Goal: Task Accomplishment & Management: Complete application form

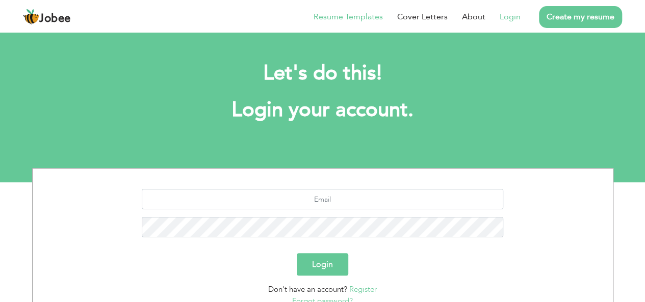
click at [357, 12] on link "Resume Templates" at bounding box center [348, 17] width 69 height 12
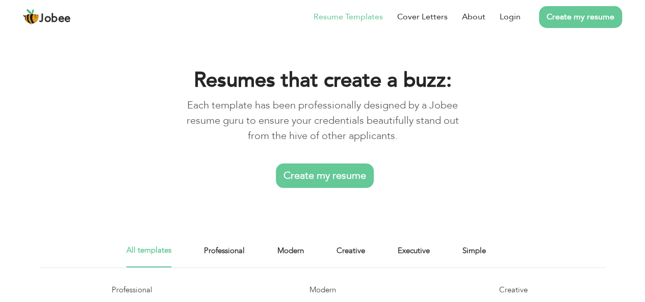
click at [576, 22] on link "Create my resume" at bounding box center [580, 17] width 83 height 22
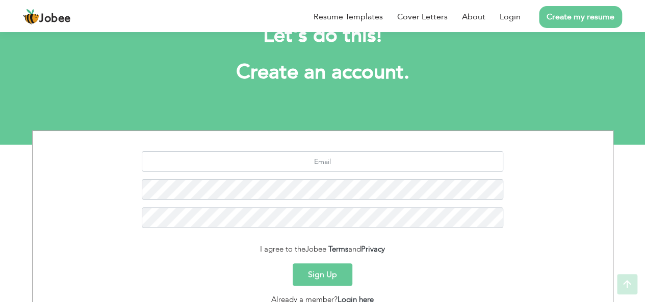
scroll to position [102, 0]
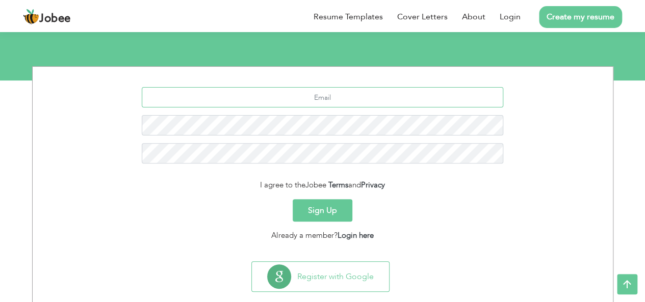
click at [338, 95] on input "text" at bounding box center [322, 97] width 361 height 20
type input "[EMAIL_ADDRESS][DOMAIN_NAME]"
click at [249, 185] on div "I agree to the Jobee Terms and Privacy" at bounding box center [322, 185] width 565 height 12
click at [254, 185] on div "I agree to the Jobee Terms and Privacy" at bounding box center [322, 185] width 565 height 12
click at [258, 185] on div "I agree to the Jobee Terms and Privacy" at bounding box center [322, 185] width 565 height 12
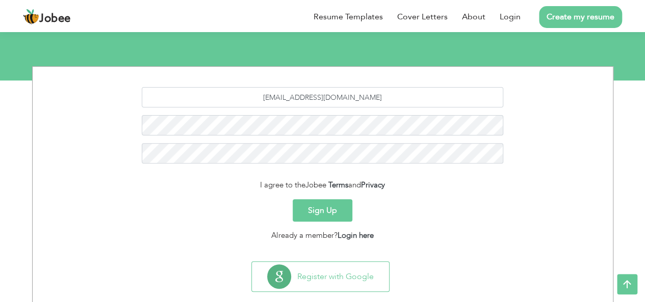
click at [250, 185] on div "I agree to the Jobee Terms and Privacy" at bounding box center [322, 185] width 565 height 12
click at [240, 183] on div "I agree to the Jobee Terms and Privacy" at bounding box center [322, 185] width 565 height 12
click at [247, 186] on div "I agree to the Jobee Terms and Privacy" at bounding box center [322, 185] width 565 height 12
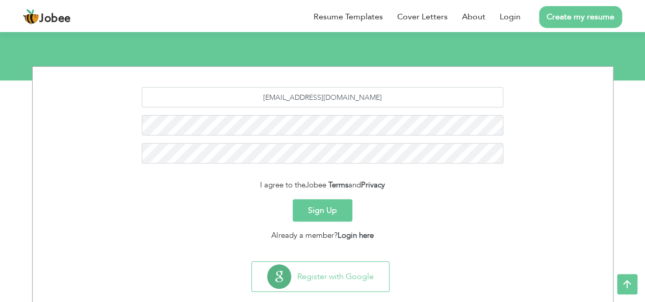
click at [247, 186] on div "I agree to the Jobee Terms and Privacy" at bounding box center [322, 185] width 565 height 12
click at [250, 185] on div "I agree to the Jobee Terms and Privacy" at bounding box center [322, 185] width 565 height 12
click at [324, 213] on button "Sign Up" at bounding box center [323, 210] width 60 height 22
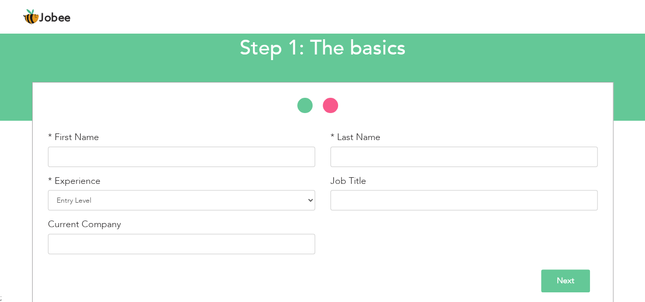
scroll to position [67, 0]
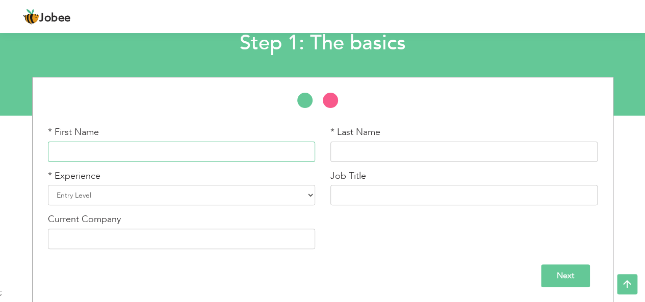
click at [236, 154] on input "text" at bounding box center [181, 152] width 267 height 20
type input "Addalat"
type input "Jabbar"
click at [239, 189] on select "Entry Level Less than 1 Year 1 Year 2 Years 3 Years 4 Years 5 Years 6 Years 7 Y…" at bounding box center [181, 195] width 267 height 20
select select "17"
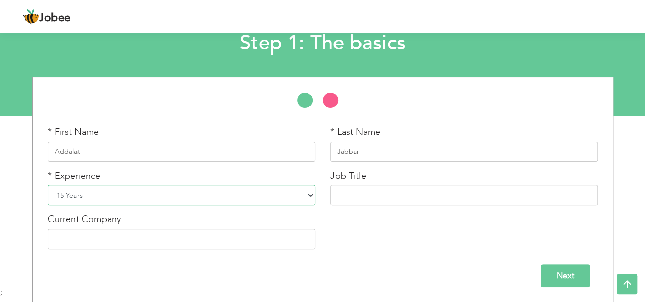
click at [48, 185] on select "Entry Level Less than 1 Year 1 Year 2 Years 3 Years 4 Years 5 Years 6 Years 7 Y…" at bounding box center [181, 195] width 267 height 20
click at [371, 196] on input "text" at bounding box center [463, 195] width 267 height 20
type input "Engineer"
click at [279, 235] on input "text" at bounding box center [181, 239] width 267 height 20
type input "Self"
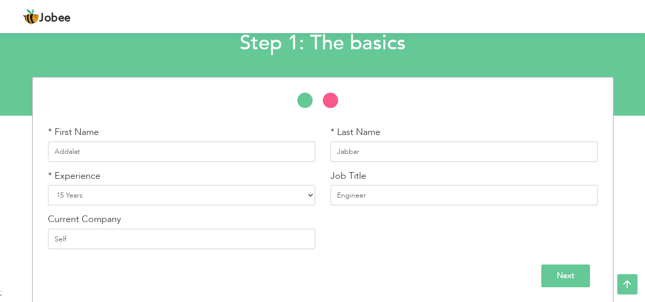
click at [547, 272] on input "Next" at bounding box center [565, 276] width 49 height 23
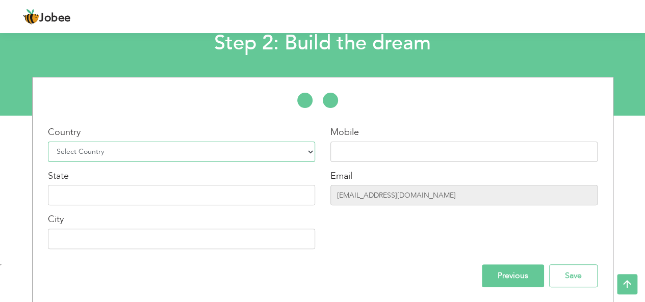
click at [255, 152] on select "Select Country Afghanistan Albania Algeria American Samoa Andorra Angola Anguil…" at bounding box center [181, 152] width 267 height 20
select select "166"
click at [48, 142] on select "Select Country Afghanistan Albania Algeria American Samoa Andorra Angola Anguil…" at bounding box center [181, 152] width 267 height 20
type input "P"
type input "KPK"
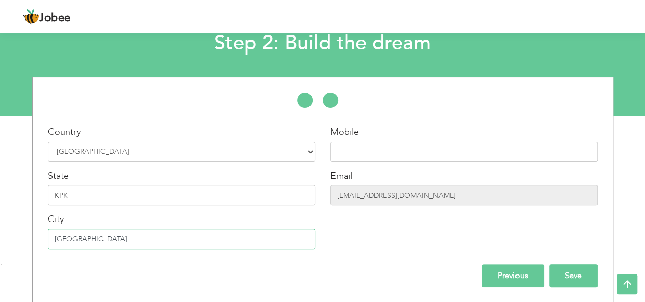
type input "[GEOGRAPHIC_DATA]"
click at [574, 275] on input "Save" at bounding box center [573, 276] width 48 height 23
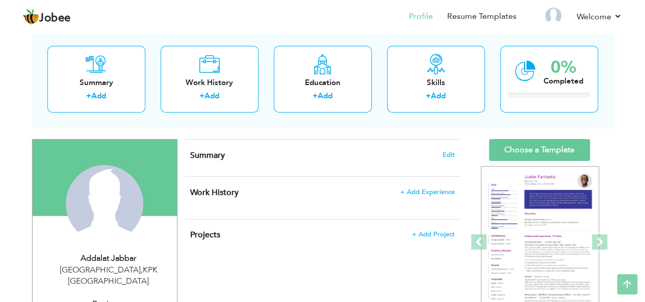
scroll to position [51, 0]
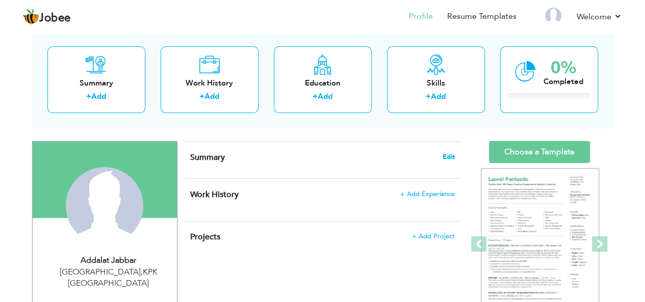
click at [451, 154] on span "Edit" at bounding box center [449, 156] width 12 height 7
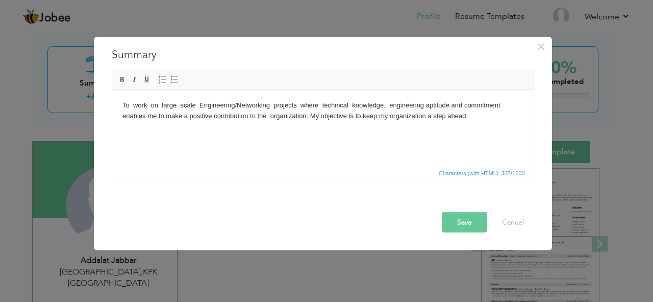
click at [452, 220] on button "Save" at bounding box center [464, 222] width 45 height 20
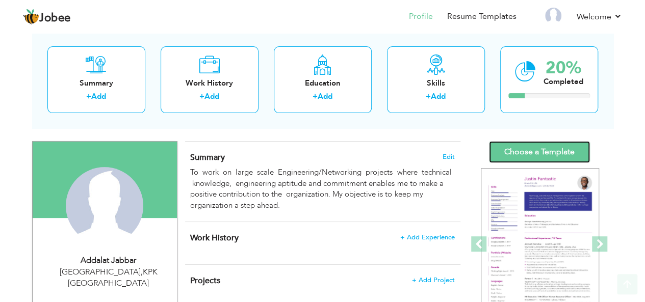
click at [530, 149] on link "Choose a Template" at bounding box center [539, 152] width 101 height 22
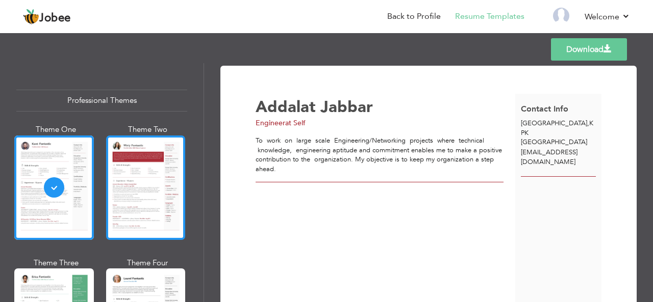
click at [126, 170] on div at bounding box center [146, 188] width 80 height 105
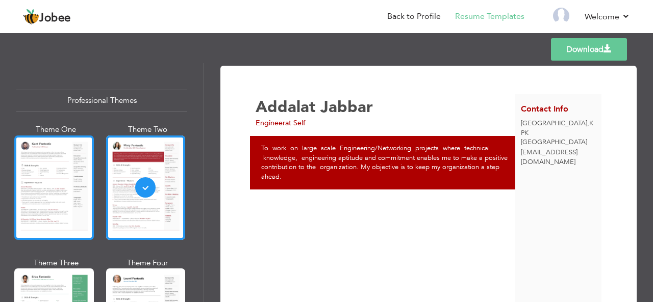
click at [41, 169] on div at bounding box center [54, 188] width 80 height 105
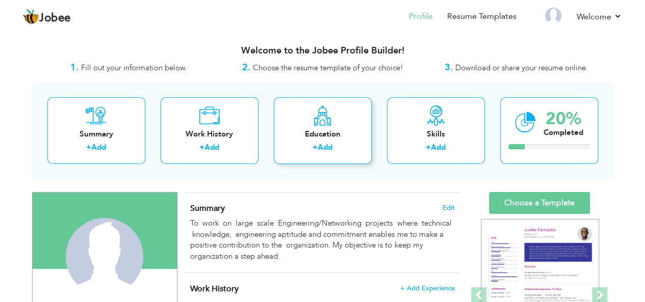
click at [335, 133] on div "Education" at bounding box center [323, 134] width 82 height 11
radio input "true"
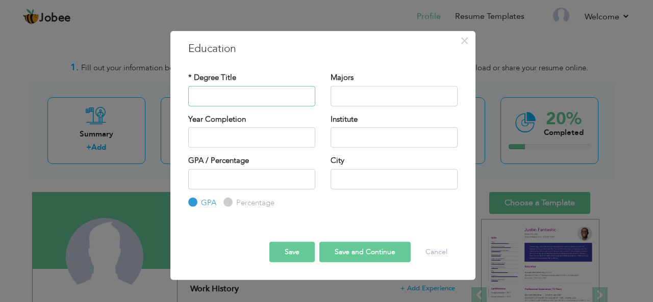
click at [261, 95] on input "text" at bounding box center [251, 96] width 127 height 20
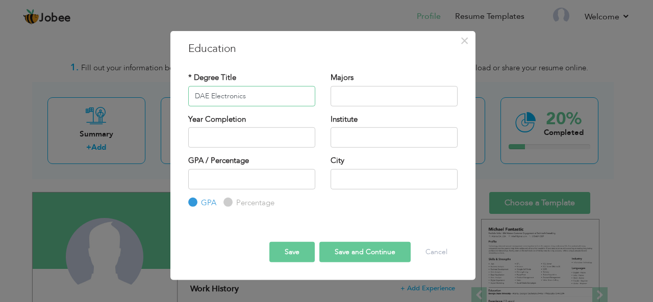
type input "DAE Electronics"
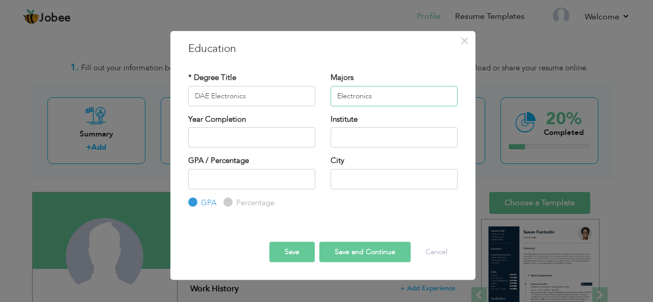
type input "Electronics"
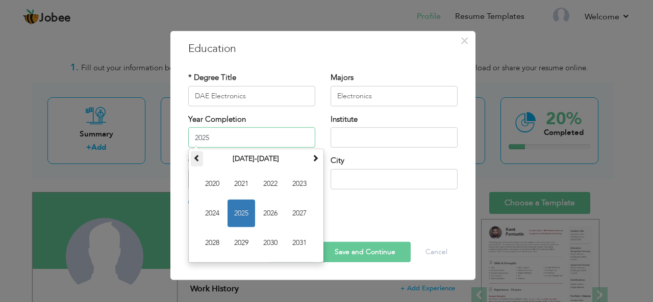
click at [200, 161] on th at bounding box center [197, 158] width 12 height 15
click at [317, 158] on span at bounding box center [315, 157] width 7 height 7
click at [214, 241] on span "2008" at bounding box center [212, 243] width 28 height 28
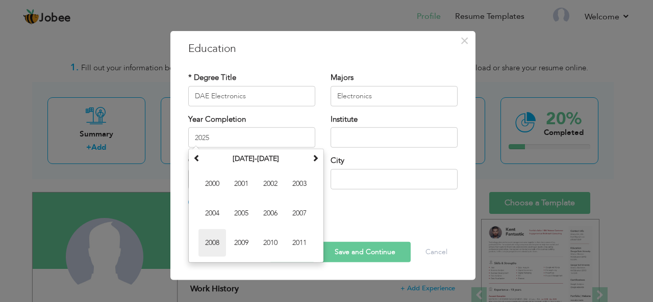
type input "2008"
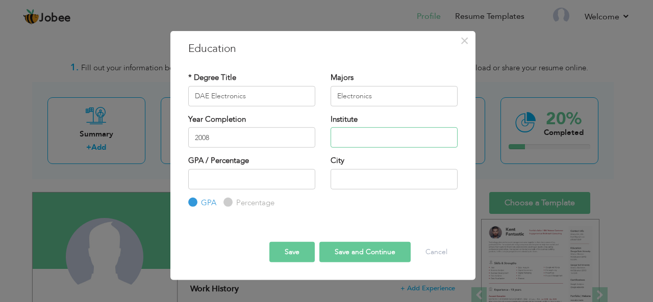
click at [371, 139] on input "text" at bounding box center [393, 137] width 127 height 20
type input "Sweddish Institute of Technology"
type input "68"
click at [229, 203] on input "Percentage" at bounding box center [226, 202] width 7 height 7
radio input "true"
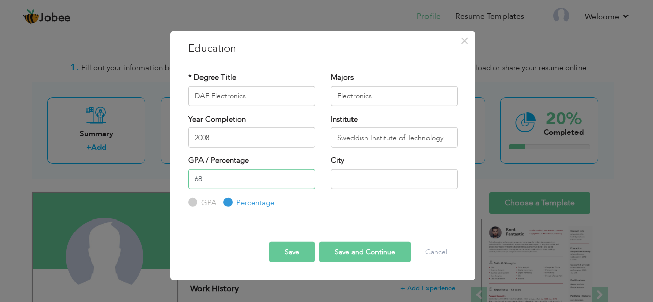
click at [225, 186] on input "68" at bounding box center [251, 179] width 127 height 20
click at [224, 202] on input "Percentage" at bounding box center [226, 202] width 7 height 7
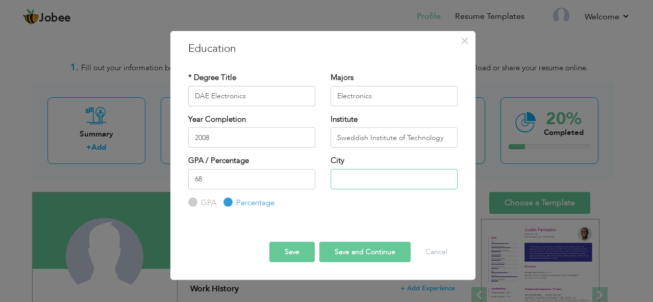
click at [345, 178] on input "text" at bounding box center [393, 179] width 127 height 20
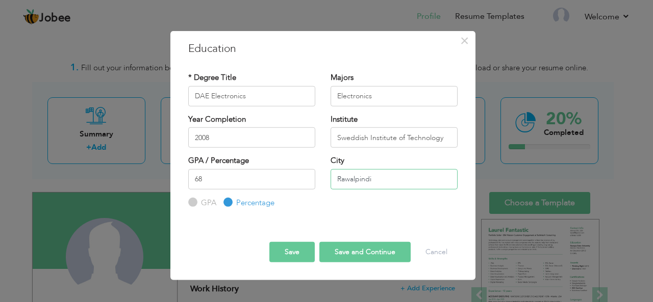
type input "Rawalpindi"
click at [361, 258] on button "Save and Continue" at bounding box center [364, 252] width 91 height 20
radio input "true"
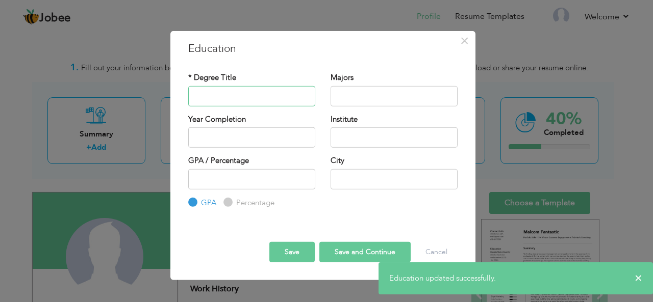
click at [237, 96] on input "text" at bounding box center [251, 96] width 127 height 20
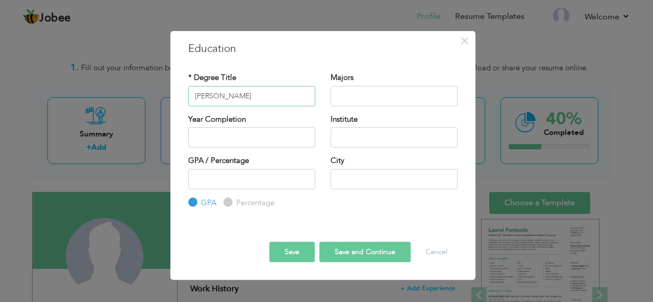
click at [227, 98] on input "Bachler" at bounding box center [251, 96] width 127 height 20
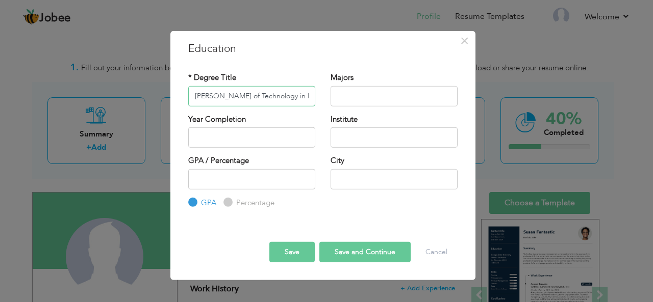
type input "Bachler of Technology in Electronics"
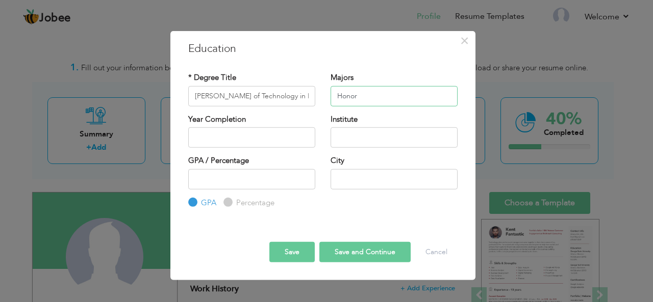
click at [367, 99] on input "Honor" at bounding box center [393, 96] width 127 height 20
drag, startPoint x: 356, startPoint y: 99, endPoint x: 311, endPoint y: 98, distance: 44.9
click at [311, 98] on div "* Degree Title Bachler of Technology in Electronics Majors Honor" at bounding box center [322, 92] width 284 height 41
type input "Electronics"
click at [264, 137] on input "text" at bounding box center [251, 137] width 127 height 20
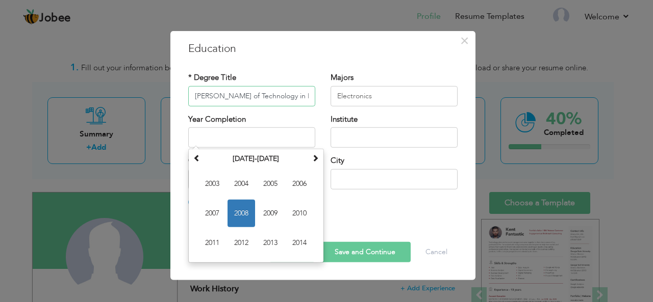
click at [294, 97] on input "Bachler of Technology in Electronics" at bounding box center [251, 96] width 127 height 20
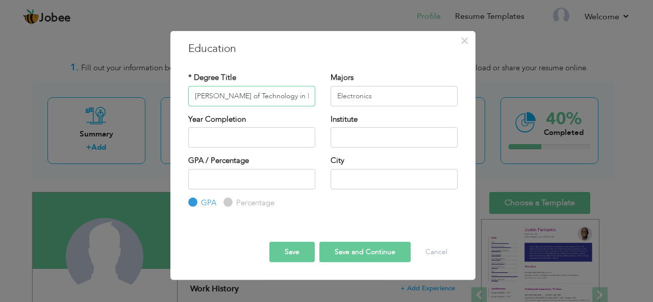
click at [308, 95] on input "Bachler of Technology in Electronics" at bounding box center [251, 96] width 127 height 20
click at [267, 95] on input "Bachler of Technology in Electronics" at bounding box center [251, 96] width 127 height 20
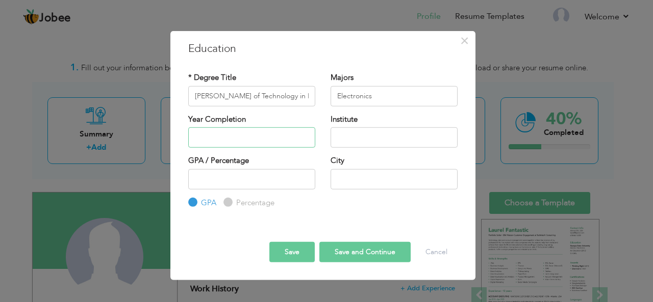
click at [227, 144] on input "text" at bounding box center [251, 137] width 127 height 20
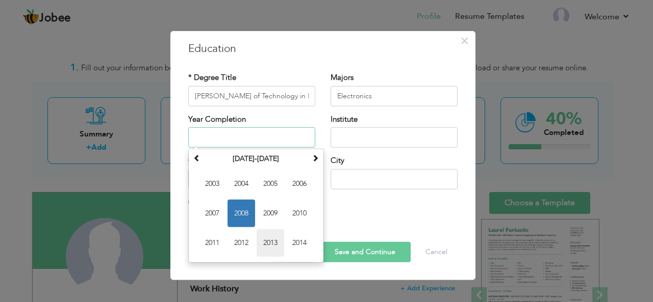
click at [264, 234] on span "2013" at bounding box center [270, 243] width 28 height 28
type input "2013"
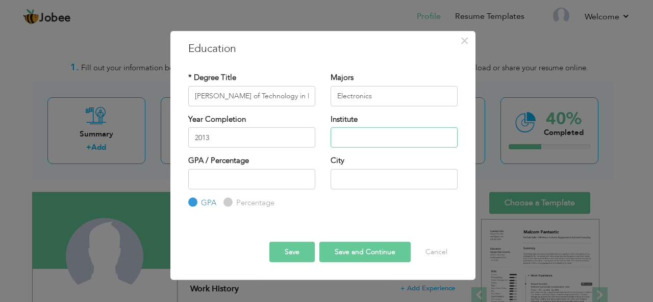
click at [354, 137] on input "text" at bounding box center [393, 137] width 127 height 20
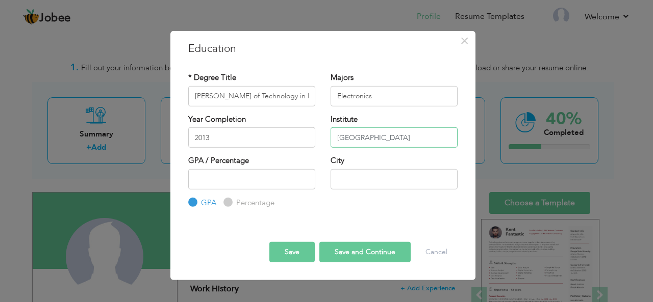
type input "prestn university"
click at [254, 174] on input "number" at bounding box center [251, 179] width 127 height 20
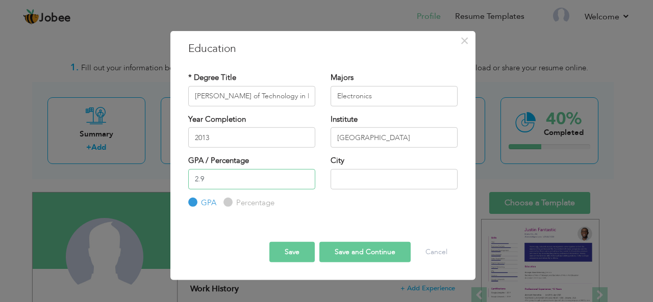
type input "2.9"
click at [355, 176] on input "text" at bounding box center [393, 179] width 127 height 20
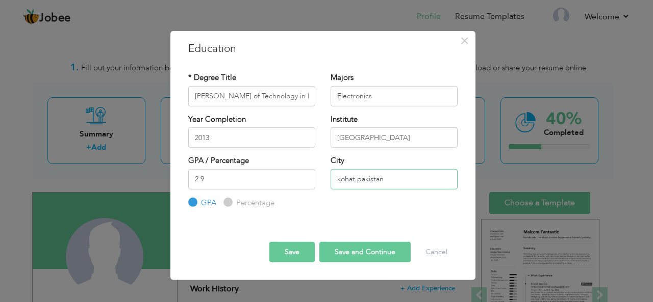
click at [342, 180] on input "kohat pakistan" at bounding box center [393, 179] width 127 height 20
click at [388, 180] on input "Kohat pakistan" at bounding box center [393, 179] width 127 height 20
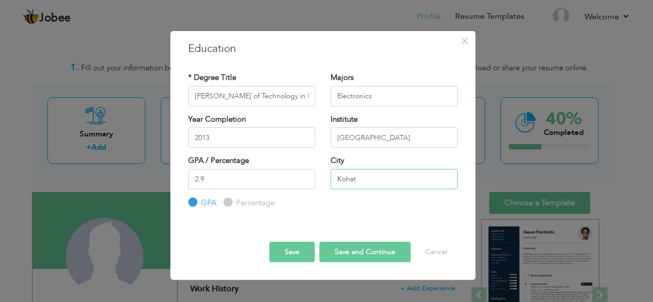
type input "Kohat"
click at [288, 254] on button "Save" at bounding box center [291, 252] width 45 height 20
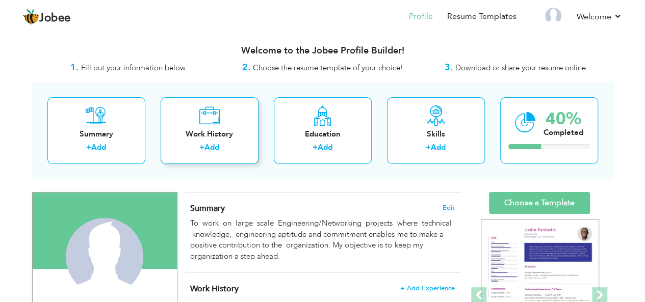
click at [217, 139] on div "Work History + Add" at bounding box center [210, 130] width 98 height 67
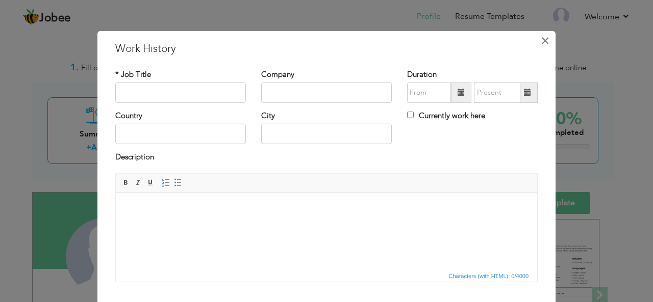
click at [540, 42] on span "×" at bounding box center [544, 40] width 9 height 18
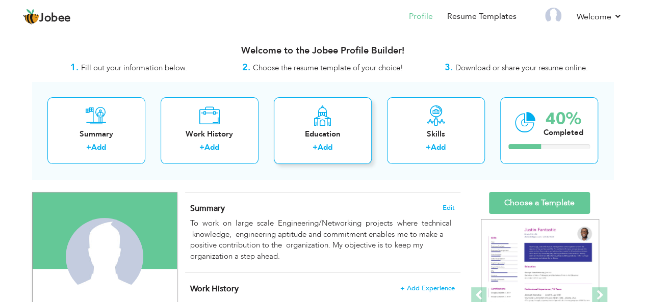
click at [330, 146] on link "Add" at bounding box center [325, 147] width 15 height 10
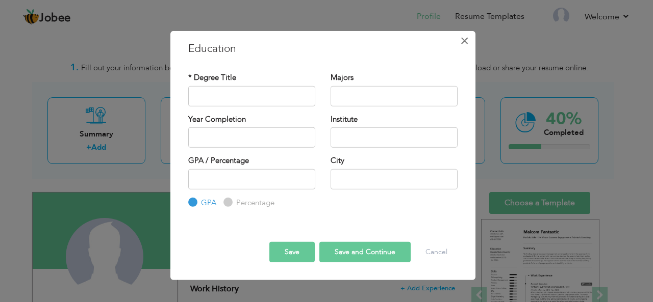
click at [465, 37] on span "×" at bounding box center [464, 40] width 9 height 18
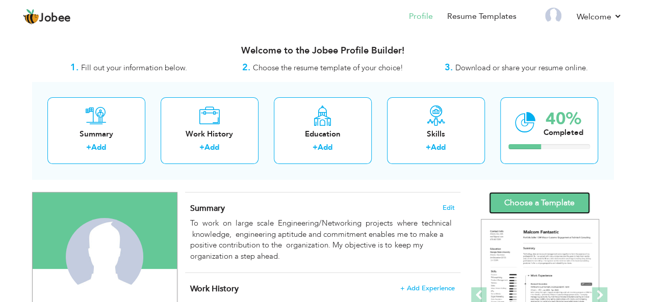
click at [541, 198] on link "Choose a Template" at bounding box center [539, 203] width 101 height 22
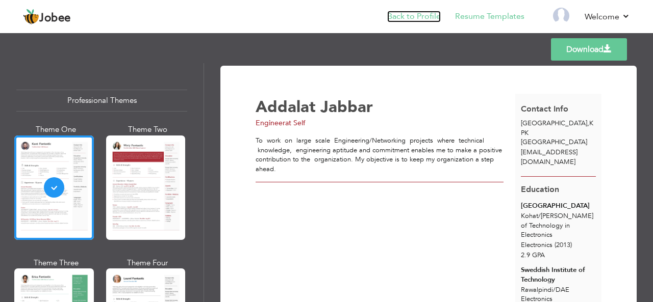
click at [410, 19] on link "Back to Profile" at bounding box center [414, 17] width 54 height 12
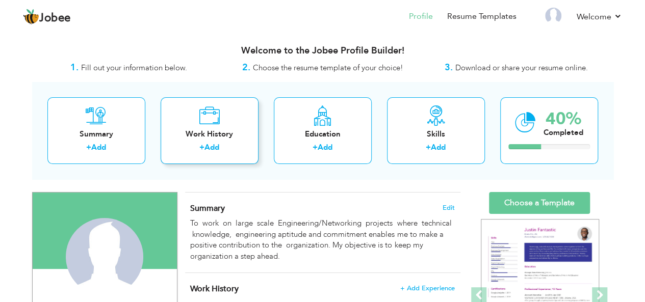
click at [201, 125] on icon at bounding box center [209, 116] width 21 height 20
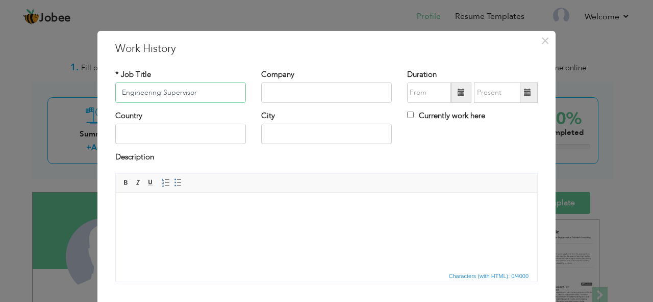
type input "Engineering Supervisor"
type input "PTCL"
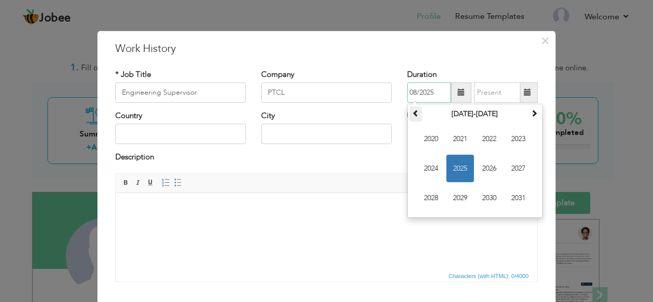
click at [412, 116] on span at bounding box center [415, 113] width 7 height 7
click at [458, 197] on span "2009" at bounding box center [460, 199] width 28 height 28
drag, startPoint x: 427, startPoint y: 194, endPoint x: 315, endPoint y: 2, distance: 222.3
click at [427, 194] on span "Sep" at bounding box center [431, 199] width 28 height 28
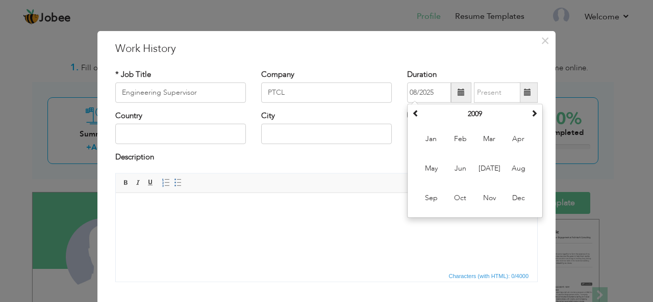
type input "09/2009"
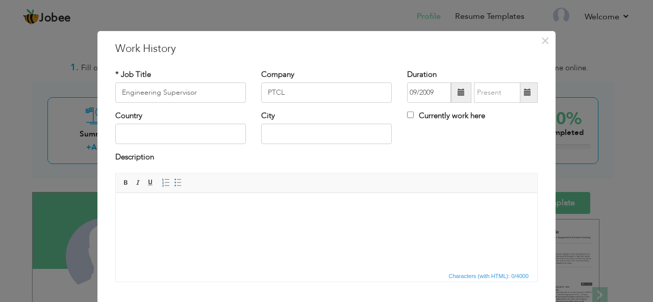
click at [524, 89] on span at bounding box center [527, 92] width 7 height 7
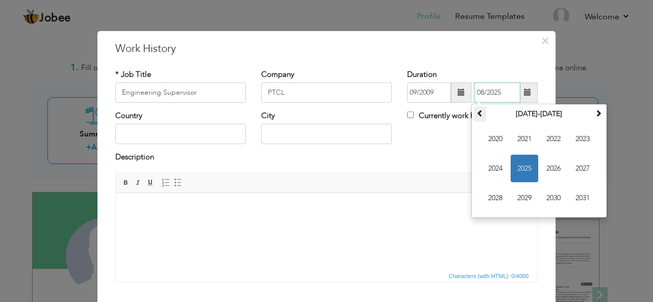
click at [477, 112] on span at bounding box center [479, 113] width 7 height 7
click at [552, 139] on span "2012" at bounding box center [553, 139] width 28 height 28
click at [523, 169] on span "Jun" at bounding box center [524, 169] width 28 height 28
type input "06/2012"
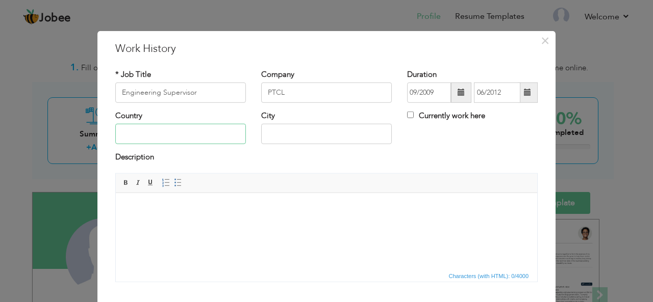
click at [174, 133] on input "text" at bounding box center [180, 134] width 131 height 20
type input "[GEOGRAPHIC_DATA]"
type input "Rawalpindi"
click at [211, 205] on body at bounding box center [326, 208] width 401 height 11
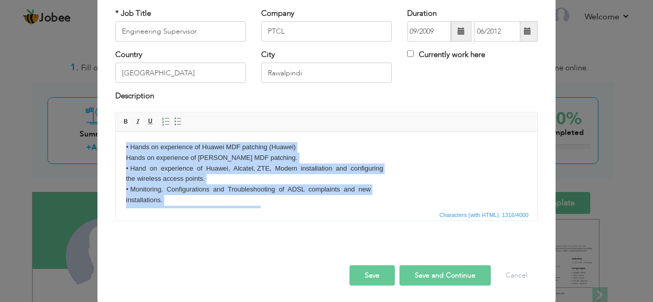
drag, startPoint x: 357, startPoint y: 198, endPoint x: 92, endPoint y: 124, distance: 274.7
click at [116, 132] on html "• Hands on experience of Huawei MDF patching (Huawei) ​​​​​​​ Hands on experien…" at bounding box center [326, 221] width 421 height 179
click at [174, 120] on span at bounding box center [178, 122] width 8 height 8
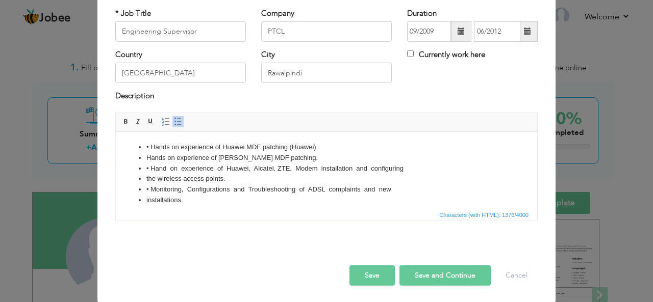
click at [174, 119] on span at bounding box center [178, 122] width 8 height 8
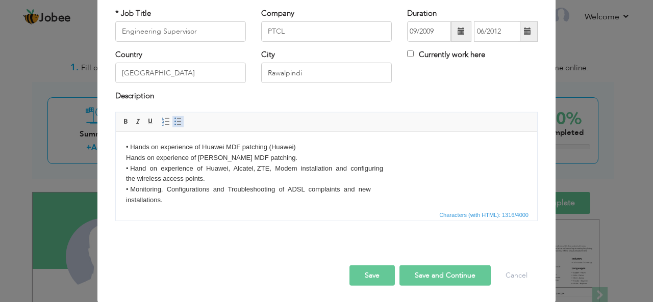
click at [174, 119] on span at bounding box center [178, 122] width 8 height 8
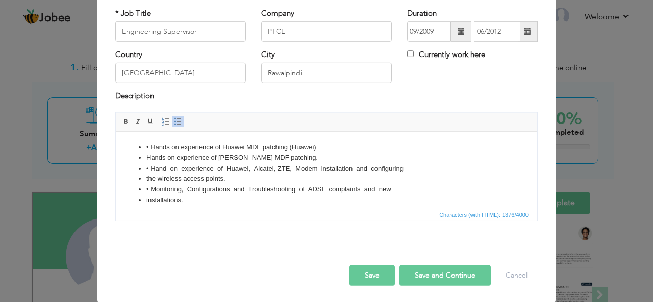
click at [174, 119] on span at bounding box center [178, 122] width 8 height 8
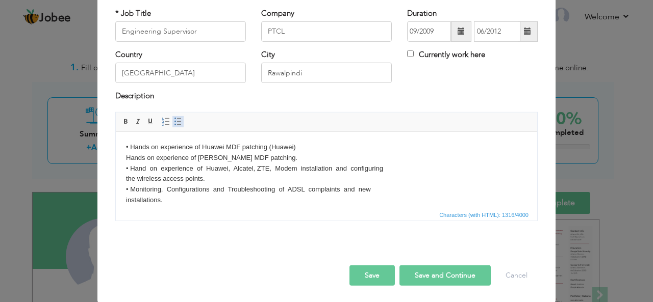
click at [174, 122] on span at bounding box center [178, 122] width 8 height 8
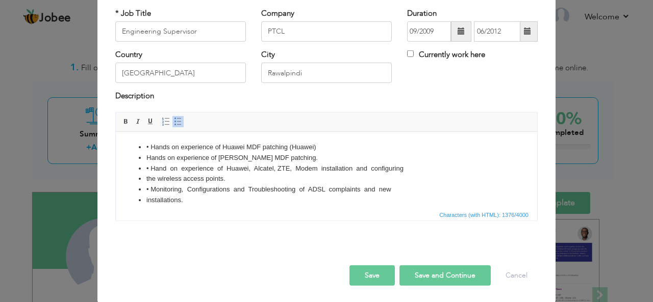
click at [174, 122] on span at bounding box center [178, 122] width 8 height 8
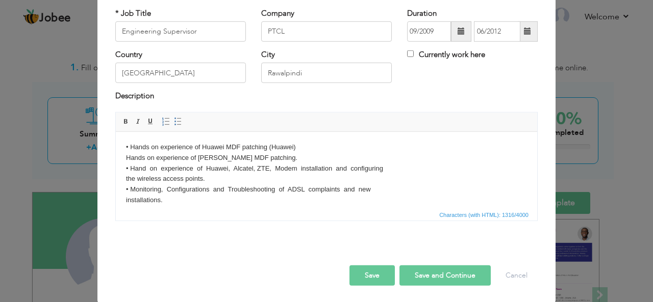
click at [133, 146] on body "• Hands on experience of Huawei MDF patching (Huawei) Hands on experience of Al…" at bounding box center [326, 221] width 401 height 159
click at [129, 166] on body "Hands on experience of Huawei MDF patching (Huawei) Hands on experience of Alca…" at bounding box center [326, 221] width 401 height 159
click at [128, 189] on body "Hands on experience of Huawei MDF patching (Huawei) Hands on experience of Alca…" at bounding box center [326, 221] width 401 height 159
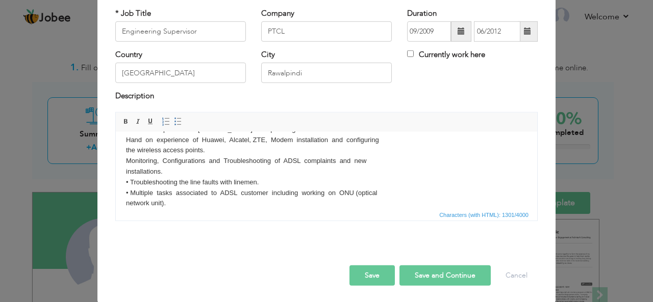
scroll to position [51, 0]
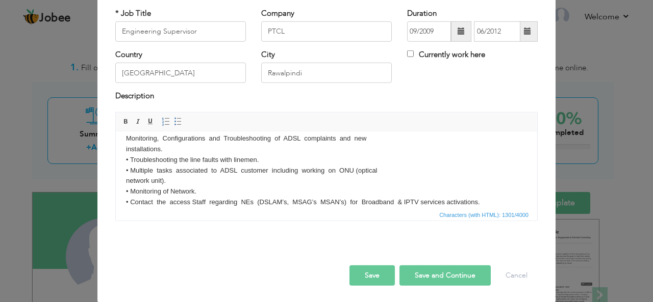
click at [129, 161] on body "Hands on experience of Huawei MDF patching (Huawei) Hands on experience of Alca…" at bounding box center [326, 170] width 401 height 159
click at [130, 172] on body "Hands on experience of Huawei MDF patching (Huawei) Hands on experience of Alca…" at bounding box center [326, 170] width 401 height 159
click at [128, 190] on body "Hands on experience of Huawei MDF patching (Huawei) Hands on experience of Alca…" at bounding box center [326, 170] width 401 height 159
click at [128, 199] on body "Hands on experience of Huawei MDF patching (Huawei) Hands on experience of Alca…" at bounding box center [326, 170] width 401 height 159
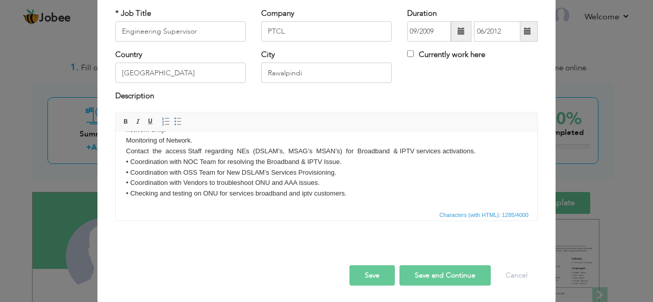
click at [130, 163] on body "Hands on experience of Huawei MDF patching (Huawei) Hands on experience of Alca…" at bounding box center [326, 119] width 401 height 159
click at [128, 173] on body "Hands on experience of Huawei MDF patching (Huawei) Hands on experience of Alca…" at bounding box center [326, 119] width 401 height 159
click at [129, 178] on body "Hands on experience of Huawei MDF patching (Huawei) Hands on experience of Alca…" at bounding box center [326, 119] width 401 height 159
click at [128, 193] on body "Hands on experience of Huawei MDF patching (Huawei) Hands on experience of Alca…" at bounding box center [326, 119] width 401 height 159
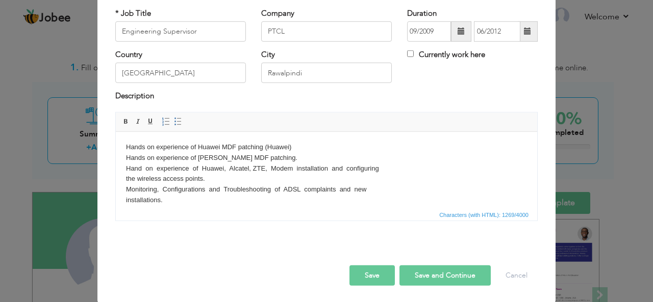
click at [296, 150] on body "Hands on experience of Huawei MDF patching (Huawei) Hands on experience of Alca…" at bounding box center [326, 221] width 401 height 159
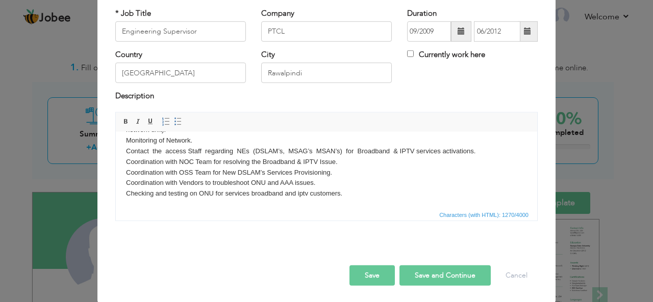
scroll to position [103, 0]
click at [174, 121] on span at bounding box center [178, 122] width 8 height 8
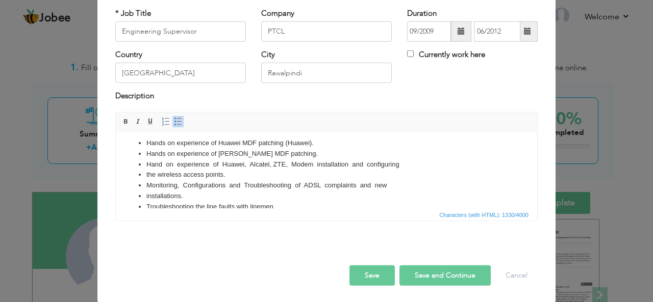
scroll to position [0, 0]
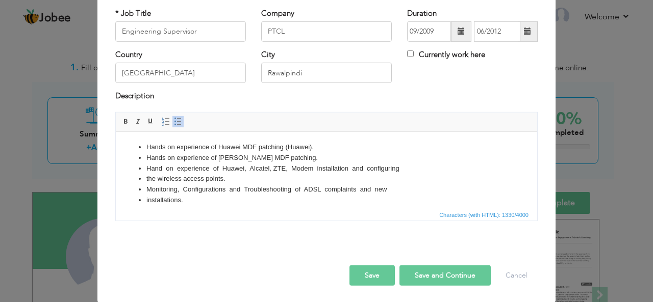
click at [339, 153] on li "Hands on experience of [PERSON_NAME] MDF patching." at bounding box center [326, 157] width 360 height 11
click at [135, 175] on ul "Hands on experience of Huawei MDF patching (Huawei). Hands on experience of Alc…" at bounding box center [326, 221] width 401 height 159
click at [145, 168] on ul "Hands on experience of Huawei MDF patching (Huawei). Hands on experience of Alc…" at bounding box center [326, 221] width 401 height 159
click at [149, 179] on li "the wireless access points." at bounding box center [326, 178] width 360 height 11
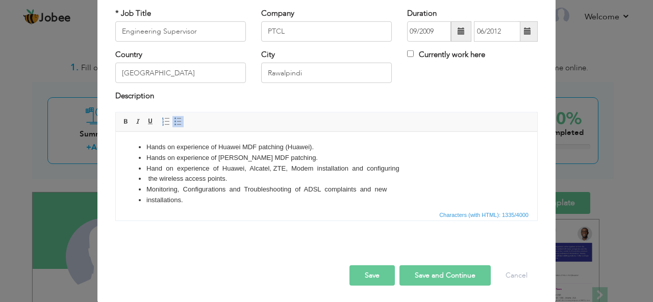
click at [148, 190] on li "Monitoring, Configurations and Troubleshooting of ADSL complaints and new" at bounding box center [326, 189] width 360 height 11
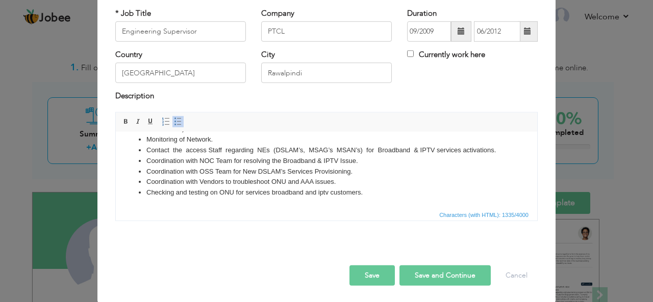
scroll to position [62, 0]
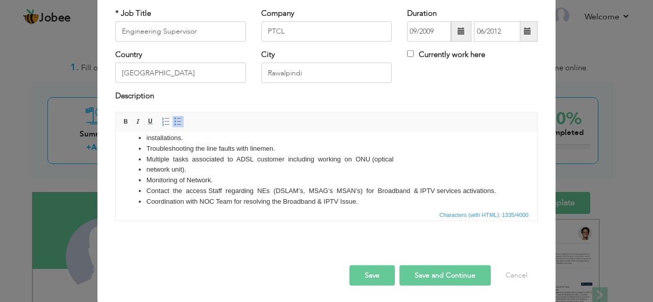
click at [148, 169] on li "network unit)." at bounding box center [326, 169] width 360 height 11
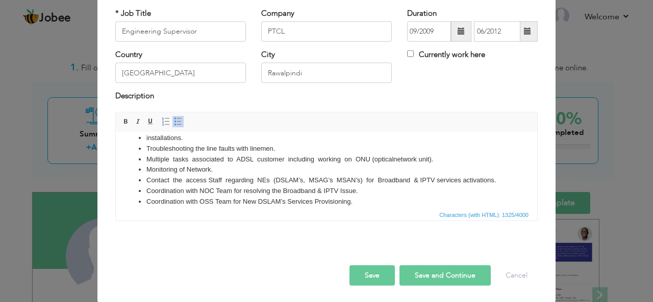
click at [147, 182] on li "Contact the access Staff regarding NEs (DSLAM’s, MSAG’s MSAN’s) for Broadband &…" at bounding box center [326, 180] width 360 height 11
click at [147, 200] on li "Coordination with OSS Team for New DSLAM’s Services Provisioning." at bounding box center [326, 201] width 360 height 11
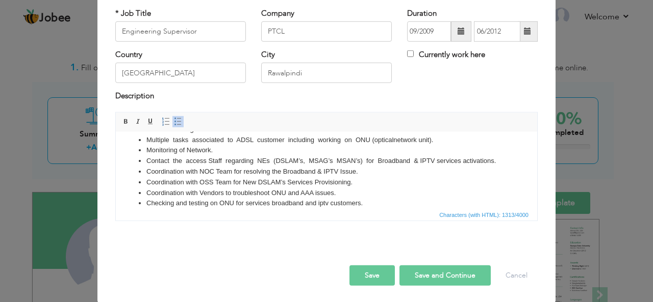
scroll to position [92, 0]
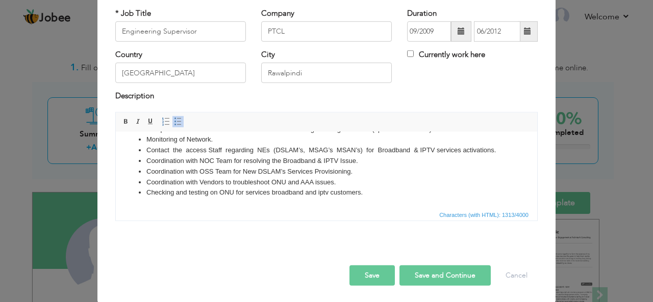
click at [148, 192] on li "Checking and testing on ONU for services broadband and iptv customers." at bounding box center [326, 192] width 360 height 11
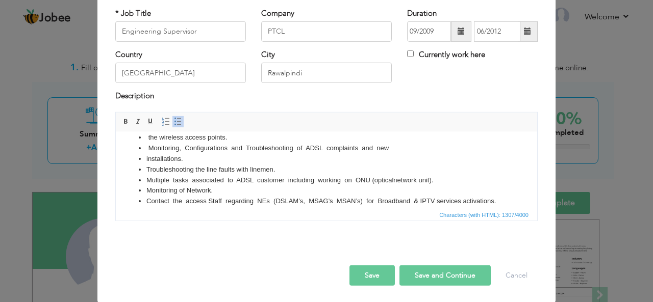
click at [146, 159] on li "installations." at bounding box center [326, 158] width 360 height 11
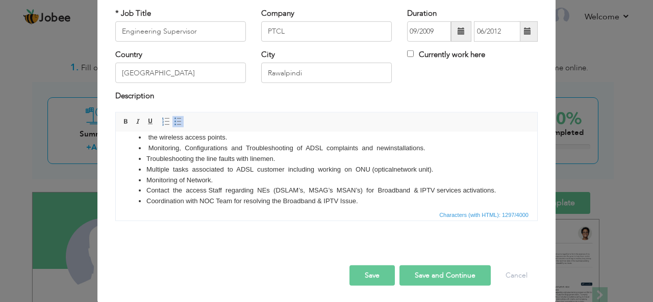
scroll to position [0, 0]
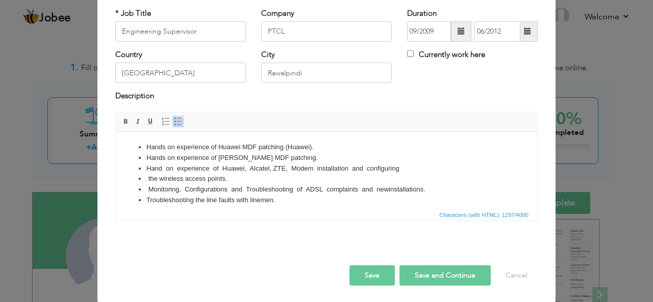
click at [147, 179] on li "the wireless access points." at bounding box center [326, 178] width 360 height 11
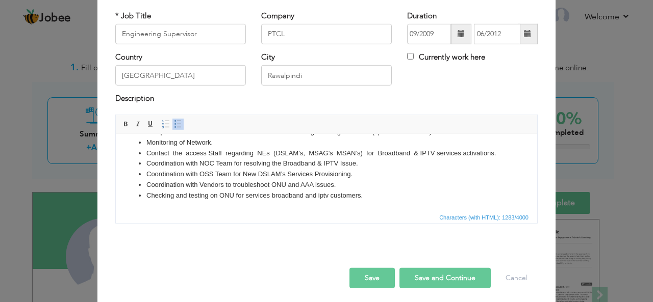
scroll to position [61, 0]
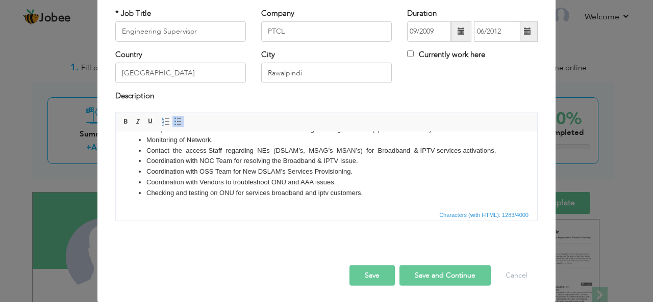
click at [409, 268] on button "Save and Continue" at bounding box center [444, 276] width 91 height 20
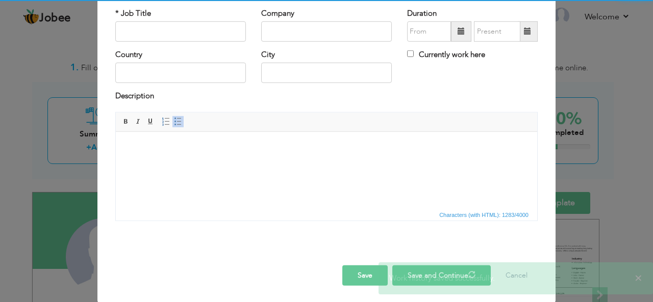
scroll to position [0, 0]
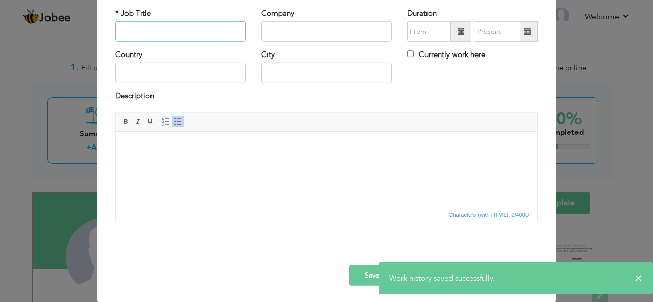
click at [166, 23] on input "text" at bounding box center [180, 31] width 131 height 20
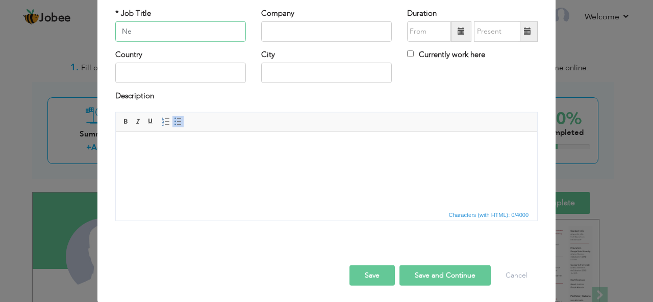
type input "N"
type input "Service Support Engineer"
type input "STC"
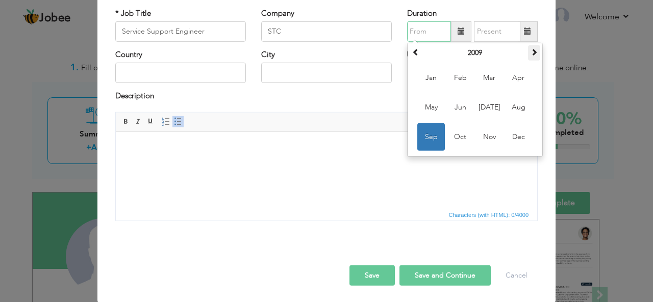
click at [532, 55] on span at bounding box center [533, 51] width 7 height 7
click at [532, 56] on span at bounding box center [533, 51] width 7 height 7
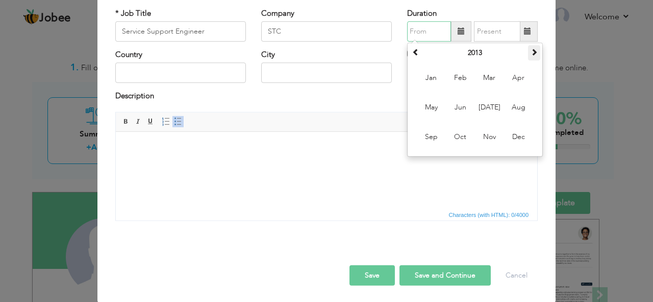
click at [532, 56] on span at bounding box center [533, 51] width 7 height 7
click at [409, 54] on th at bounding box center [415, 52] width 12 height 15
click at [412, 55] on span at bounding box center [415, 51] width 7 height 7
click at [456, 105] on span "Jun" at bounding box center [460, 108] width 28 height 28
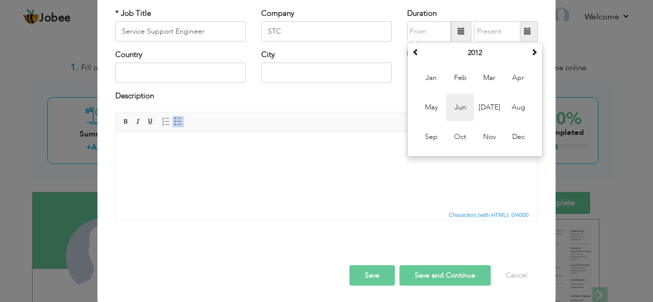
type input "06/2012"
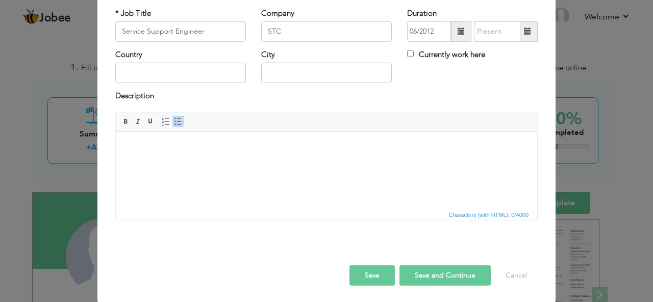
click at [520, 34] on span at bounding box center [527, 31] width 20 height 20
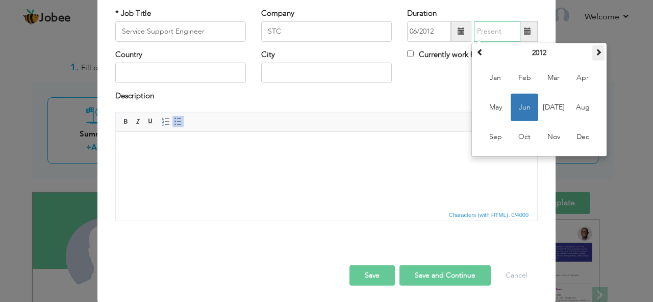
click at [594, 50] on span at bounding box center [597, 51] width 7 height 7
click at [581, 101] on span "Aug" at bounding box center [582, 108] width 28 height 28
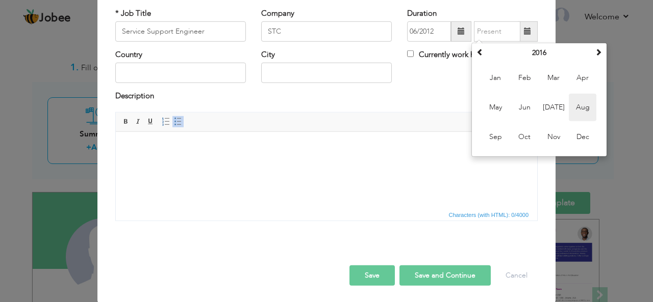
type input "08/2016"
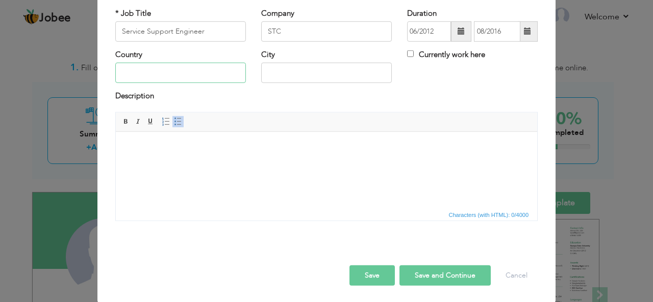
click at [184, 70] on input "text" at bounding box center [180, 73] width 131 height 20
type input "[GEOGRAPHIC_DATA]"
click at [212, 163] on html at bounding box center [326, 147] width 421 height 31
click at [238, 157] on html at bounding box center [326, 147] width 421 height 31
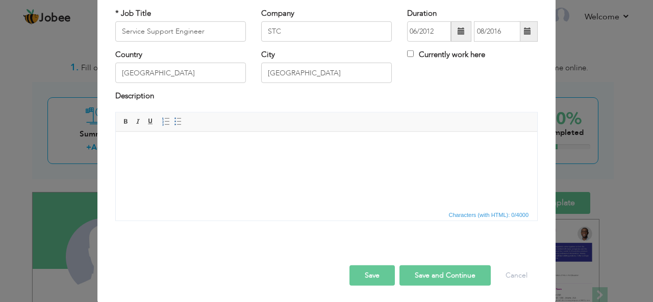
click at [249, 154] on html at bounding box center [326, 147] width 421 height 31
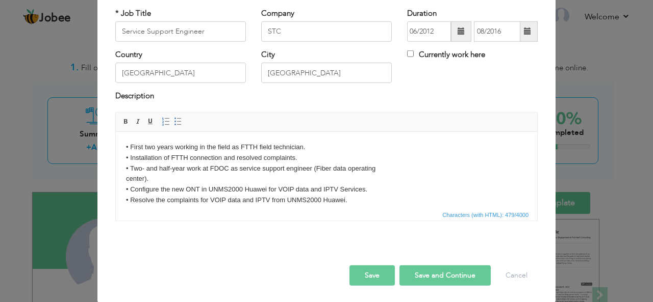
click at [128, 181] on body "• First two years working in the field as FTTH field technician. • Installation…" at bounding box center [326, 174] width 401 height 64
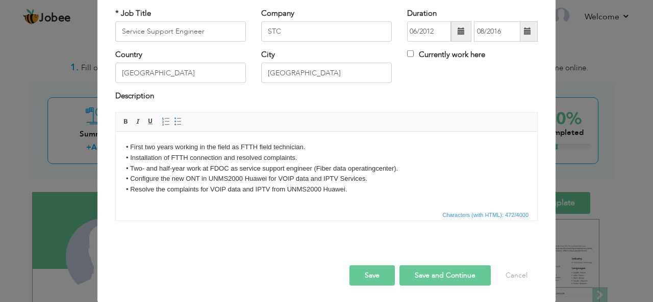
click at [131, 146] on body "• First two years working in the field as FTTH field technician. • Installation…" at bounding box center [326, 168] width 401 height 53
click at [131, 155] on body "First two years working in the field as FTTH field technician. • Installation o…" at bounding box center [326, 168] width 401 height 53
click at [131, 168] on body "First two years working in the field as FTTH field technician. Installation of …" at bounding box center [326, 168] width 401 height 53
click at [131, 180] on body "First two years working in the field as FTTH field technician. Installation of …" at bounding box center [326, 168] width 401 height 53
click at [129, 188] on body "First two years working in the field as FTTH field technician. Installation of …" at bounding box center [326, 168] width 401 height 53
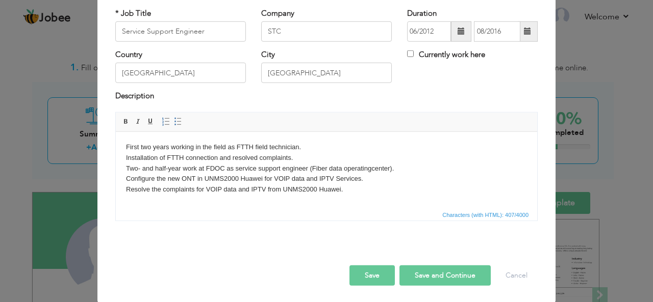
drag, startPoint x: 344, startPoint y: 194, endPoint x: 118, endPoint y: 140, distance: 232.8
click at [118, 140] on html "First two years working in the field as FTTH field technician. Installation of …" at bounding box center [326, 168] width 421 height 73
click at [166, 122] on span "Insert/Remove Numbered List Insert/Remove Bulleted List" at bounding box center [172, 122] width 24 height 12
click at [174, 121] on span at bounding box center [178, 122] width 8 height 8
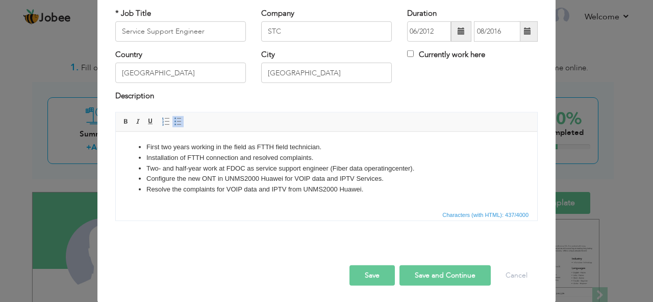
click at [169, 201] on html "First two years working in the field as FTTH field technician. Installation of …" at bounding box center [326, 168] width 421 height 73
click at [370, 192] on li "Resolve the complaints for VOIP data and IPTV from UNMS2000 Huawei." at bounding box center [326, 189] width 360 height 11
click at [425, 275] on button "Save and Continue" at bounding box center [444, 276] width 91 height 20
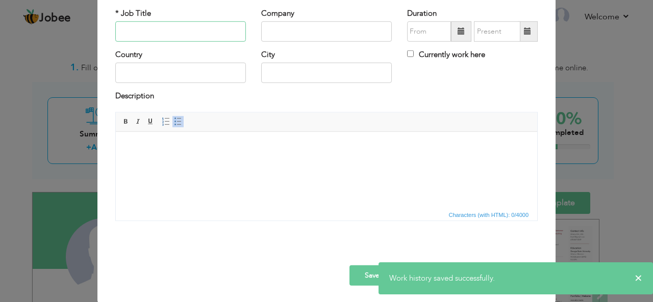
click at [164, 28] on input "text" at bounding box center [180, 31] width 131 height 20
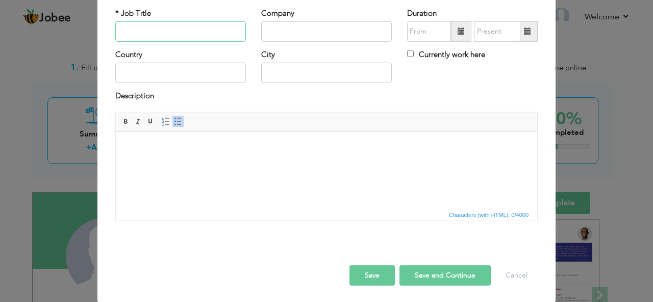
click at [161, 33] on input "text" at bounding box center [180, 31] width 131 height 20
type input "Team Leader"
type input "PTCL"
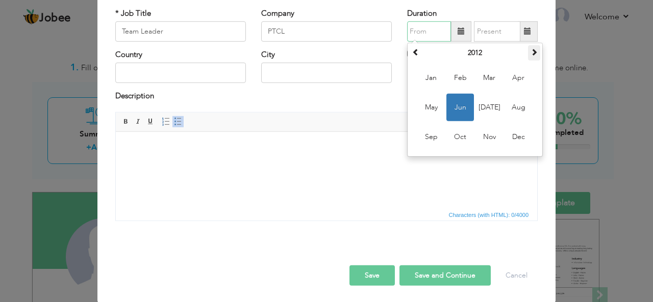
click at [533, 51] on span at bounding box center [533, 51] width 7 height 7
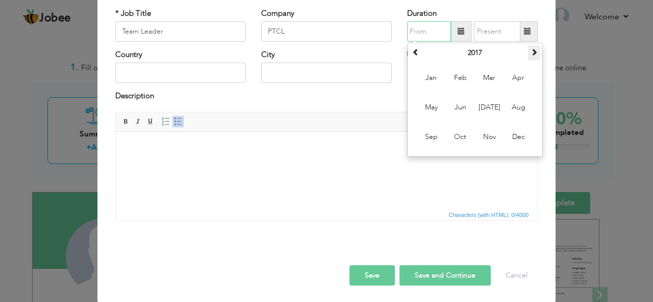
click at [533, 51] on span at bounding box center [533, 51] width 7 height 7
click at [412, 53] on span at bounding box center [415, 51] width 7 height 7
click at [431, 136] on span "Sep" at bounding box center [431, 137] width 28 height 28
type input "09/2016"
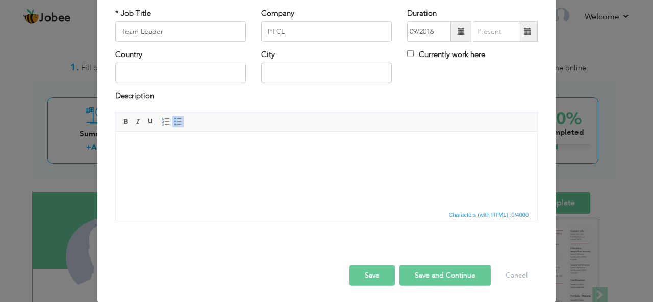
click at [527, 30] on span at bounding box center [527, 31] width 20 height 20
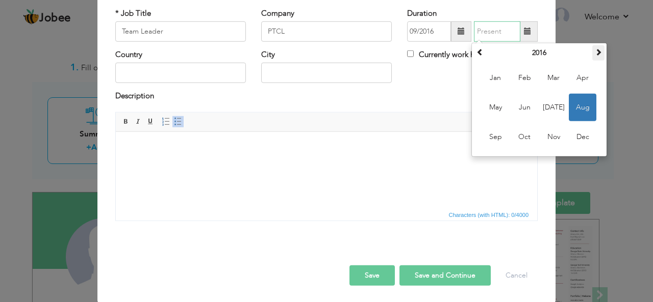
click at [595, 50] on span at bounding box center [597, 51] width 7 height 7
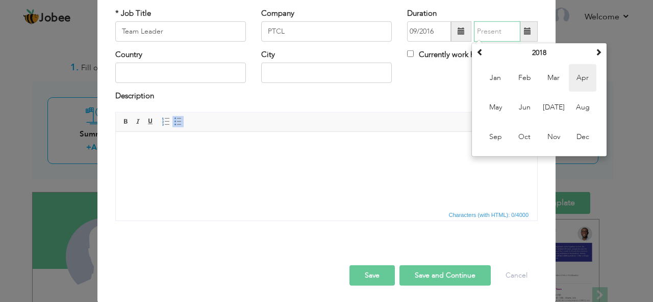
click at [582, 79] on span "Apr" at bounding box center [582, 78] width 28 height 28
type input "04/2018"
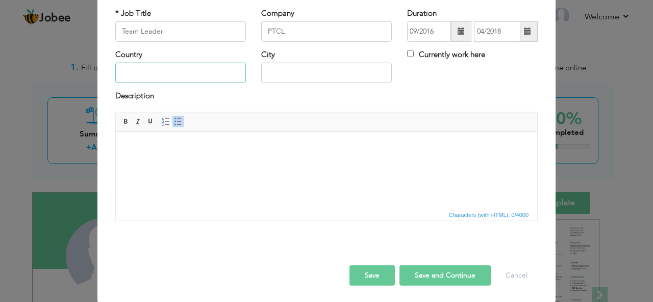
click at [202, 74] on input "text" at bounding box center [180, 73] width 131 height 20
type input "[GEOGRAPHIC_DATA]"
type input "R"
type input "[GEOGRAPHIC_DATA]"
click at [196, 156] on html at bounding box center [326, 147] width 421 height 31
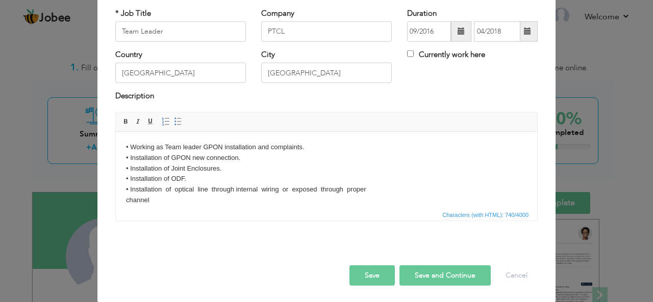
scroll to position [10, 0]
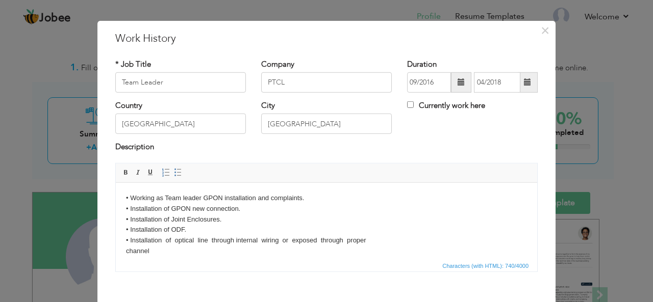
drag, startPoint x: 132, startPoint y: 199, endPoint x: 136, endPoint y: 205, distance: 7.8
click at [132, 200] on body "• Working as Team leader GPON installation and complaints. • Installation of GP…" at bounding box center [326, 256] width 401 height 127
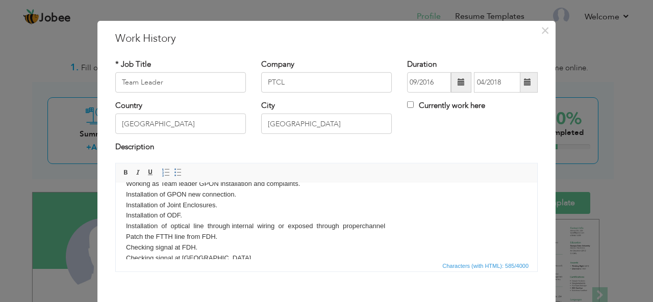
scroll to position [0, 0]
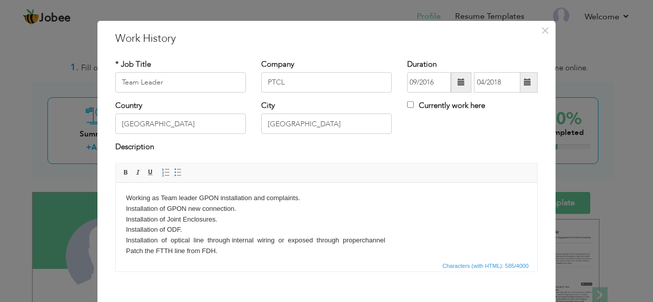
drag, startPoint x: 244, startPoint y: 260, endPoint x: 114, endPoint y: 181, distance: 151.2
click at [116, 183] on html "Working as Team leader GPON installation and complaints. Installation of GPON n…" at bounding box center [326, 251] width 421 height 137
click at [174, 169] on span at bounding box center [178, 173] width 8 height 8
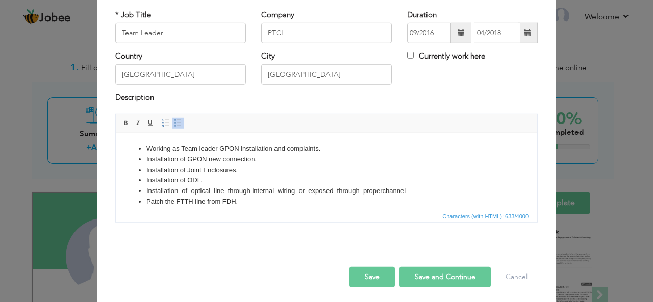
scroll to position [61, 0]
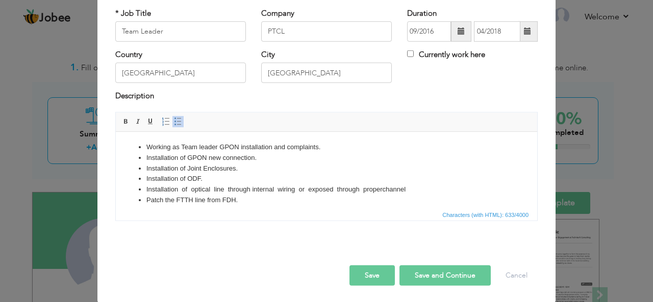
click at [422, 273] on button "Save and Continue" at bounding box center [444, 276] width 91 height 20
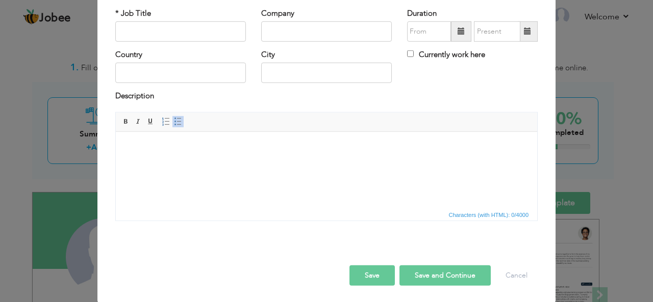
scroll to position [0, 0]
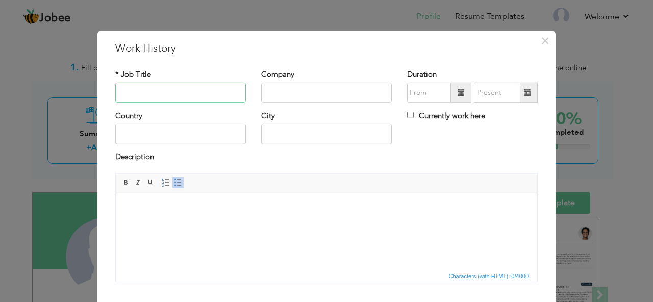
click at [196, 96] on input "text" at bounding box center [180, 93] width 131 height 20
click at [185, 96] on input "text" at bounding box center [180, 93] width 131 height 20
type input "ELV Engineer"
type input "DHA (Defense Housing Authority ISB)"
click at [452, 91] on span at bounding box center [461, 93] width 20 height 20
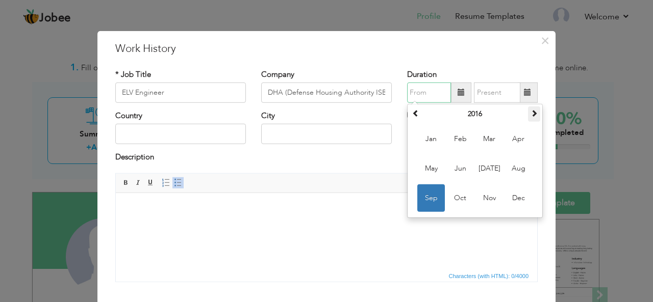
click at [536, 111] on th at bounding box center [534, 114] width 12 height 15
click at [428, 171] on span "May" at bounding box center [431, 169] width 28 height 28
type input "05/2018"
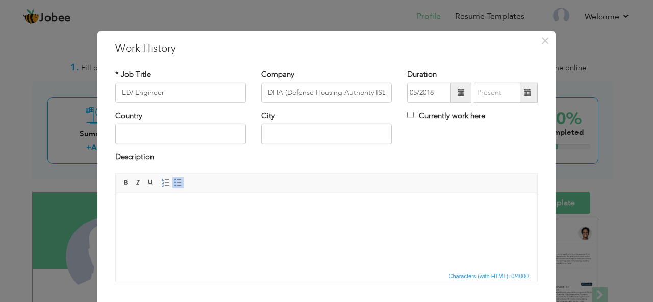
click at [527, 94] on span at bounding box center [527, 92] width 7 height 7
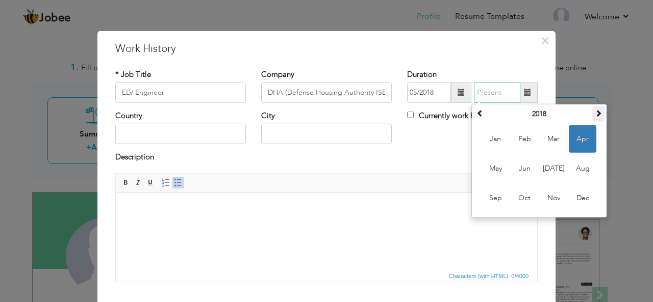
click at [594, 115] on span at bounding box center [597, 113] width 7 height 7
click at [595, 115] on span at bounding box center [597, 113] width 7 height 7
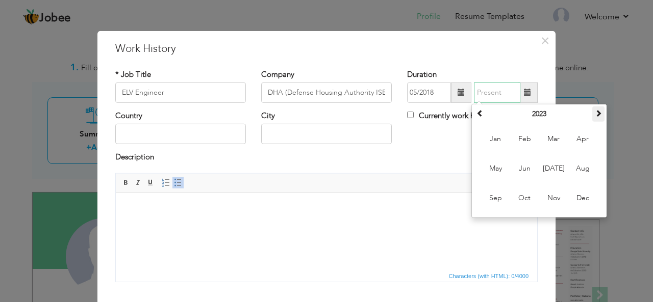
click at [595, 115] on span at bounding box center [597, 113] width 7 height 7
click at [552, 144] on span "Mar" at bounding box center [553, 139] width 28 height 28
type input "03/2024"
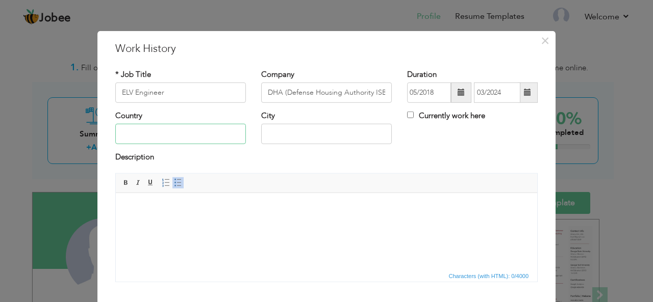
click at [232, 131] on input "text" at bounding box center [180, 134] width 131 height 20
type input "[GEOGRAPHIC_DATA]"
click at [249, 220] on html at bounding box center [326, 208] width 421 height 31
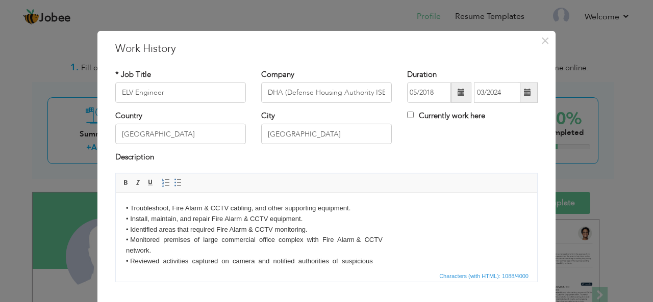
click at [131, 206] on body "• Troubleshoot, Fire Alarm & CCTV cabling, and other supporting equipment. • In…" at bounding box center [326, 266] width 401 height 127
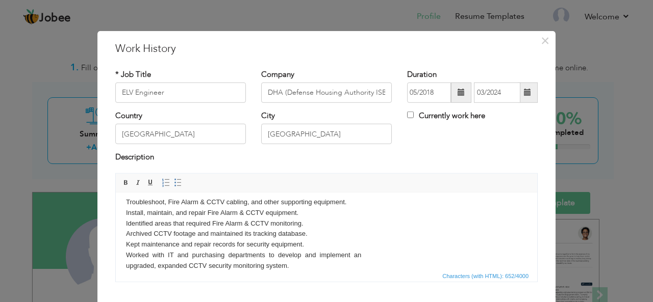
scroll to position [17, 0]
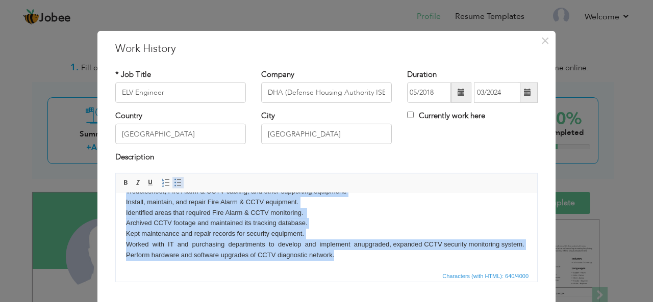
click at [174, 183] on span at bounding box center [178, 183] width 8 height 8
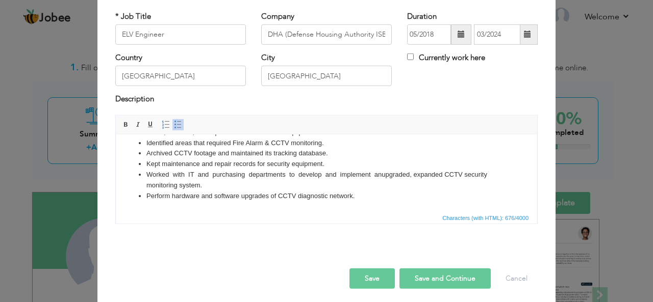
scroll to position [61, 0]
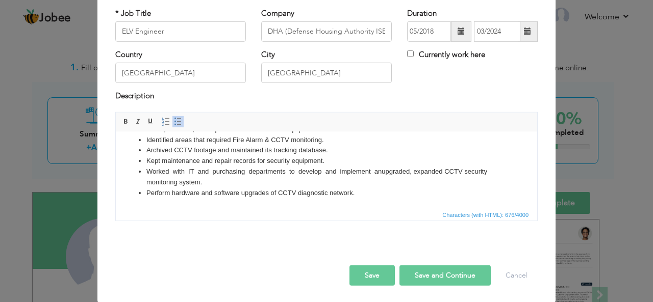
click at [415, 277] on button "Save and Continue" at bounding box center [444, 276] width 91 height 20
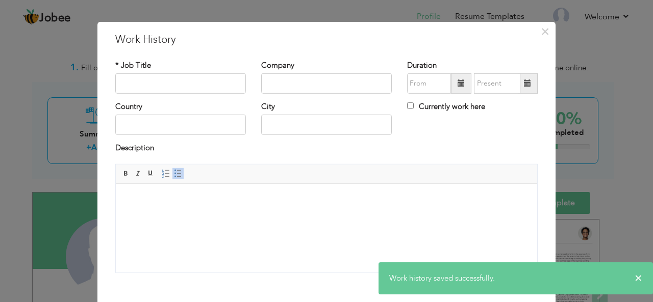
scroll to position [0, 0]
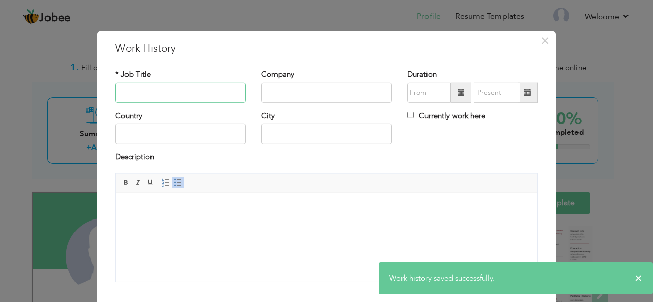
click at [174, 89] on input "text" at bounding box center [180, 93] width 131 height 20
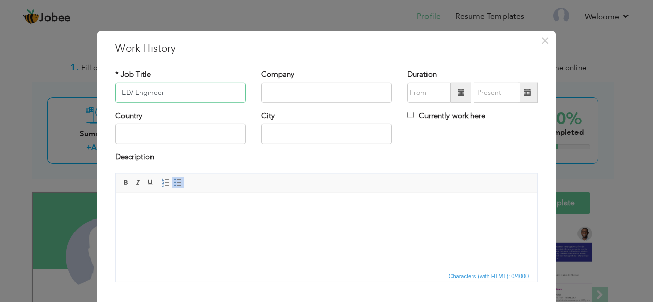
type input "ELV Engineer"
type input "BTAM( Advance Maintenance and Operations)"
click at [457, 93] on span at bounding box center [460, 92] width 7 height 7
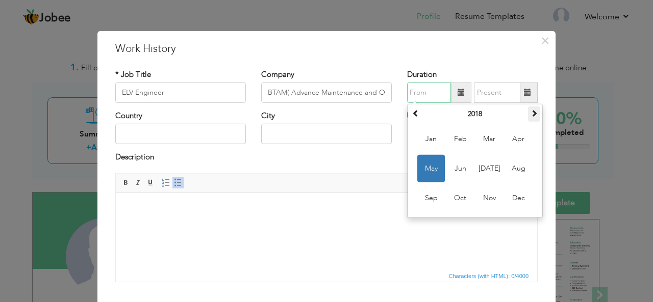
click at [535, 114] on th at bounding box center [534, 114] width 12 height 15
click at [534, 114] on th at bounding box center [534, 114] width 12 height 15
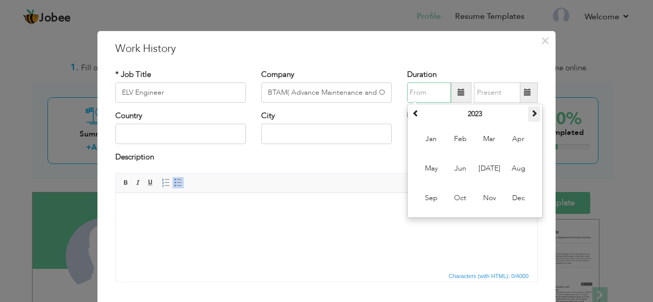
click at [534, 114] on th at bounding box center [534, 114] width 12 height 15
click at [485, 140] on span "Mar" at bounding box center [489, 139] width 28 height 28
type input "03/2024"
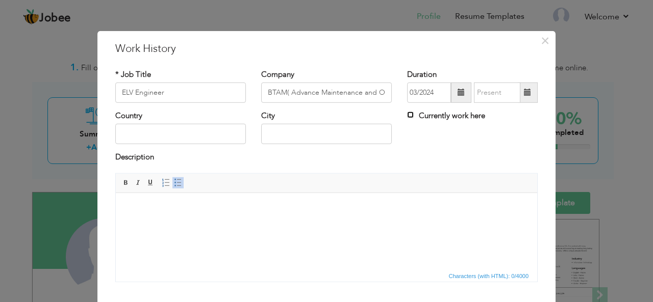
click at [407, 115] on input "Currently work here" at bounding box center [410, 115] width 7 height 7
checkbox input "true"
click at [207, 135] on input "text" at bounding box center [180, 134] width 131 height 20
click at [203, 133] on input "Saudi Arabis" at bounding box center [180, 134] width 131 height 20
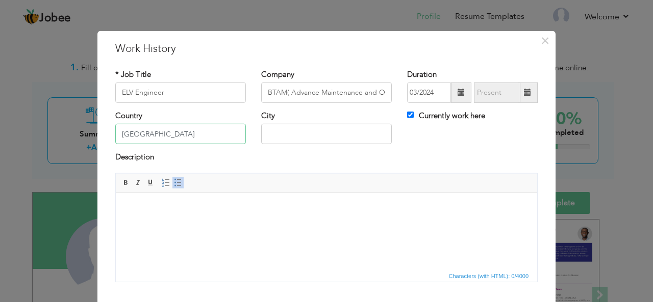
type input "[GEOGRAPHIC_DATA]"
type input "[PERSON_NAME]"
click at [193, 211] on body at bounding box center [326, 208] width 401 height 11
click at [288, 224] on html at bounding box center [326, 208] width 421 height 31
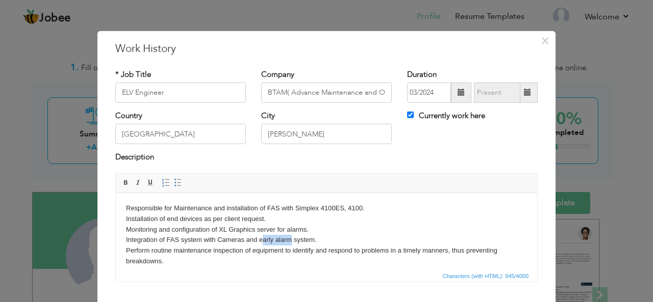
drag, startPoint x: 291, startPoint y: 241, endPoint x: 261, endPoint y: 242, distance: 30.1
click at [261, 242] on body "Responsible for Maintenance and installation of FAS with Simplex 4100ES, 4100. …" at bounding box center [326, 282] width 401 height 159
click at [309, 241] on body "Responsible for Maintenance and installation of FAS with Simplex 4100ES, 4100. …" at bounding box center [326, 282] width 401 height 159
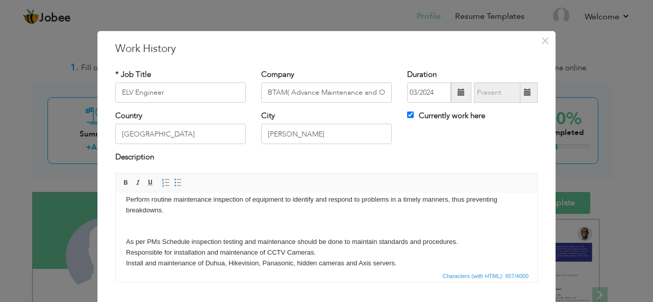
click at [317, 227] on body "Responsible for Maintenance and installation of FAS with Simplex 4100ES, 4100. …" at bounding box center [326, 231] width 401 height 159
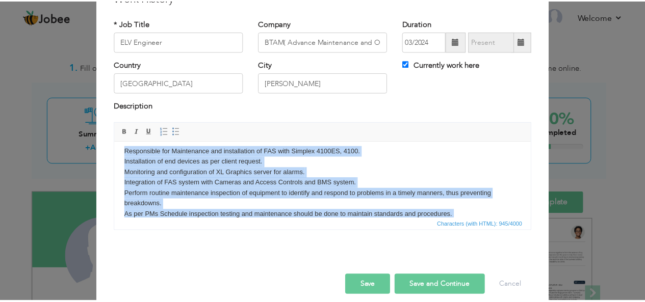
scroll to position [0, 0]
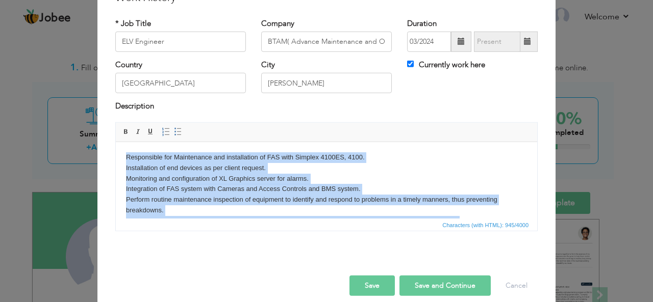
drag, startPoint x: 387, startPoint y: 194, endPoint x: 118, endPoint y: 147, distance: 273.2
click at [118, 147] on html "Responsible for Maintenance and installation of FAS with Simplex 4100ES, 4100. …" at bounding box center [326, 221] width 421 height 158
click at [174, 131] on span at bounding box center [178, 132] width 8 height 8
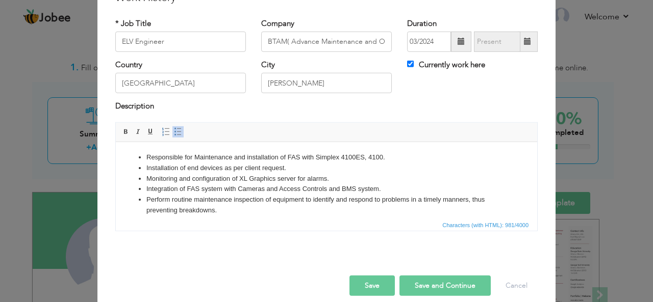
click at [442, 283] on button "Save and Continue" at bounding box center [444, 286] width 91 height 20
checkbox input "false"
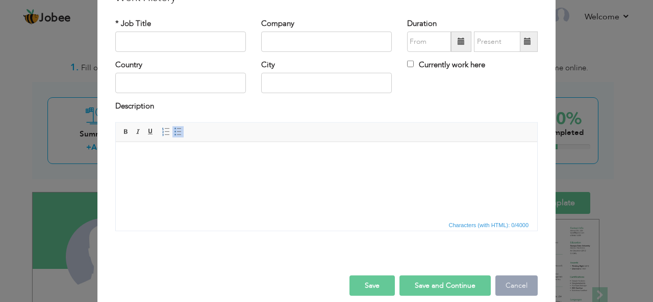
click at [513, 288] on button "Cancel" at bounding box center [516, 286] width 42 height 20
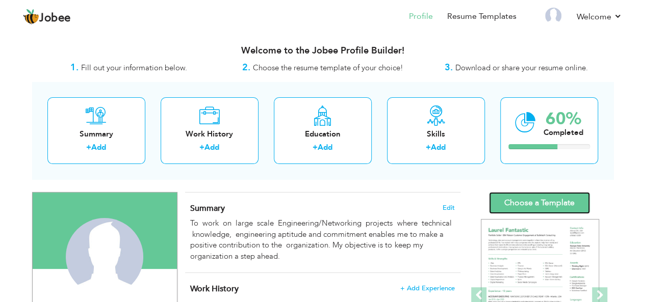
click at [543, 205] on link "Choose a Template" at bounding box center [539, 203] width 101 height 22
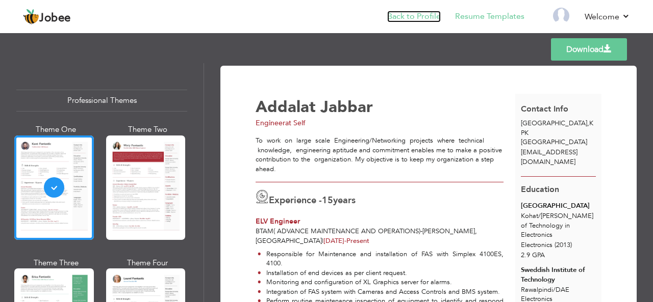
click at [411, 15] on link "Back to Profile" at bounding box center [414, 17] width 54 height 12
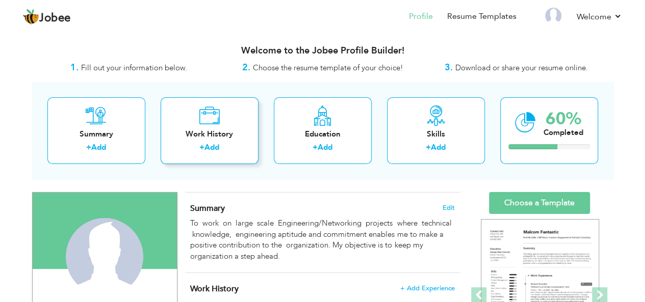
click at [234, 138] on div "Work History" at bounding box center [210, 134] width 82 height 11
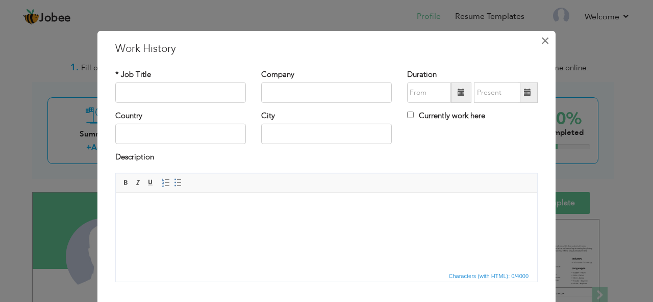
click at [543, 41] on span "×" at bounding box center [544, 40] width 9 height 18
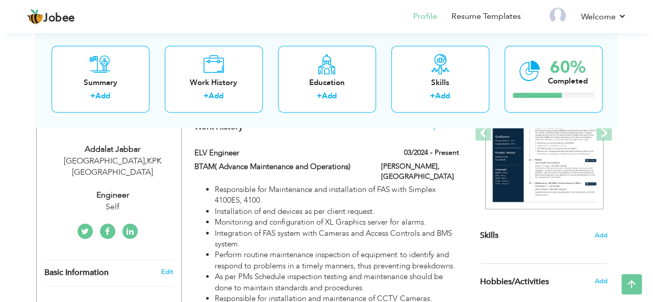
scroll to position [170, 0]
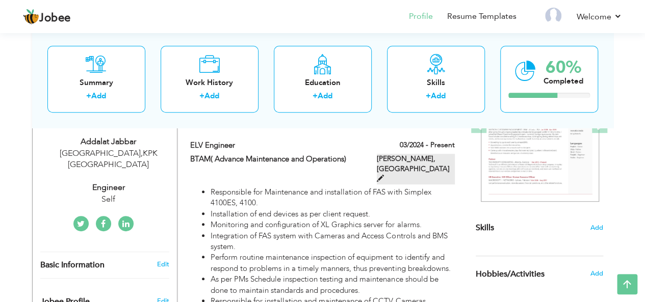
click at [381, 175] on span at bounding box center [380, 178] width 7 height 7
type input "ELV Engineer"
type input "BTAM( Advance Maintenance and Operations)"
type input "03/2024"
type input "[GEOGRAPHIC_DATA]"
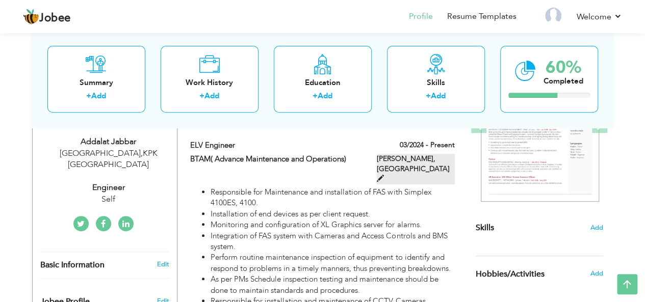
type input "[PERSON_NAME]"
checkbox input "true"
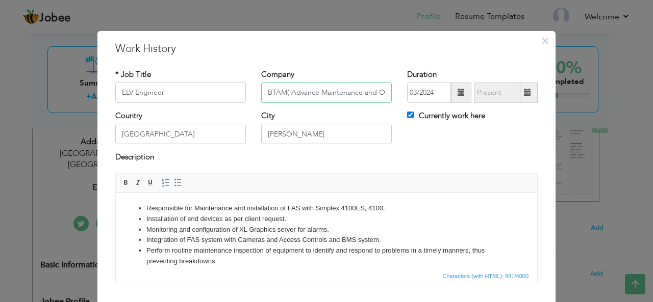
click at [378, 91] on input "BTAM( Advance Maintenance and Operations)" at bounding box center [326, 93] width 131 height 20
type input "B"
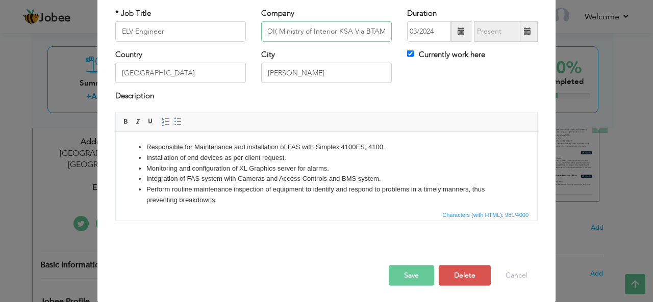
type input "MOI( Ministry of Interior KSA Via BTAM)"
click at [405, 271] on button "Save" at bounding box center [410, 276] width 45 height 20
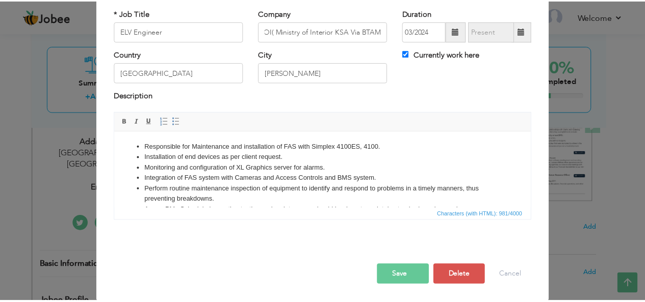
scroll to position [0, 0]
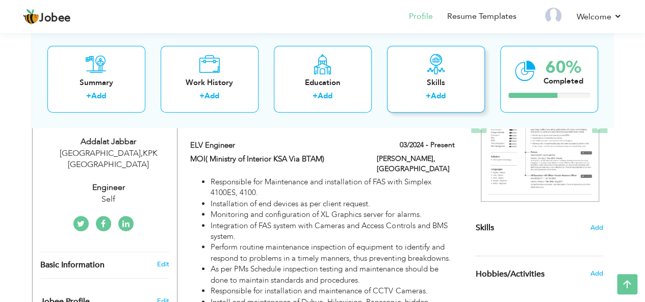
click at [438, 81] on div "Skills" at bounding box center [436, 82] width 82 height 11
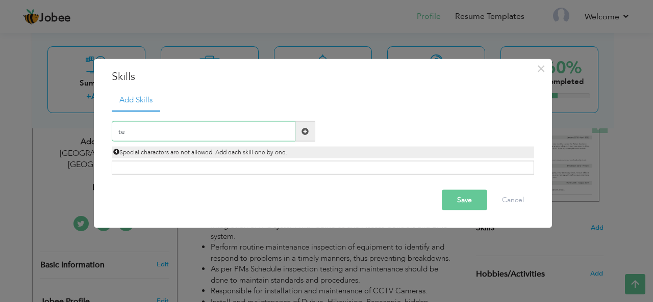
type input "t"
type input "T"
type input "Network"
click at [306, 131] on span at bounding box center [304, 130] width 7 height 7
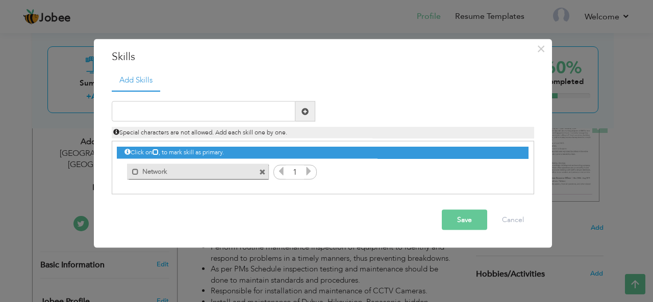
click at [308, 170] on icon at bounding box center [308, 171] width 9 height 9
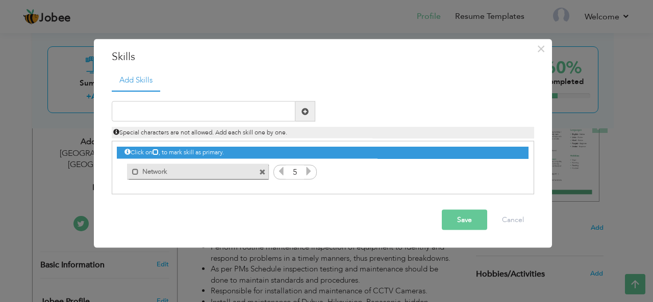
click at [446, 218] on button "Save" at bounding box center [464, 220] width 45 height 20
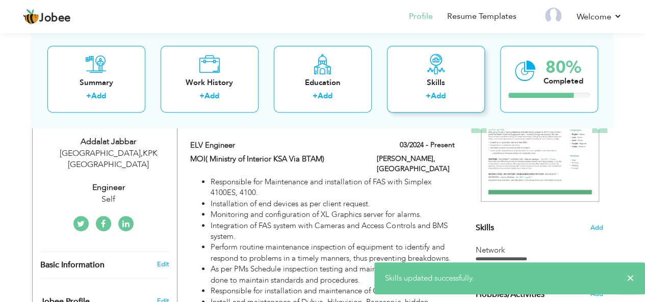
click at [438, 97] on link "Add" at bounding box center [438, 96] width 15 height 10
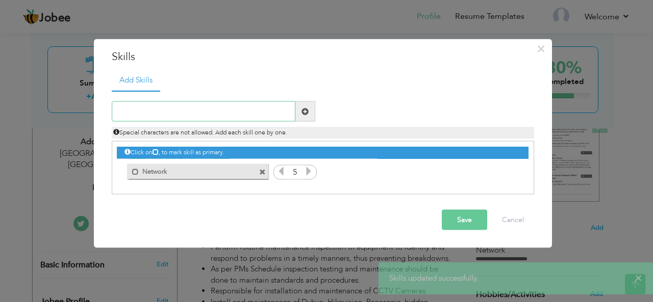
click at [244, 117] on input "text" at bounding box center [204, 111] width 184 height 20
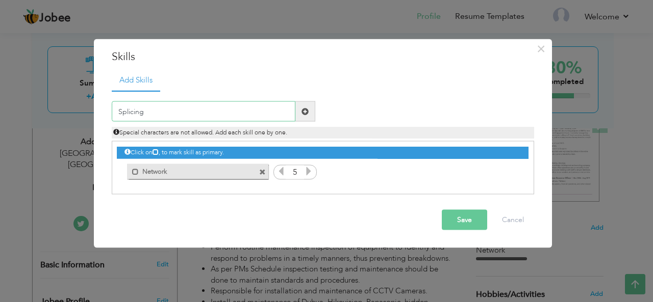
type input "Splicing"
click at [305, 112] on span at bounding box center [304, 111] width 7 height 7
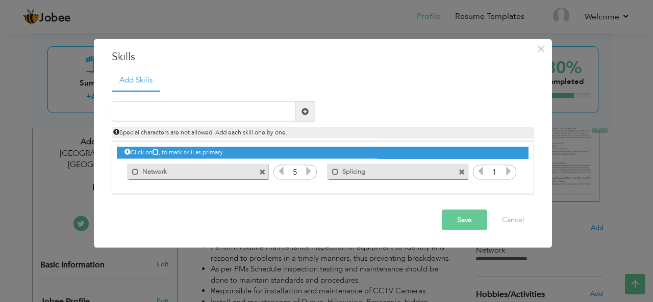
click at [507, 172] on icon at bounding box center [508, 171] width 9 height 9
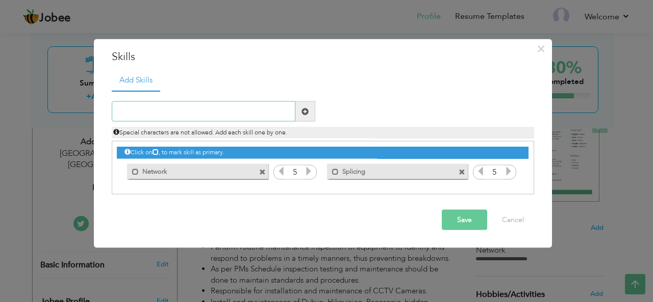
click at [269, 112] on input "text" at bounding box center [204, 111] width 184 height 20
type input "CCTV"
click at [306, 113] on span at bounding box center [304, 111] width 7 height 7
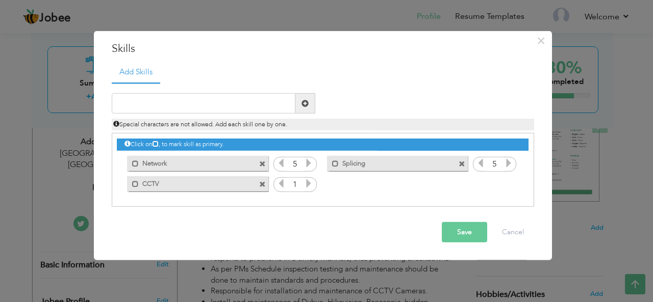
click at [312, 184] on icon at bounding box center [308, 183] width 9 height 9
click at [252, 107] on input "text" at bounding box center [204, 103] width 184 height 20
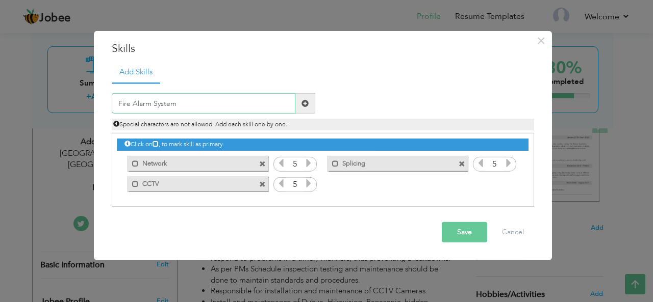
type input "Fire Alarm System"
click at [302, 102] on span at bounding box center [304, 103] width 7 height 7
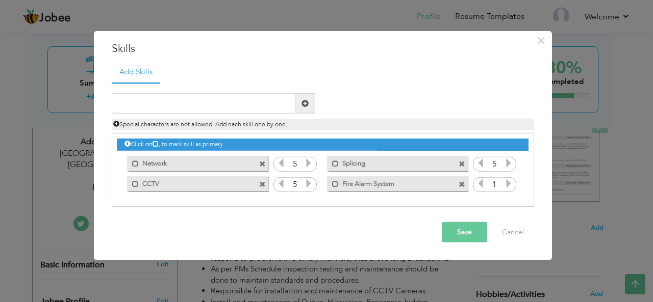
click at [507, 186] on icon at bounding box center [508, 183] width 9 height 9
click at [270, 102] on input "text" at bounding box center [204, 103] width 184 height 20
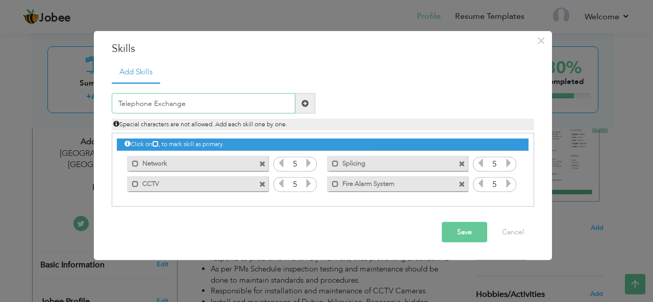
type input "Telephone Exchange"
click at [310, 99] on span at bounding box center [305, 103] width 20 height 20
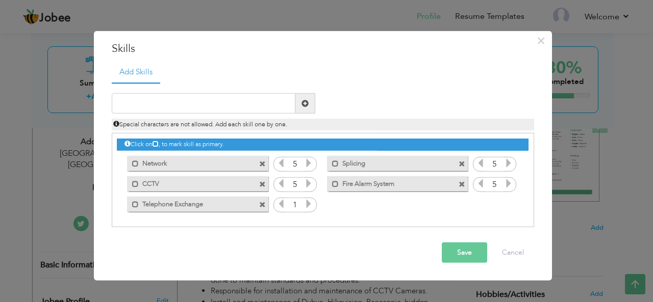
click at [306, 201] on icon at bounding box center [308, 203] width 9 height 9
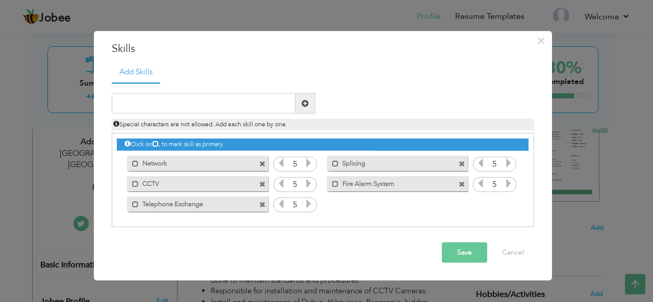
click at [306, 201] on icon at bounding box center [308, 203] width 9 height 9
click at [253, 108] on input "text" at bounding box center [204, 103] width 184 height 20
type input "E-Tag Barrier System"
click at [305, 105] on span at bounding box center [304, 103] width 7 height 7
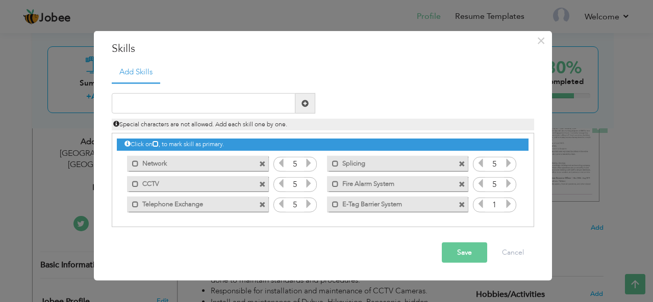
click at [508, 204] on icon at bounding box center [508, 203] width 9 height 9
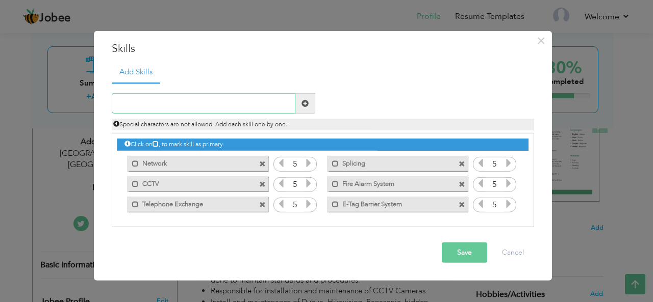
click at [259, 103] on input "text" at bounding box center [204, 103] width 184 height 20
click at [262, 106] on input "text" at bounding box center [204, 103] width 184 height 20
type input "Team Leader"
click at [308, 103] on span at bounding box center [305, 103] width 20 height 20
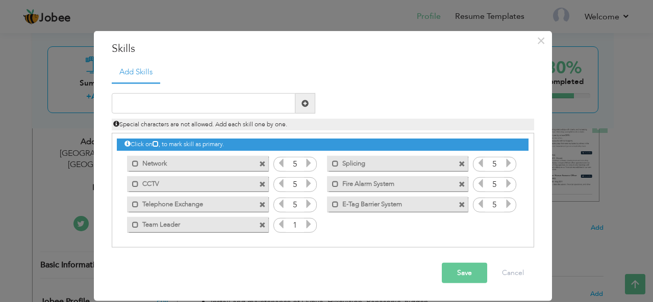
click at [308, 221] on icon at bounding box center [308, 224] width 9 height 9
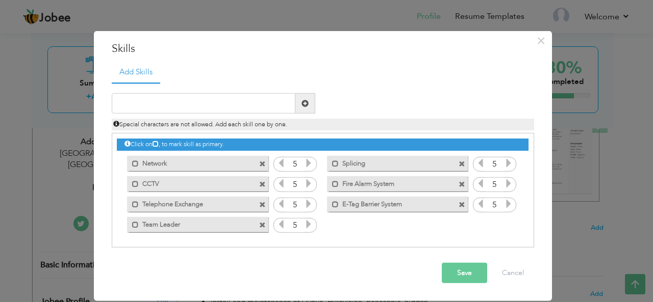
click at [308, 221] on icon at bounding box center [308, 224] width 9 height 9
click at [454, 269] on button "Save" at bounding box center [464, 273] width 45 height 20
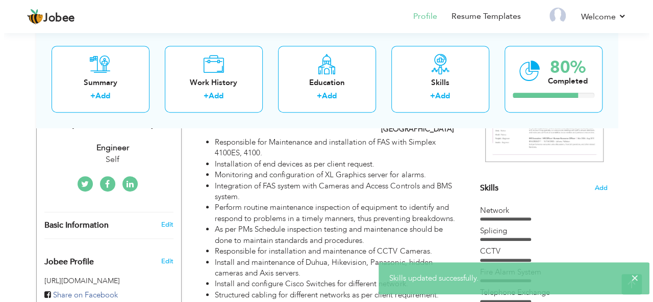
scroll to position [221, 0]
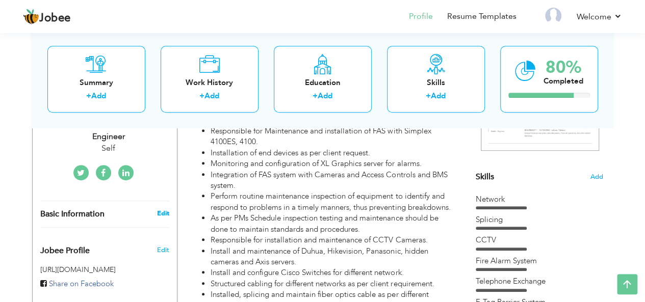
click at [162, 209] on link "Edit" at bounding box center [163, 213] width 12 height 9
type input "Addalat"
type input "Jabbar"
select select "number:166"
type input "KPK"
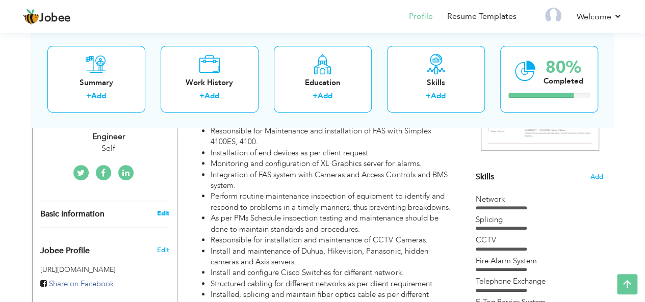
type input "AbbottAbad"
select select "number:17"
type input "Self"
type input "Engineer"
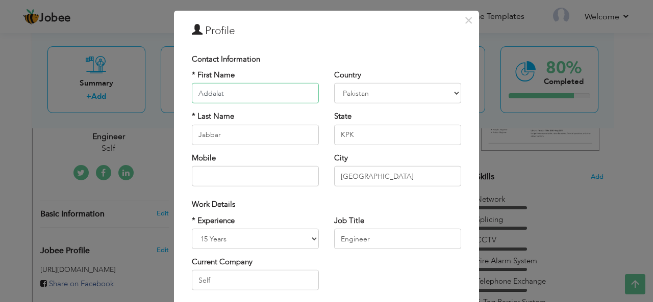
scroll to position [25, 0]
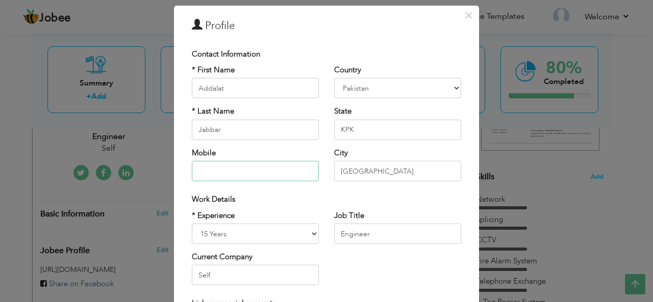
click at [271, 169] on input "text" at bounding box center [255, 171] width 127 height 20
click at [378, 90] on select "Afghanistan Albania Algeria American Samoa Andorra Angola Anguilla Antarctica A…" at bounding box center [397, 88] width 127 height 20
select select "number:191"
click at [334, 78] on select "Afghanistan Albania Algeria American Samoa Andorra Angola Anguilla Antarctica A…" at bounding box center [397, 88] width 127 height 20
click at [364, 137] on input "KPK" at bounding box center [397, 130] width 127 height 20
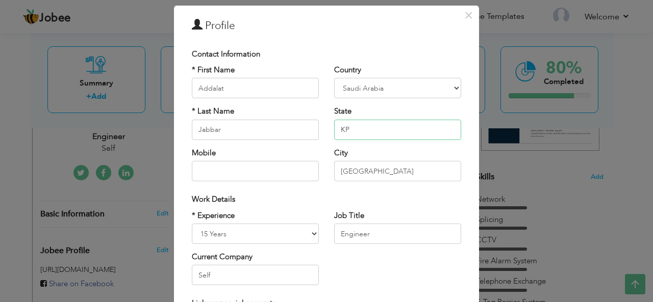
type input "K"
type input "Al-Qassim"
drag, startPoint x: 392, startPoint y: 171, endPoint x: 330, endPoint y: 170, distance: 61.2
click at [334, 170] on input "AbbottAbad" at bounding box center [397, 171] width 127 height 20
type input "[PERSON_NAME]"
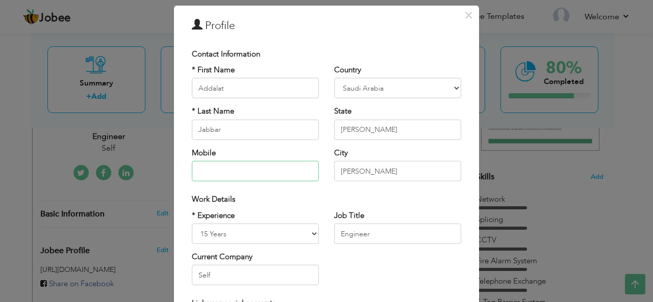
click at [276, 176] on input "text" at bounding box center [255, 171] width 127 height 20
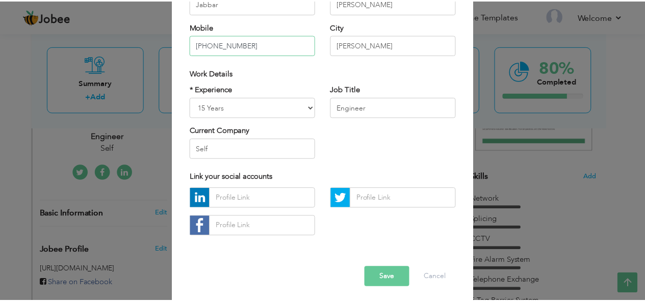
scroll to position [153, 0]
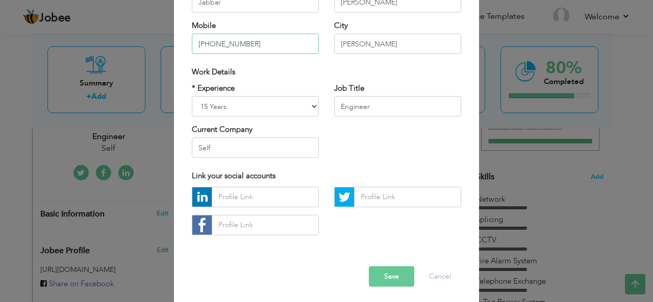
type input "[PHONE_NUMBER]"
click at [268, 141] on input "Self" at bounding box center [255, 148] width 127 height 20
type input "S"
type input "ELV Engineer"
click at [378, 275] on button "Save" at bounding box center [391, 277] width 45 height 20
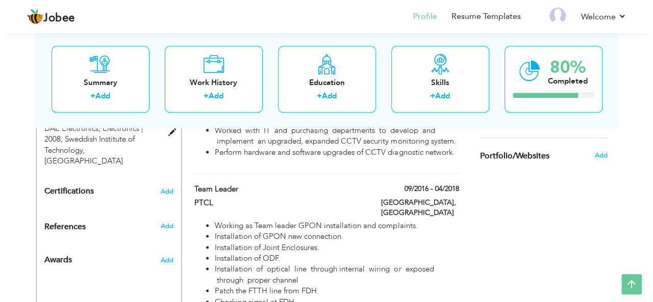
scroll to position [535, 0]
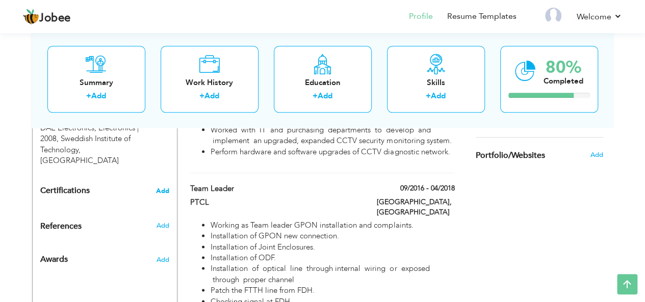
click at [160, 188] on span "Add" at bounding box center [162, 191] width 13 height 7
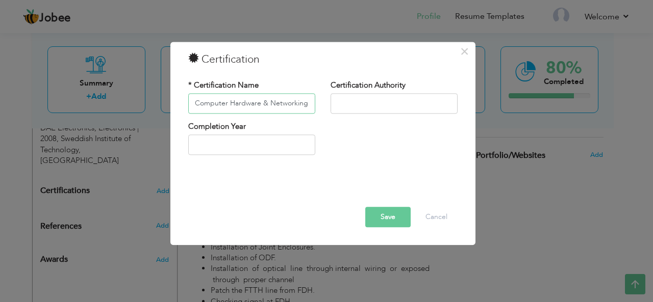
type input "Computer Hardware & Networking"
type input "NISTE"
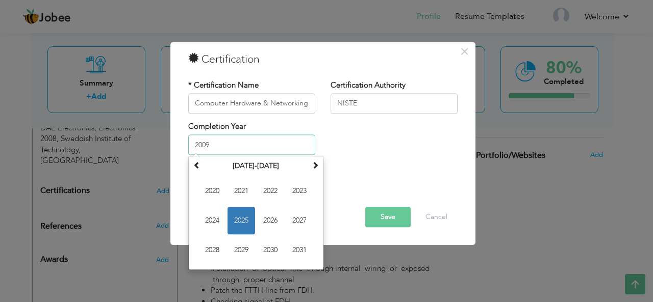
type input "2009"
click at [366, 122] on div "Completion Year 2009 August 2025 Su Mo Tu We Th Fr Sa 27 28 29 30 31 1 2 3 4 5 …" at bounding box center [322, 141] width 284 height 41
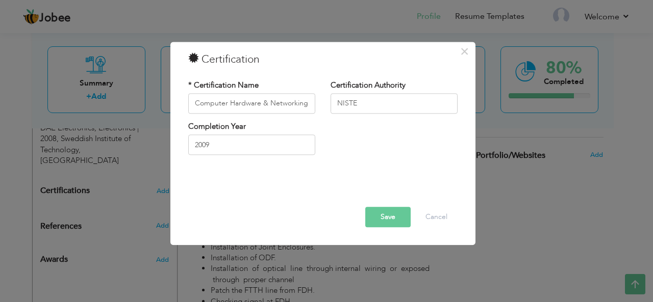
click at [382, 214] on button "Save" at bounding box center [387, 217] width 45 height 20
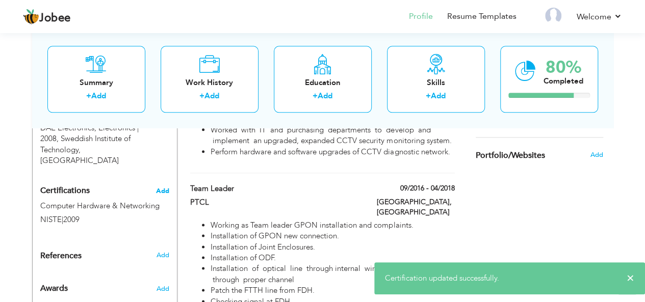
click at [160, 188] on span "Add" at bounding box center [162, 191] width 13 height 7
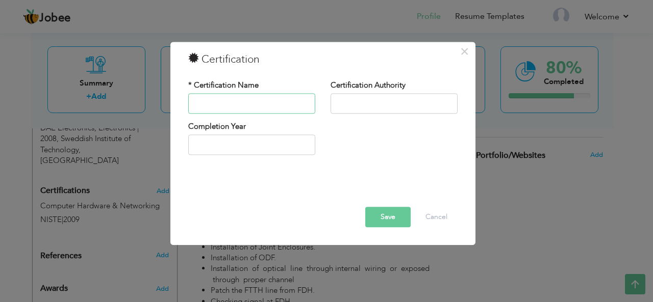
paste input "Optical Fiber Cable Splicing And Jointing"
type input "Optical Fiber Cable Splicing And Jointing"
click at [359, 101] on input "text" at bounding box center [393, 103] width 127 height 20
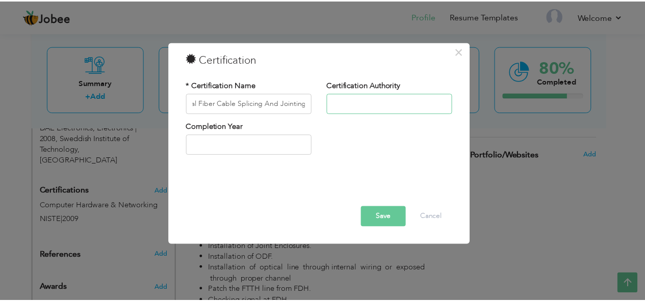
scroll to position [0, 0]
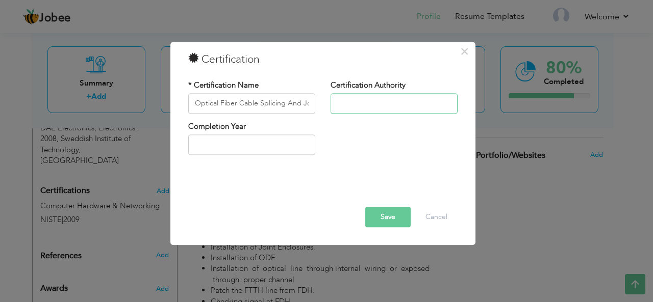
paste input "Telecom Foundation [GEOGRAPHIC_DATA]"
type input "Telecom Foundation [GEOGRAPHIC_DATA]"
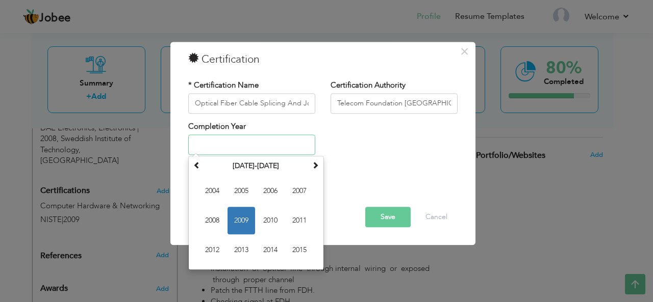
click at [226, 145] on input "text" at bounding box center [251, 145] width 127 height 20
click at [211, 250] on span "2012" at bounding box center [212, 251] width 28 height 28
type input "2012"
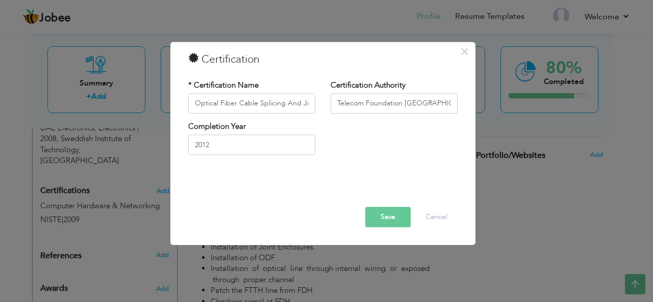
click at [380, 204] on div at bounding box center [322, 192] width 284 height 29
click at [387, 215] on button "Save" at bounding box center [387, 217] width 45 height 20
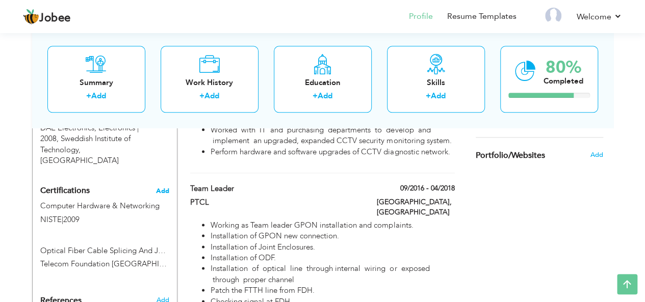
click at [166, 188] on span "Add" at bounding box center [162, 191] width 13 height 7
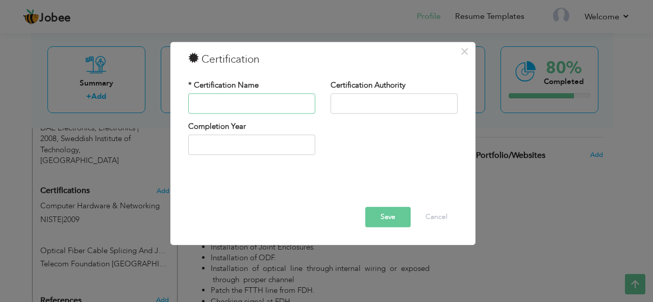
paste input "CCNA And MCSE Training"
type input "CCNA And MCSE Training"
click at [368, 98] on input "text" at bounding box center [393, 103] width 127 height 20
paste input "CISCOM"
type input "CISCOM"
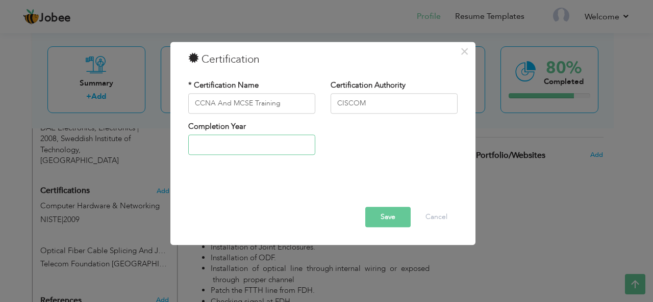
click at [250, 136] on input "text" at bounding box center [251, 145] width 127 height 20
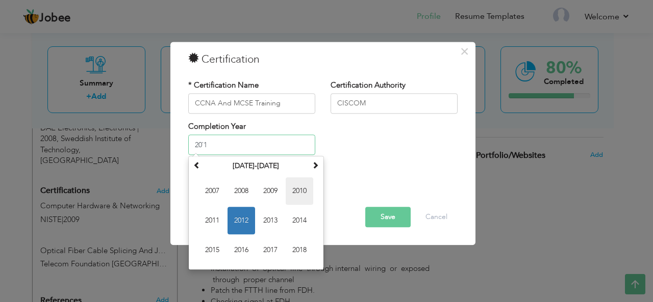
click at [301, 191] on span "2010" at bounding box center [300, 192] width 28 height 28
type input "2010"
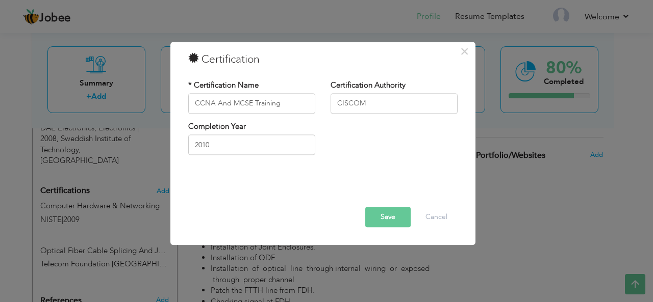
click at [384, 215] on button "Save" at bounding box center [387, 217] width 45 height 20
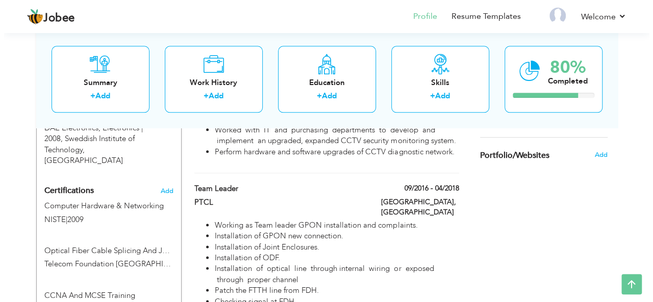
scroll to position [484, 0]
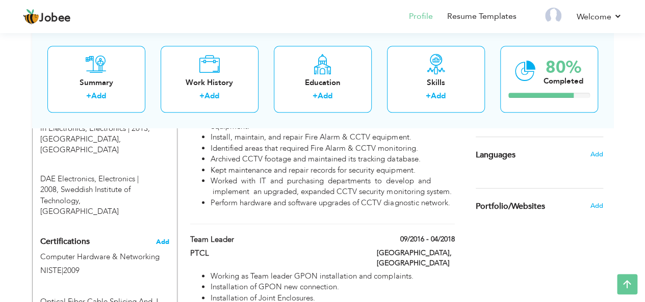
click at [163, 239] on span "Add" at bounding box center [162, 242] width 13 height 7
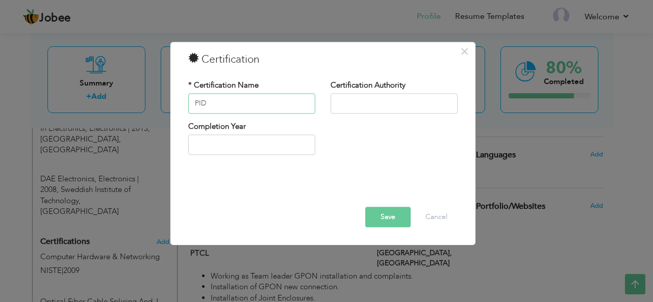
type input "PID"
type input "BTAM"
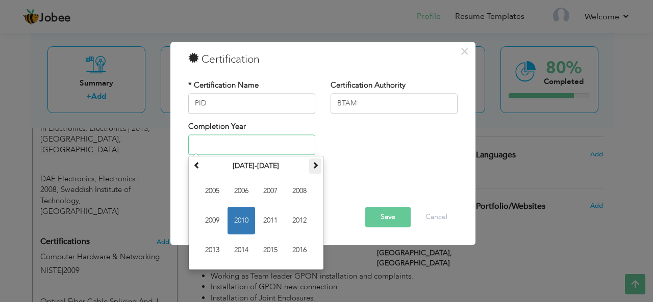
click at [314, 162] on span at bounding box center [315, 165] width 7 height 7
click at [272, 249] on span "2025" at bounding box center [270, 251] width 28 height 28
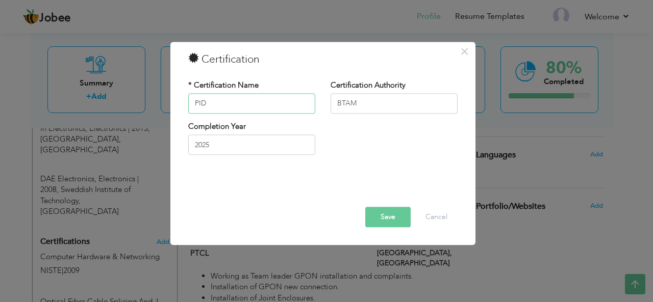
click at [246, 107] on input "PID" at bounding box center [251, 103] width 127 height 20
click at [226, 146] on input "2025" at bounding box center [251, 145] width 127 height 20
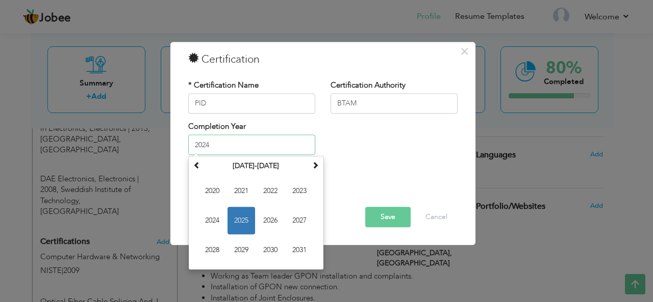
type input "2024"
click at [359, 158] on div "Completion Year 2024 January 2025 Su Mo Tu We Th Fr Sa 29 30 31 1 2 3 4 5 6 7 8…" at bounding box center [322, 141] width 284 height 41
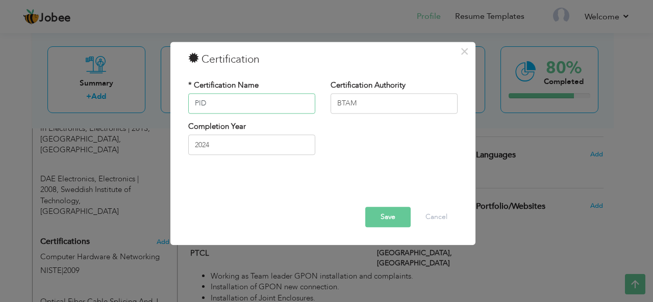
click at [243, 105] on input "PID" at bounding box center [251, 103] width 127 height 20
paste input "Perimeter Intrusion Detection System"
type input "PID (Perimeter Intrusion Detection System)"
click at [382, 217] on button "Save" at bounding box center [387, 217] width 45 height 20
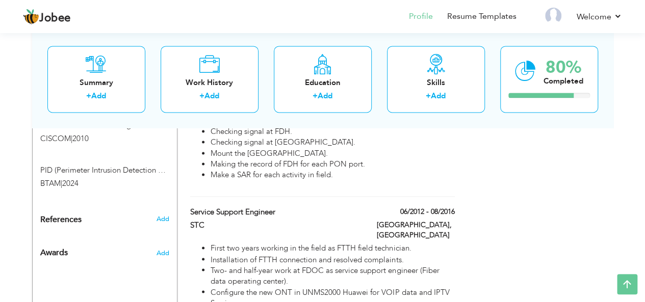
scroll to position [739, 0]
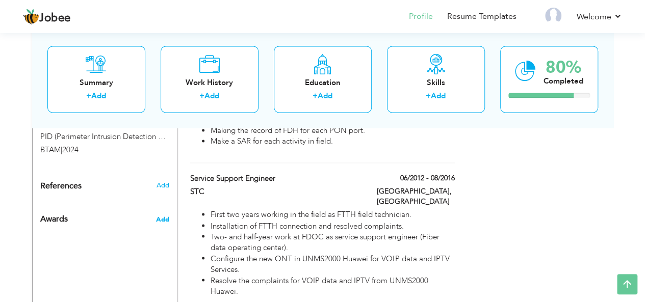
click at [163, 215] on span "Add" at bounding box center [161, 219] width 13 height 9
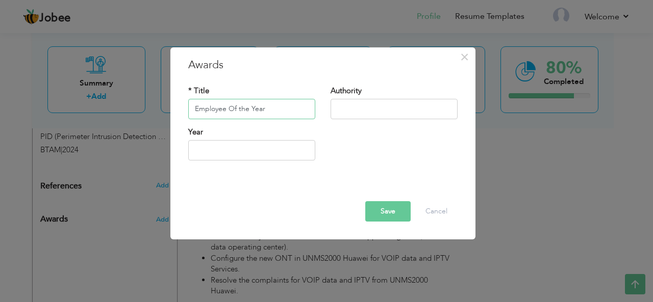
type input "Employee Of the Year"
type input "DHA"
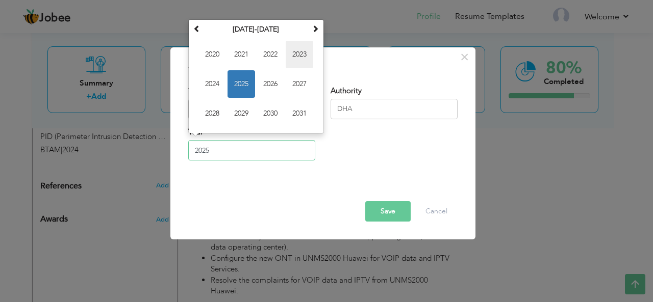
click at [304, 59] on span "2023" at bounding box center [300, 55] width 28 height 28
type input "2023"
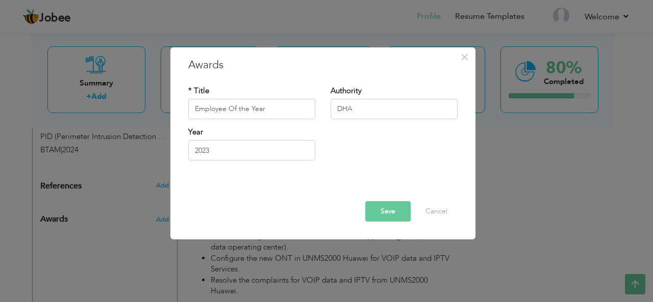
click at [383, 207] on button "Save" at bounding box center [387, 211] width 45 height 20
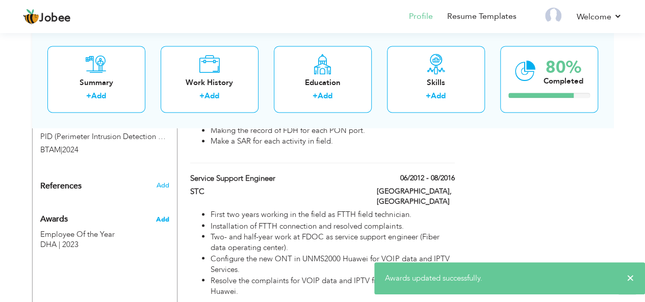
click at [166, 215] on span "Add" at bounding box center [161, 219] width 13 height 9
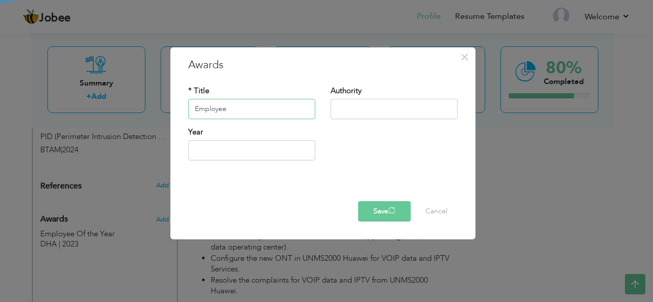
type input "Employee"
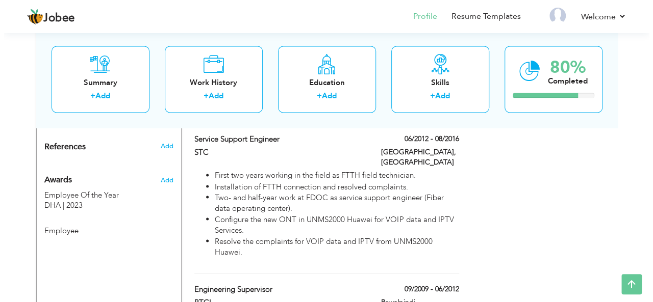
scroll to position [799, 0]
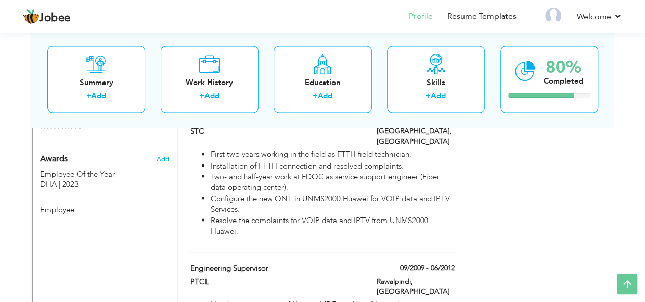
type input "Service Support Engineer"
type input "STC"
type input "06/2012"
type input "08/2016"
type input "[GEOGRAPHIC_DATA]"
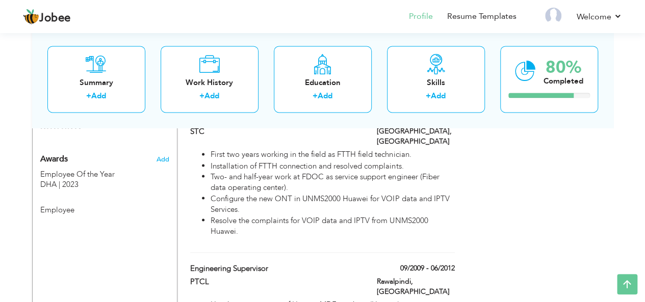
checkbox input "false"
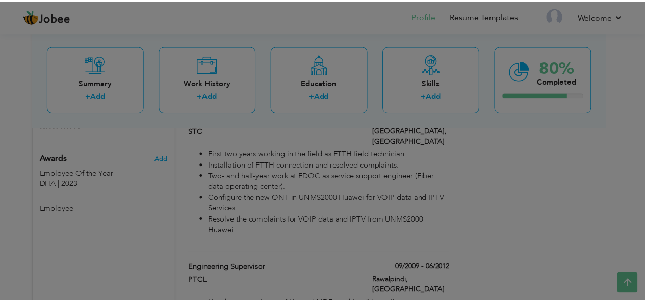
scroll to position [0, 0]
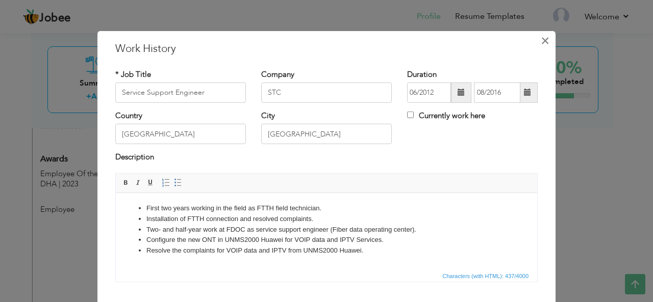
click at [545, 43] on button "×" at bounding box center [544, 40] width 16 height 16
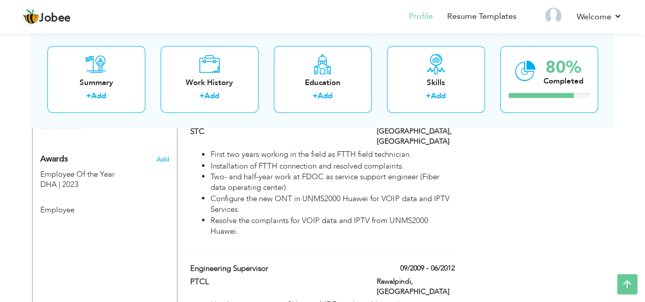
scroll to position [748, 0]
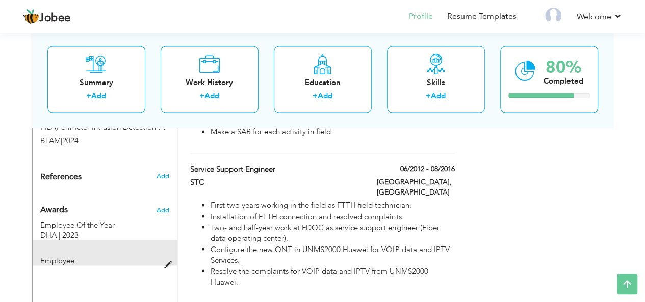
click at [168, 261] on span at bounding box center [170, 265] width 13 height 8
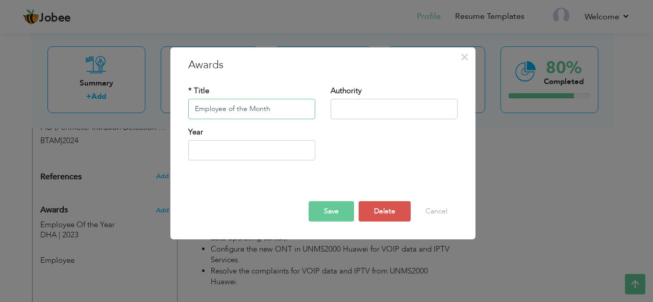
type input "Employee of the Month"
type input "BTAM"
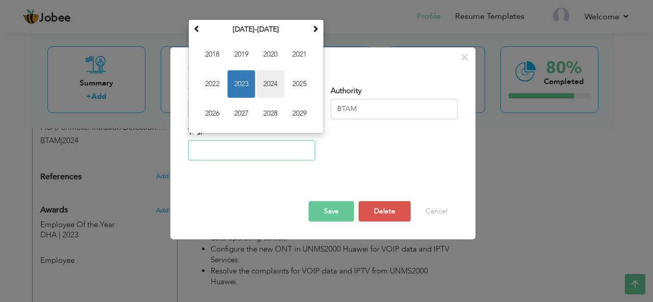
click at [276, 83] on span "2024" at bounding box center [270, 84] width 28 height 28
type input "2024"
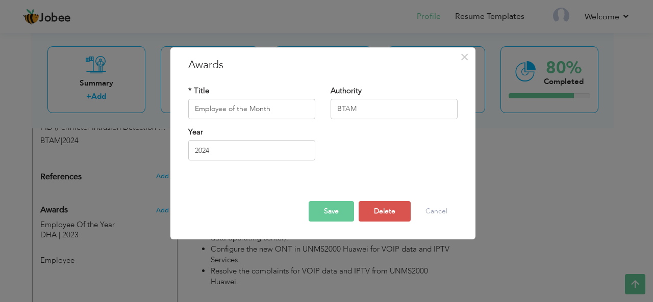
click at [335, 211] on button "Save" at bounding box center [330, 211] width 45 height 20
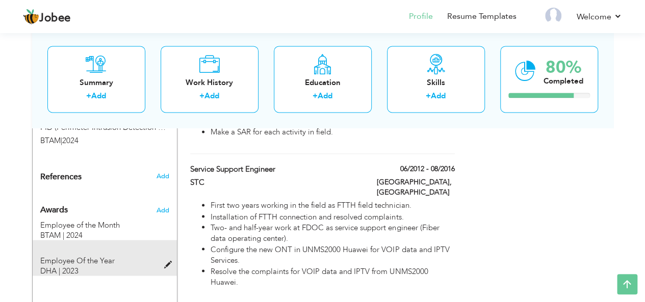
click at [166, 261] on span at bounding box center [170, 265] width 13 height 8
type input "Employee Of the Year"
type input "DHA"
type input "2023"
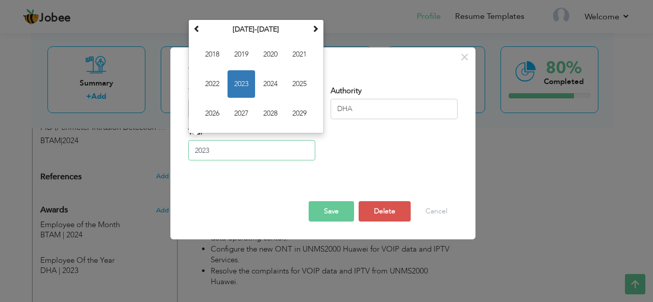
click at [229, 155] on input "2023" at bounding box center [251, 150] width 127 height 20
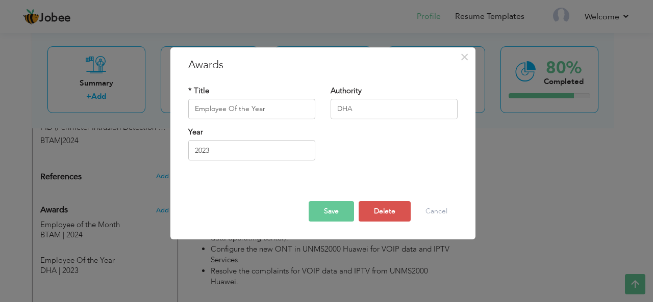
click at [134, 186] on div "× Awards * Title Employee Of the Year Authority DHA Year 2023 Save Delete" at bounding box center [326, 151] width 653 height 302
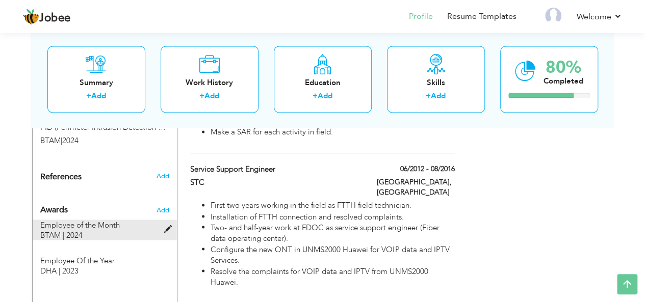
click at [166, 225] on span at bounding box center [170, 229] width 13 height 8
type input "Employee of the Month"
type input "BTAM"
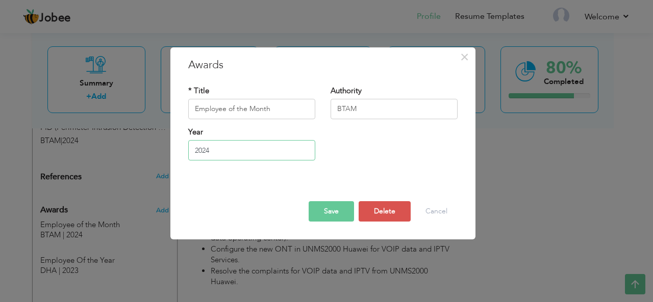
click at [210, 150] on input "2024" at bounding box center [251, 150] width 127 height 20
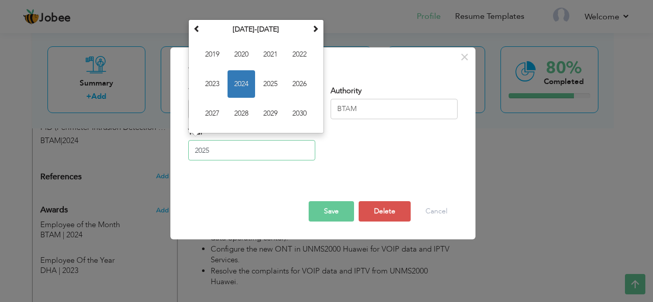
type input "2025"
click at [321, 211] on button "Save" at bounding box center [330, 211] width 45 height 20
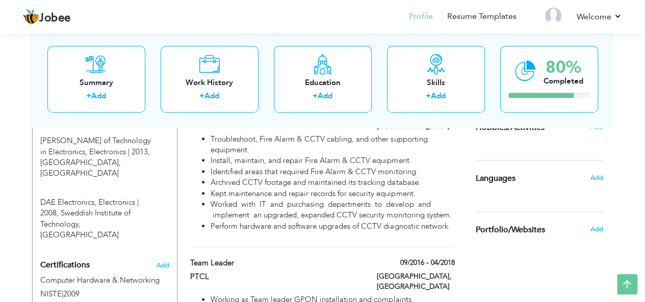
scroll to position [445, 0]
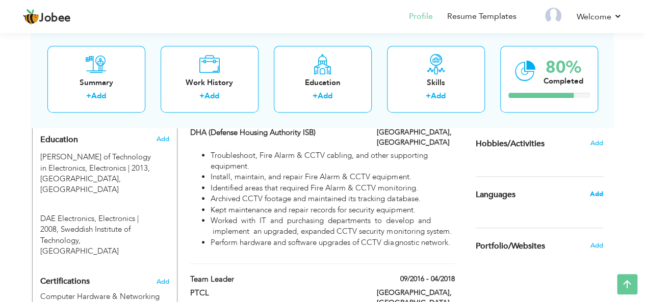
click at [594, 193] on span "Add" at bounding box center [595, 194] width 13 height 9
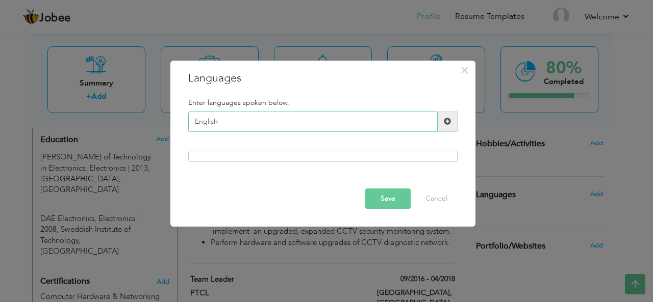
type input "English"
click at [449, 121] on span at bounding box center [447, 121] width 7 height 7
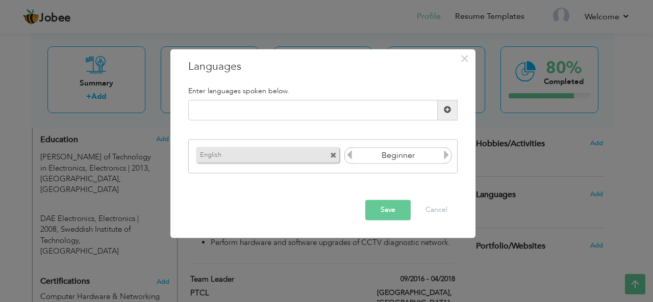
click at [447, 158] on icon at bounding box center [446, 155] width 9 height 9
click at [447, 154] on icon at bounding box center [446, 155] width 9 height 9
click at [351, 153] on icon at bounding box center [349, 155] width 9 height 9
click at [351, 155] on icon at bounding box center [349, 155] width 9 height 9
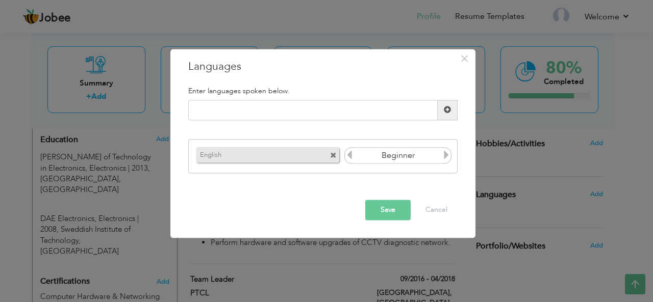
click at [447, 153] on icon at bounding box center [446, 155] width 9 height 9
click at [448, 154] on icon at bounding box center [446, 155] width 9 height 9
click at [348, 154] on icon at bounding box center [349, 155] width 9 height 9
click at [346, 115] on input "text" at bounding box center [312, 110] width 249 height 20
type input "Arabic"
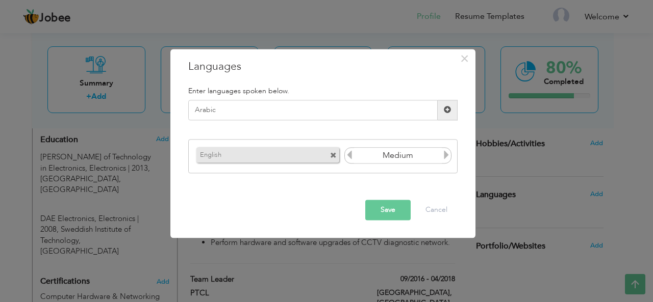
click at [448, 110] on span at bounding box center [447, 110] width 7 height 7
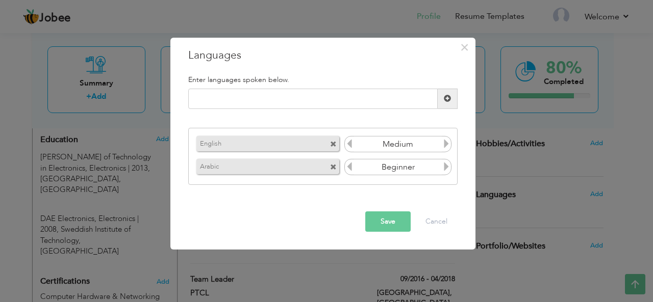
click at [447, 167] on icon at bounding box center [446, 166] width 9 height 9
click at [360, 100] on input "text" at bounding box center [312, 99] width 249 height 20
type input "Urdu"
click at [451, 95] on span at bounding box center [447, 98] width 7 height 7
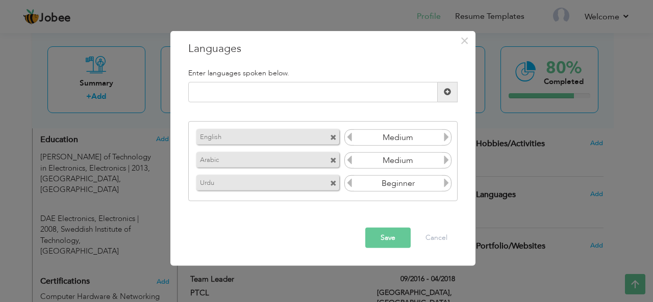
click at [449, 185] on icon at bounding box center [446, 182] width 9 height 9
click at [388, 234] on button "Save" at bounding box center [387, 238] width 45 height 20
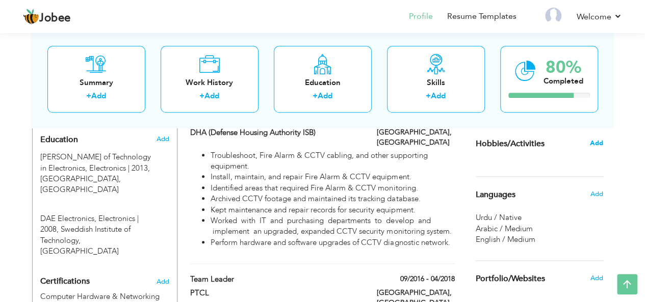
click at [599, 140] on span "Add" at bounding box center [595, 143] width 13 height 9
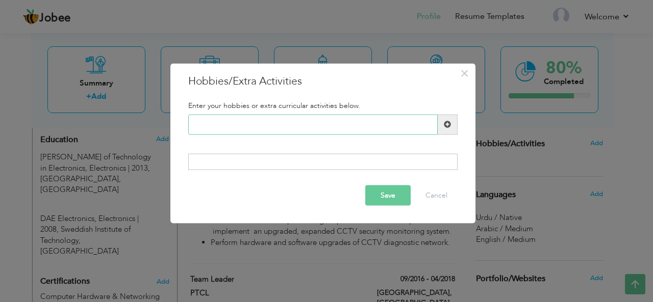
click at [336, 122] on input "text" at bounding box center [312, 124] width 249 height 20
type input "Exercise & Fitness"
click at [446, 125] on span at bounding box center [447, 124] width 7 height 7
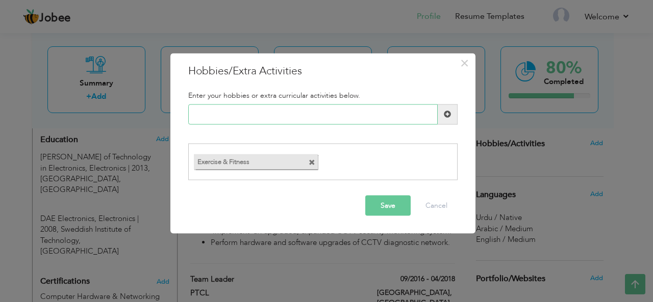
click at [307, 115] on input "text" at bounding box center [312, 114] width 249 height 20
type input "I"
type input "P"
type input "Games"
click at [446, 113] on span at bounding box center [447, 114] width 7 height 7
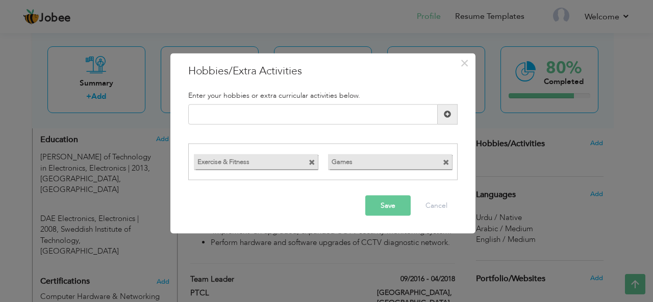
click at [396, 205] on button "Save" at bounding box center [387, 206] width 45 height 20
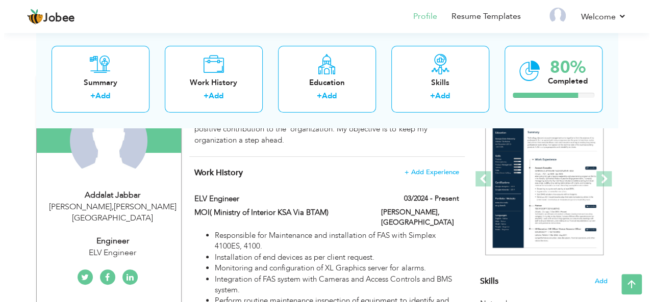
scroll to position [102, 0]
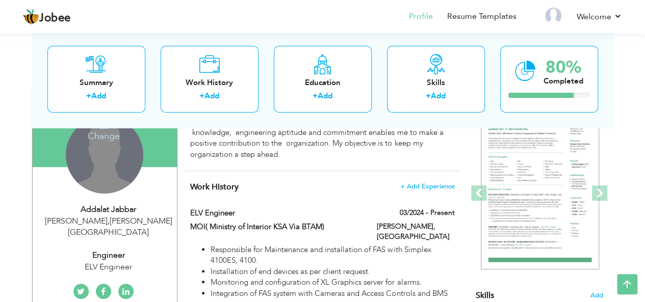
click at [106, 132] on h4 "Change" at bounding box center [103, 129] width 73 height 24
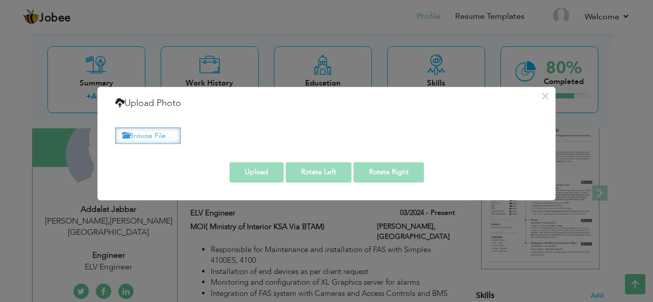
click at [162, 133] on label "Browse File ..." at bounding box center [147, 136] width 65 height 16
click at [0, 0] on input "Browse File ..." at bounding box center [0, 0] width 0 height 0
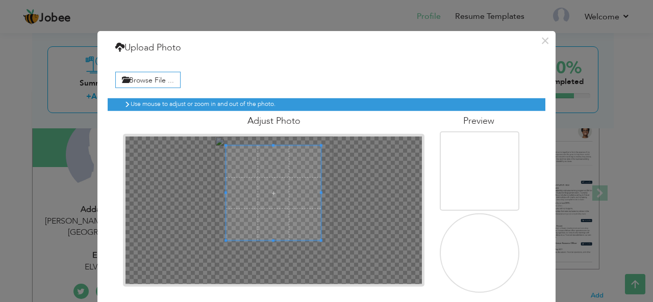
click at [278, 176] on span at bounding box center [273, 193] width 95 height 95
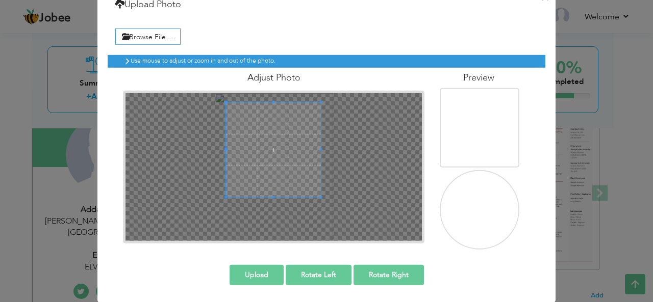
click at [257, 272] on button "Upload" at bounding box center [256, 275] width 54 height 20
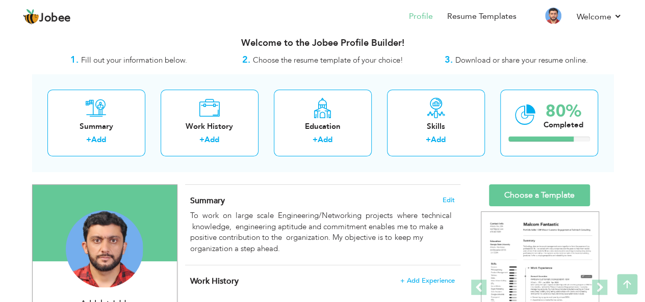
scroll to position [0, 0]
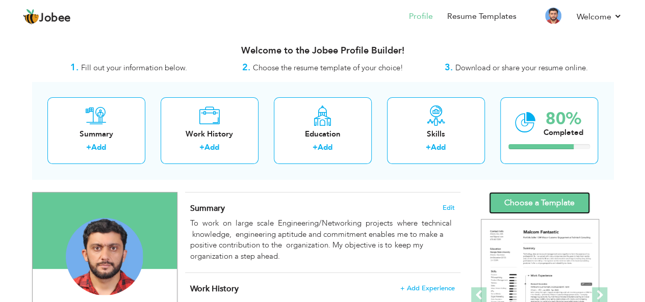
click at [533, 200] on link "Choose a Template" at bounding box center [539, 203] width 101 height 22
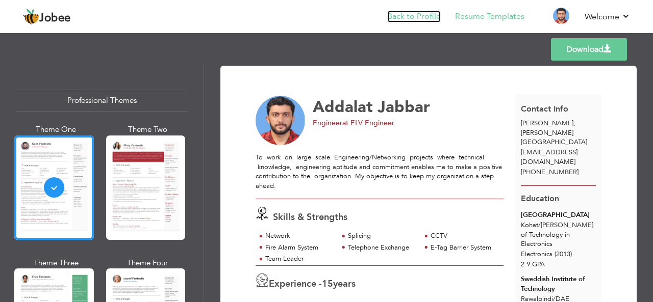
click at [431, 15] on link "Back to Profile" at bounding box center [414, 17] width 54 height 12
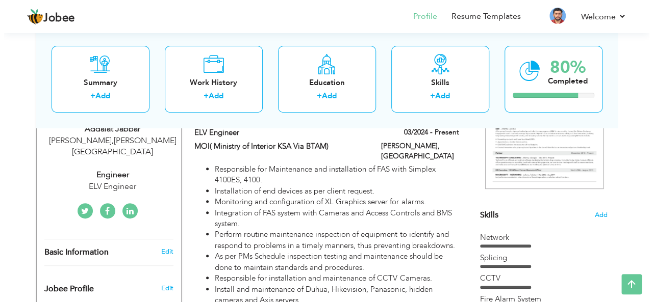
scroll to position [204, 0]
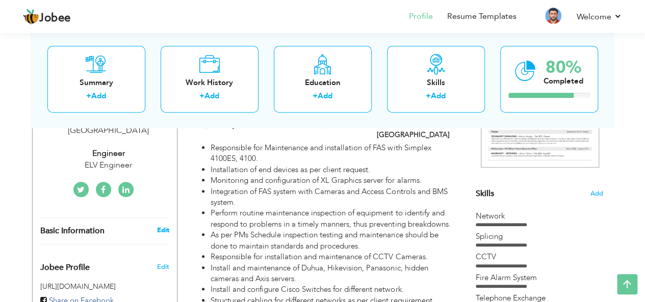
click at [166, 226] on link "Edit" at bounding box center [163, 230] width 12 height 9
type input "Addalat"
type input "Jabbar"
type input "[PHONE_NUMBER]"
select select "number:191"
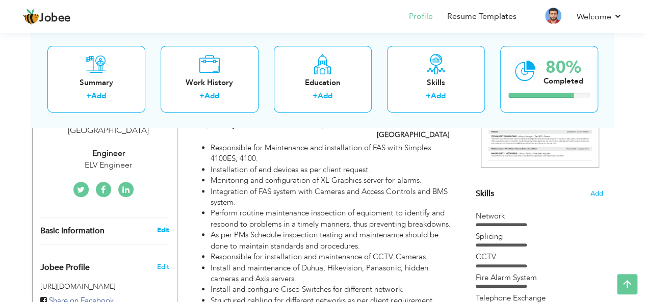
type input "[PERSON_NAME]"
select select "number:17"
type input "ELV Engineer"
type input "Engineer"
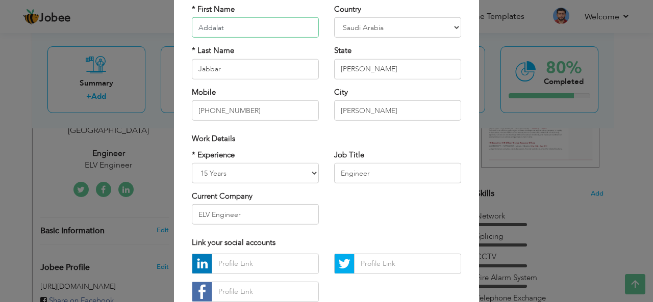
scroll to position [102, 0]
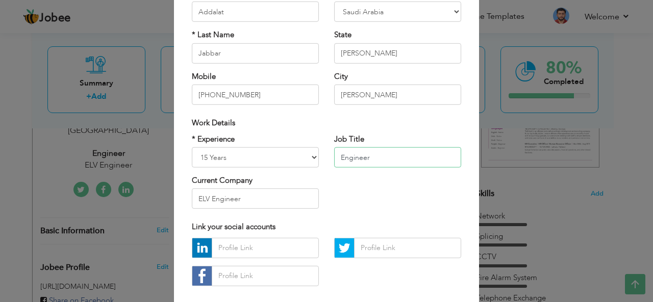
drag, startPoint x: 373, startPoint y: 156, endPoint x: 308, endPoint y: 151, distance: 64.9
click at [308, 151] on div "* Experience Entry Level Less than 1 Year 1 Year 2 Years 3 Years 4 Years 5 Year…" at bounding box center [326, 175] width 284 height 83
click at [360, 194] on div "* Experience Entry Level Less than 1 Year 1 Year 2 Years 3 Years 4 Years 5 Year…" at bounding box center [326, 175] width 284 height 83
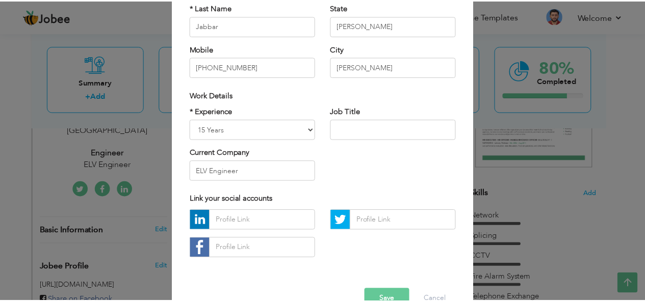
scroll to position [155, 0]
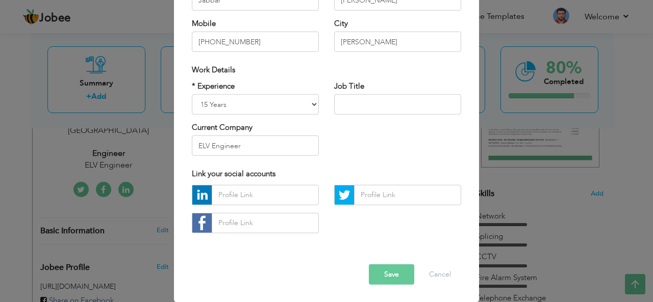
click at [399, 272] on button "Save" at bounding box center [391, 275] width 45 height 20
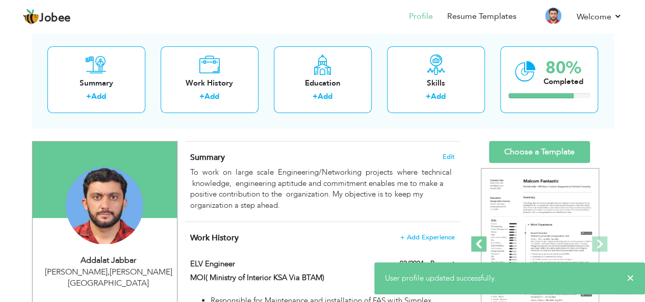
scroll to position [0, 0]
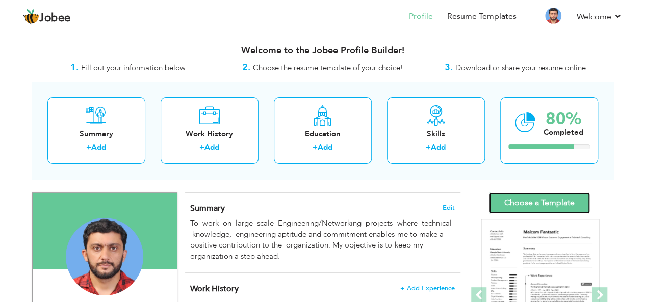
click at [552, 198] on link "Choose a Template" at bounding box center [539, 203] width 101 height 22
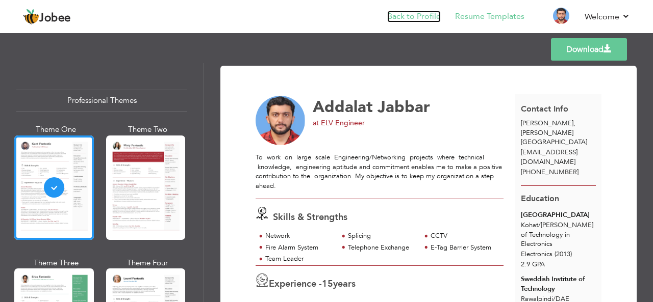
click at [432, 15] on link "Back to Profile" at bounding box center [414, 17] width 54 height 12
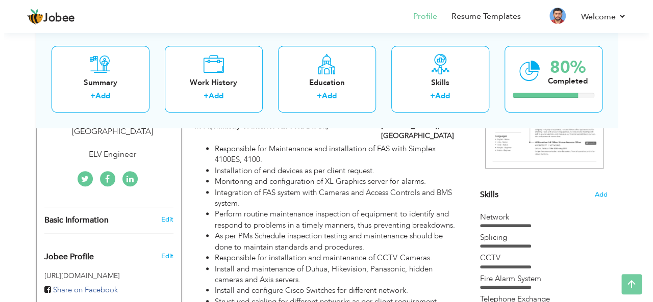
scroll to position [204, 0]
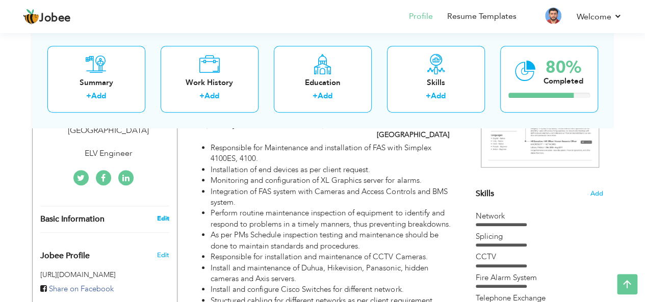
click at [165, 214] on link "Edit" at bounding box center [163, 218] width 12 height 9
type input "Addalat"
type input "Jabbar"
type input "[PHONE_NUMBER]"
select select "number:191"
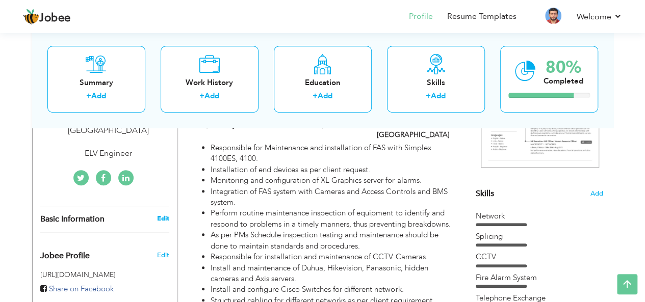
type input "[PERSON_NAME]"
select select "number:17"
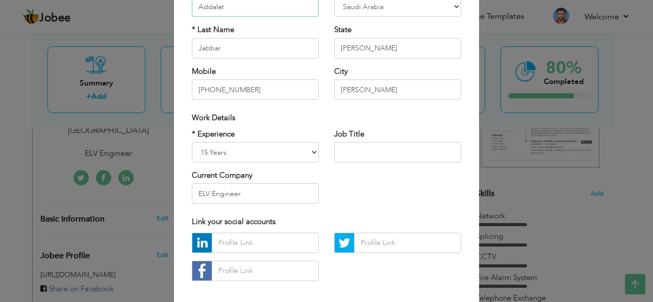
scroll to position [153, 0]
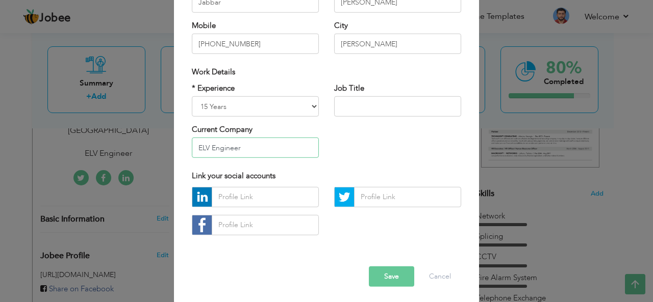
drag, startPoint x: 244, startPoint y: 146, endPoint x: 162, endPoint y: 146, distance: 81.6
click at [162, 146] on div "× Profile Contact Information * First Name Addalat * Last Name Jabbar" at bounding box center [326, 151] width 653 height 302
click at [210, 147] on input "MOI (MInistry of Interior KSA Via BTAM" at bounding box center [255, 148] width 127 height 20
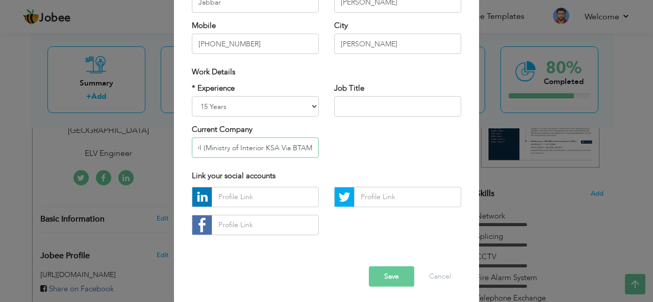
type input "MOI (Ministry of Interior KSA Via BTAM)"
click at [361, 103] on input "text" at bounding box center [397, 106] width 127 height 20
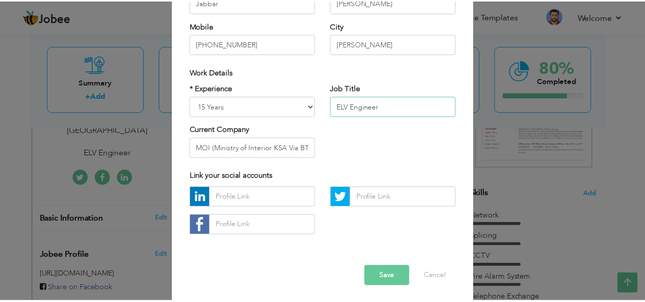
scroll to position [155, 0]
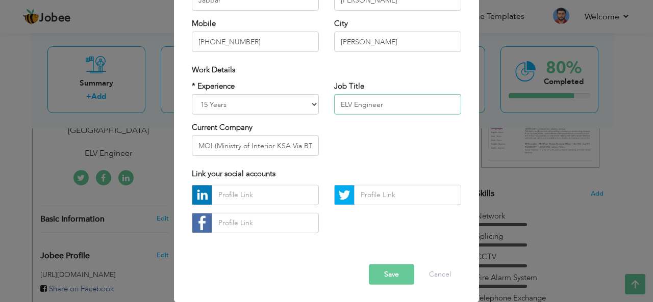
type input "ELV Engineer"
click at [390, 276] on button "Save" at bounding box center [391, 275] width 45 height 20
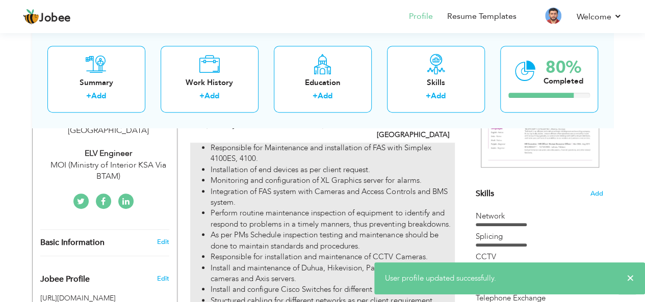
scroll to position [0, 0]
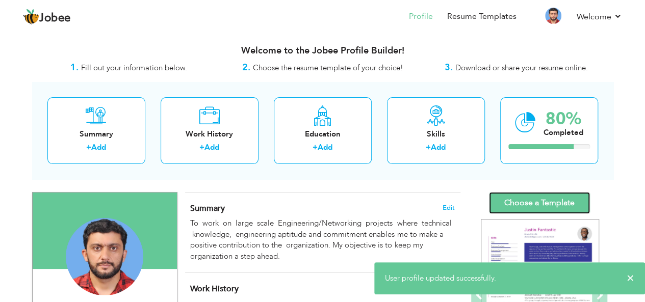
click at [536, 198] on link "Choose a Template" at bounding box center [539, 203] width 101 height 22
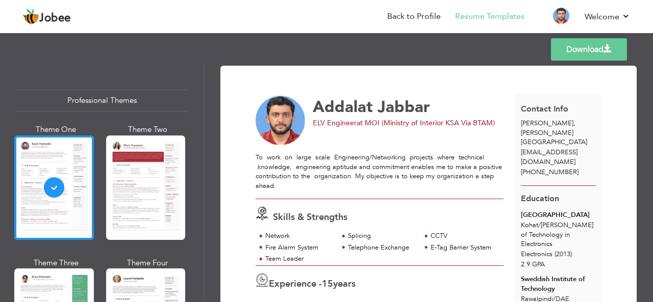
click at [591, 50] on link "Download" at bounding box center [589, 49] width 76 height 22
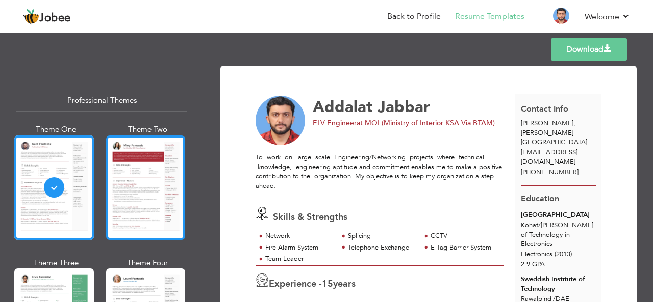
click at [159, 171] on div at bounding box center [146, 188] width 80 height 105
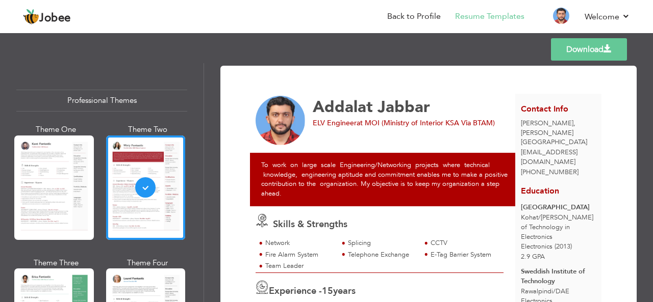
scroll to position [51, 0]
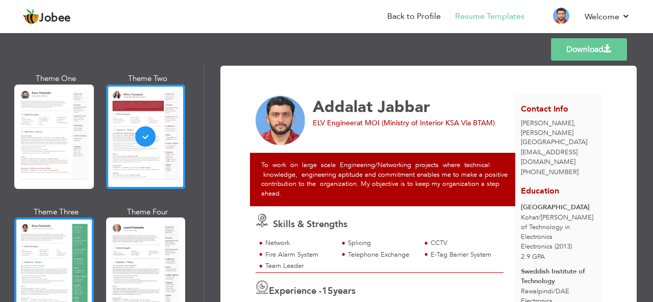
click at [65, 237] on div at bounding box center [54, 270] width 80 height 105
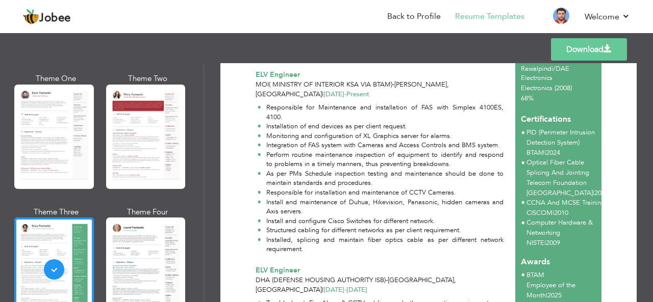
scroll to position [0, 0]
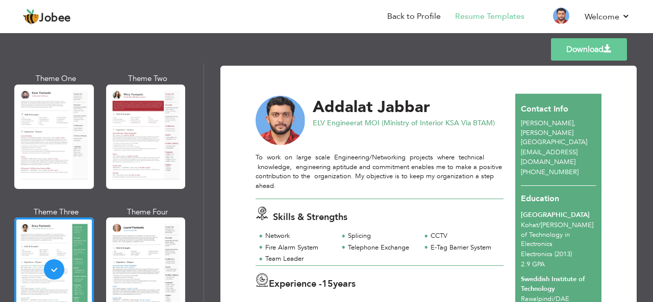
click at [150, 247] on div at bounding box center [146, 270] width 80 height 105
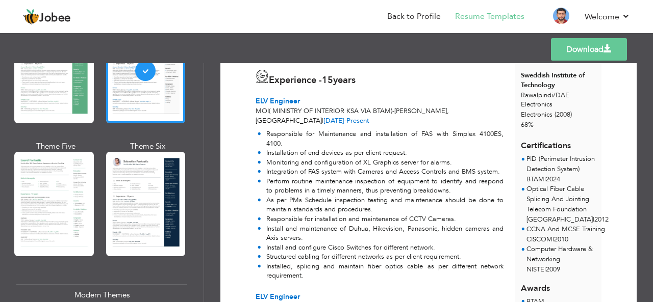
scroll to position [255, 0]
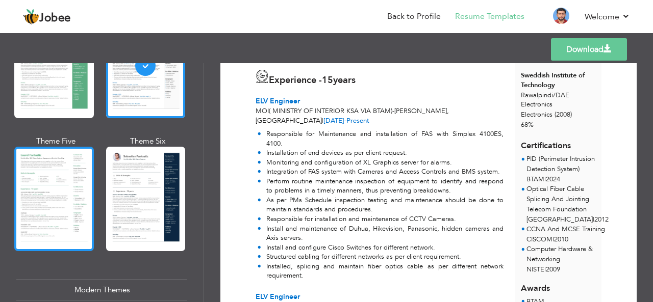
click at [49, 192] on div at bounding box center [54, 199] width 80 height 105
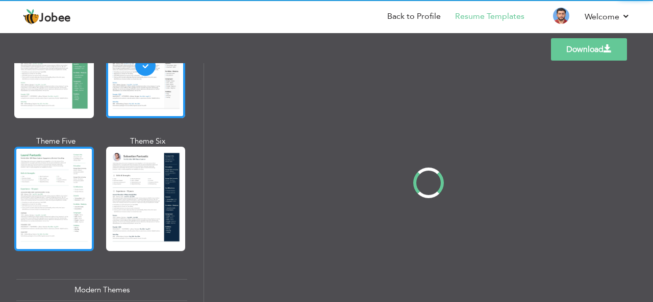
scroll to position [0, 0]
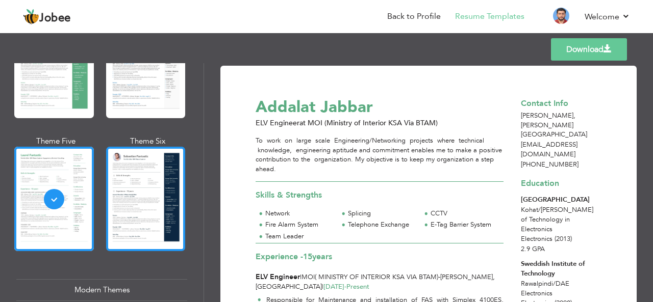
click at [148, 189] on div at bounding box center [146, 199] width 80 height 105
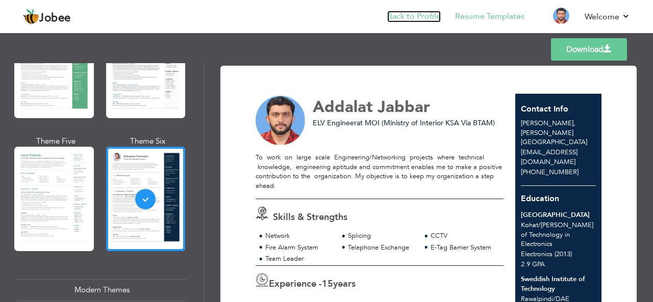
click at [409, 19] on link "Back to Profile" at bounding box center [414, 17] width 54 height 12
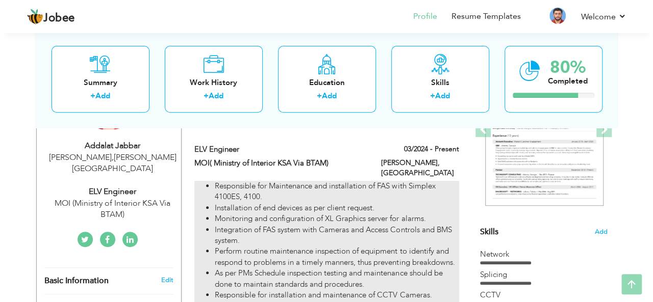
scroll to position [204, 0]
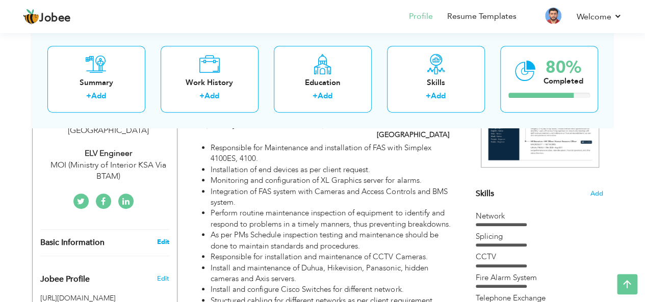
click at [167, 238] on link "Edit" at bounding box center [163, 242] width 12 height 9
type input "Addalat"
type input "Jabbar"
type input "+966 552543996"
select select "number:191"
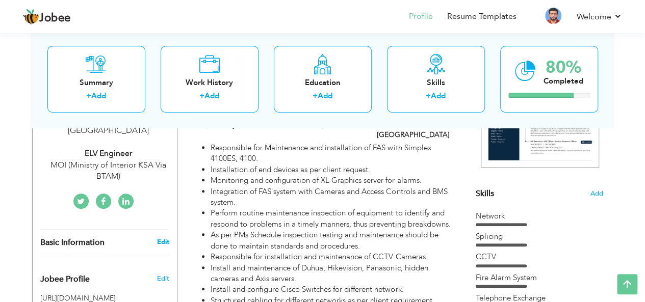
type input "Al-Qassim"
select select "number:17"
type input "MOI (Ministry of Interior KSA Via BTAM)"
type input "ELV Engineer"
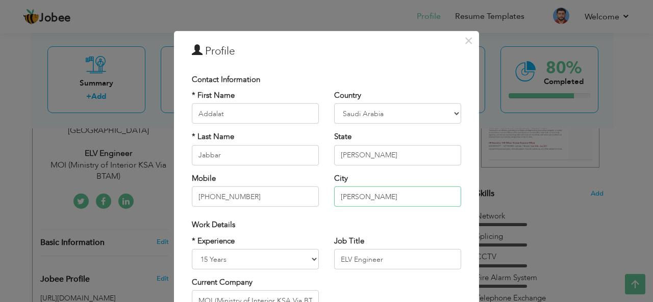
drag, startPoint x: 376, startPoint y: 197, endPoint x: 300, endPoint y: 191, distance: 76.2
click at [300, 191] on div "* First Name Addalat * Last Name Jabbar Mobile +966 552543996 Country Afghanist…" at bounding box center [326, 152] width 284 height 124
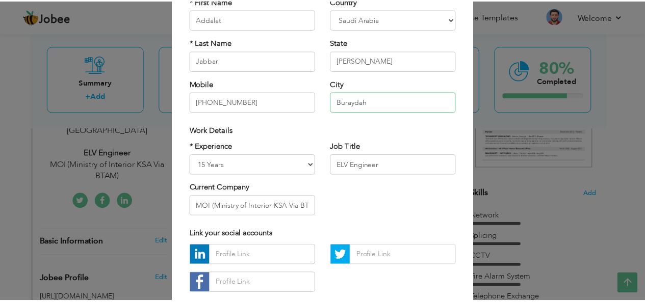
scroll to position [155, 0]
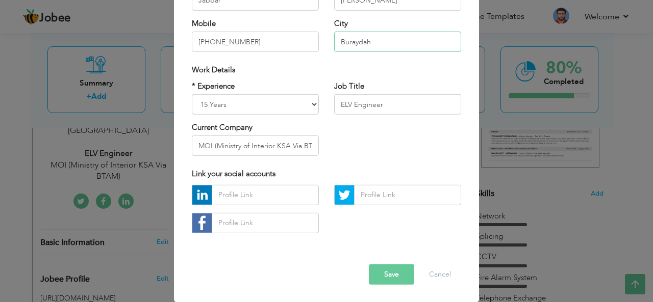
type input "Buraydah"
click at [390, 276] on button "Save" at bounding box center [391, 275] width 45 height 20
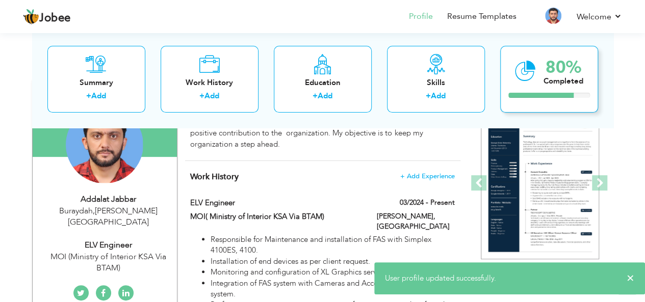
scroll to position [0, 0]
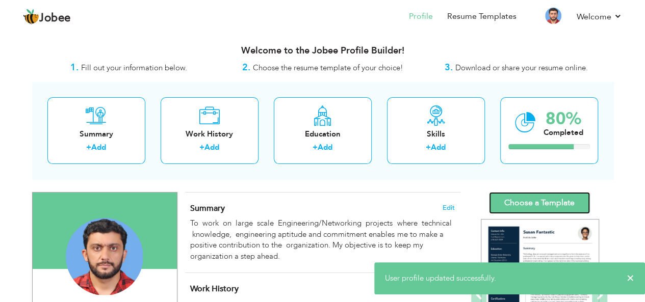
click at [536, 198] on link "Choose a Template" at bounding box center [539, 203] width 101 height 22
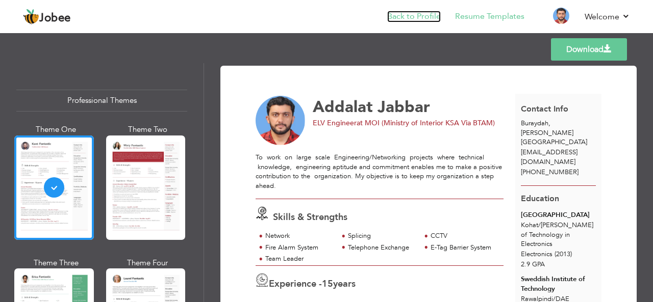
click at [434, 18] on link "Back to Profile" at bounding box center [414, 17] width 54 height 12
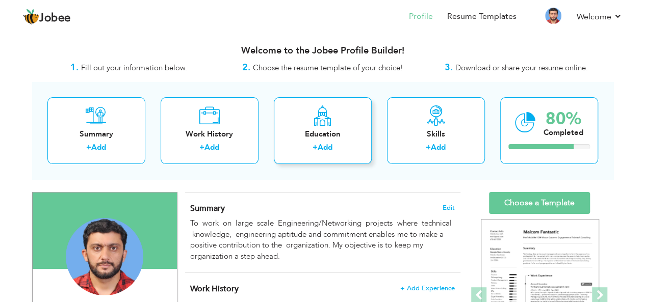
click at [345, 135] on div "Education" at bounding box center [323, 134] width 82 height 11
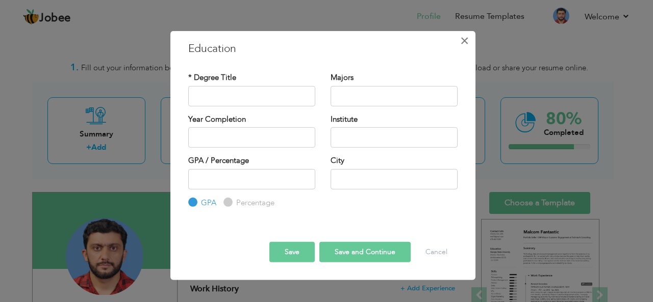
click at [465, 41] on span "×" at bounding box center [464, 40] width 9 height 18
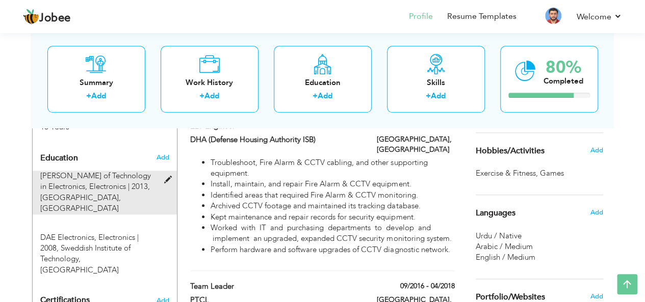
scroll to position [459, 0]
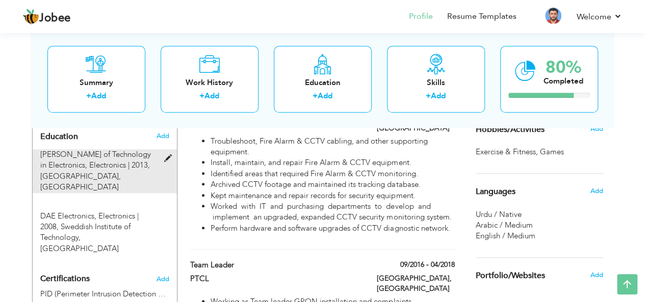
click at [166, 155] on span at bounding box center [170, 159] width 13 height 8
type input "[PERSON_NAME] of Technology in Electronics"
type input "Electronics"
type input "2013"
type input "[GEOGRAPHIC_DATA]"
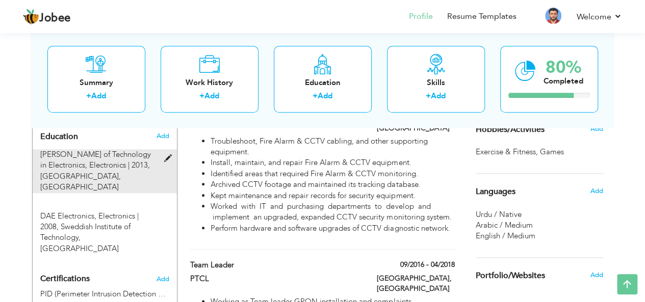
type input "2.9"
type input "Kohat"
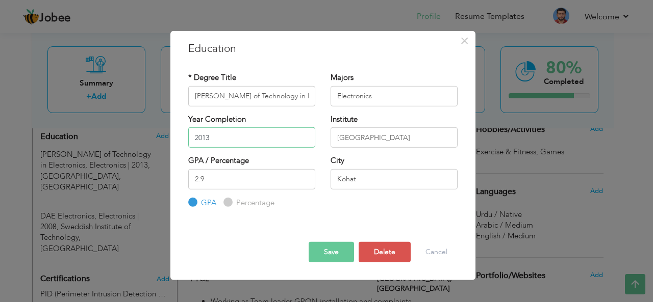
click at [218, 141] on input "2013" at bounding box center [251, 137] width 127 height 20
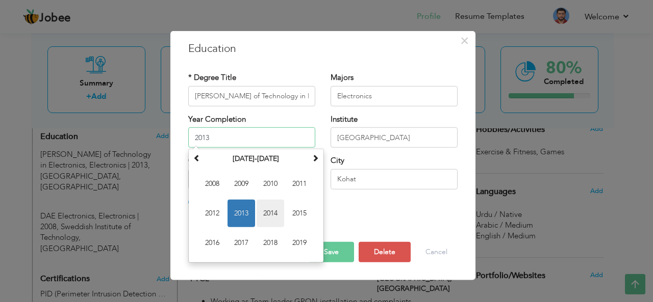
click at [268, 211] on span "2014" at bounding box center [270, 214] width 28 height 28
type input "2014"
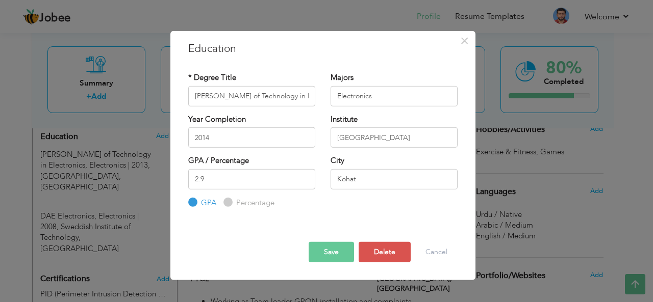
click at [338, 249] on button "Save" at bounding box center [330, 252] width 45 height 20
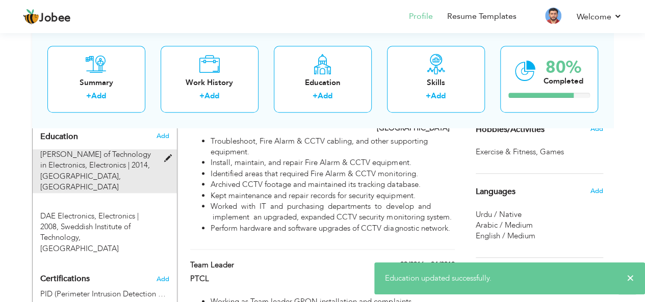
click at [168, 155] on span at bounding box center [170, 159] width 13 height 8
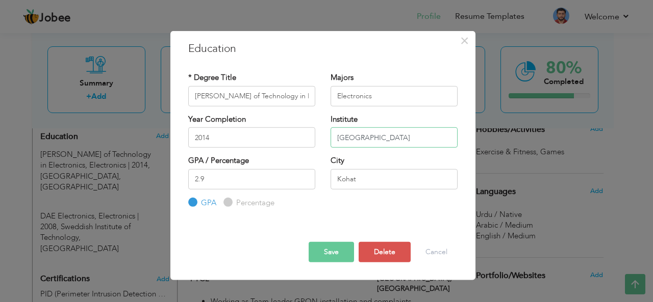
click at [361, 137] on input "prestn university" at bounding box center [393, 137] width 127 height 20
click at [354, 137] on input "Prestn University" at bounding box center [393, 137] width 127 height 20
type input "[GEOGRAPHIC_DATA]"
click at [330, 256] on button "Save" at bounding box center [330, 252] width 45 height 20
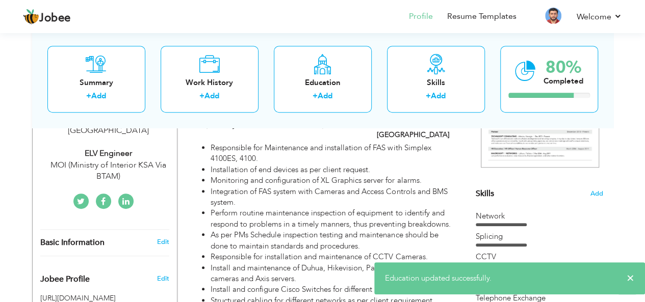
scroll to position [0, 0]
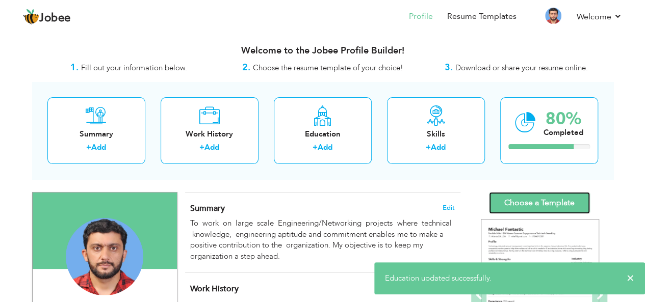
click at [537, 199] on link "Choose a Template" at bounding box center [539, 203] width 101 height 22
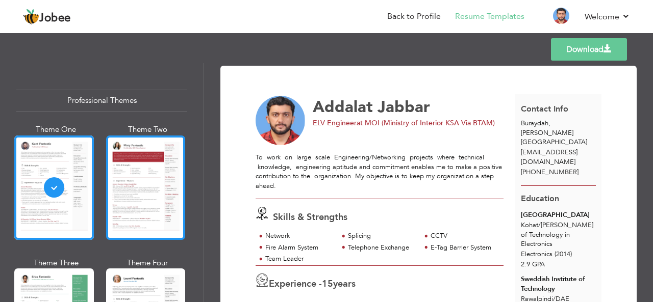
click at [152, 176] on div at bounding box center [146, 188] width 80 height 105
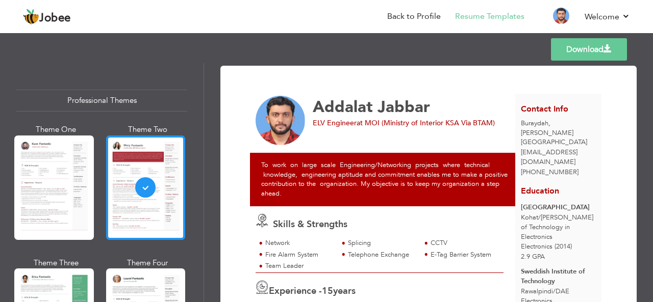
scroll to position [51, 0]
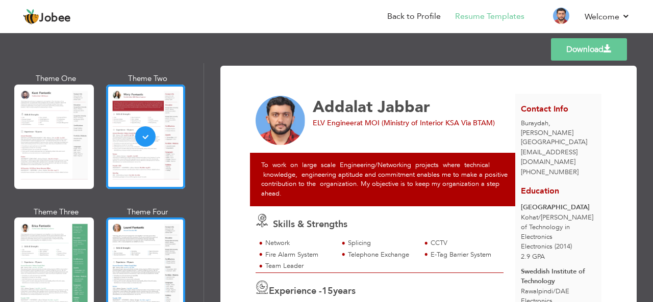
click at [129, 237] on div at bounding box center [146, 270] width 80 height 105
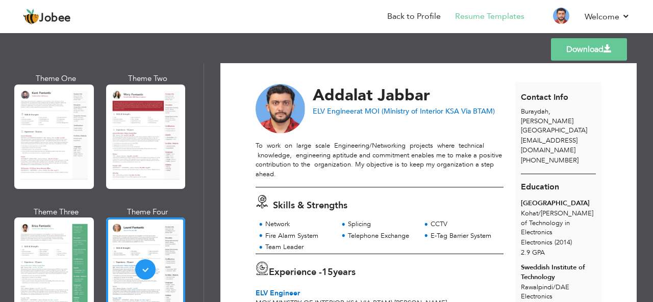
scroll to position [0, 0]
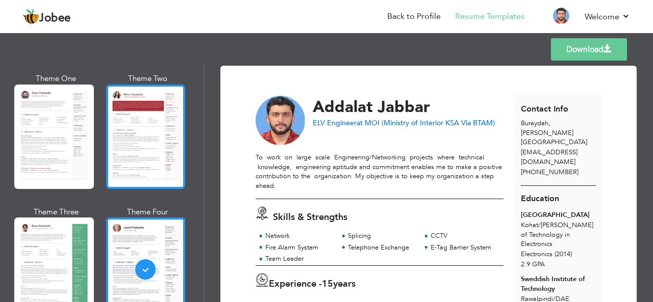
click at [142, 147] on div at bounding box center [146, 137] width 80 height 105
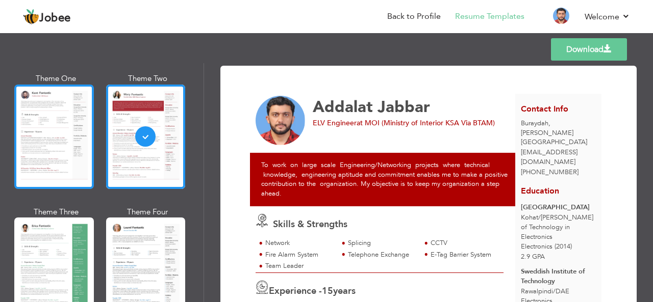
click at [72, 133] on div at bounding box center [54, 137] width 80 height 105
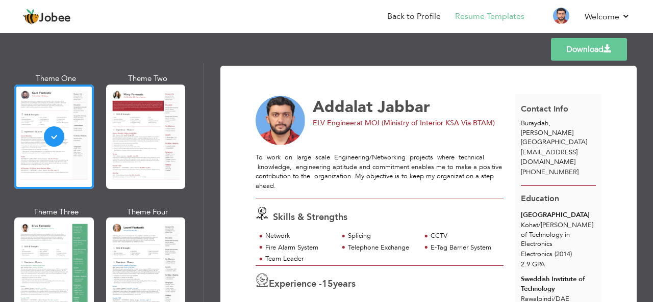
click at [589, 51] on link "Download" at bounding box center [589, 49] width 76 height 22
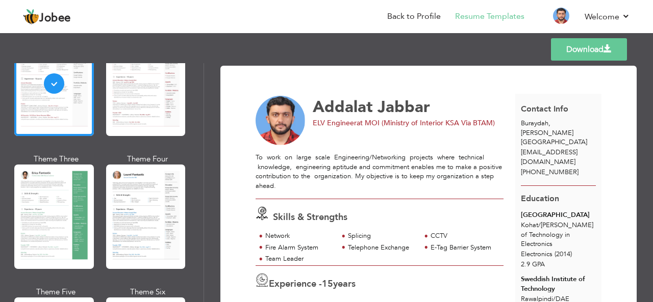
scroll to position [153, 0]
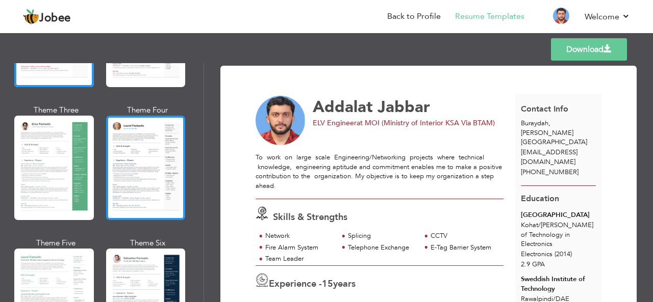
click at [156, 188] on div at bounding box center [146, 168] width 80 height 105
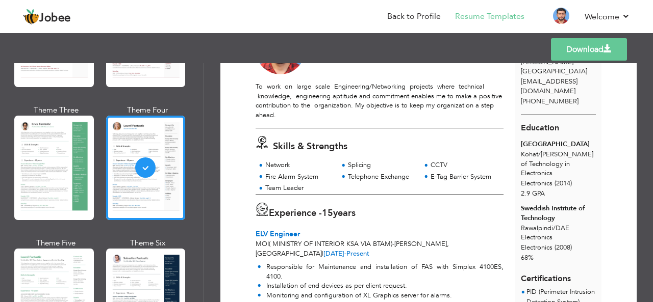
scroll to position [0, 0]
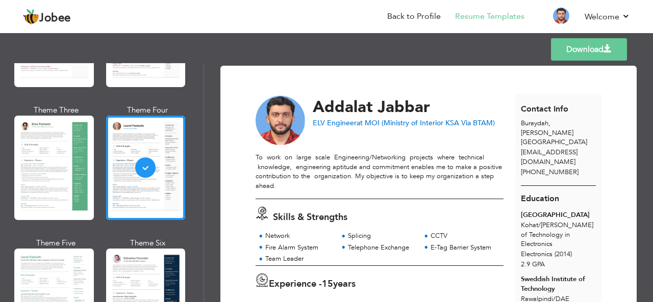
click at [590, 52] on link "Download" at bounding box center [589, 49] width 76 height 22
click at [637, 54] on div "Templates Download" at bounding box center [326, 49] width 653 height 33
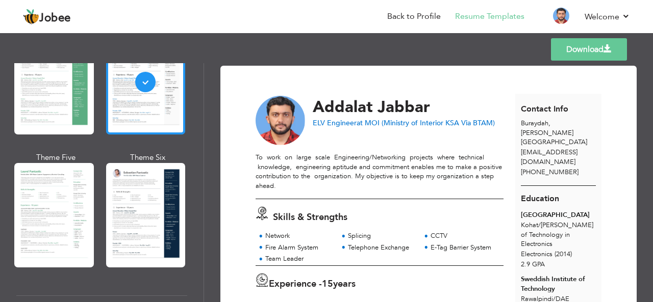
scroll to position [255, 0]
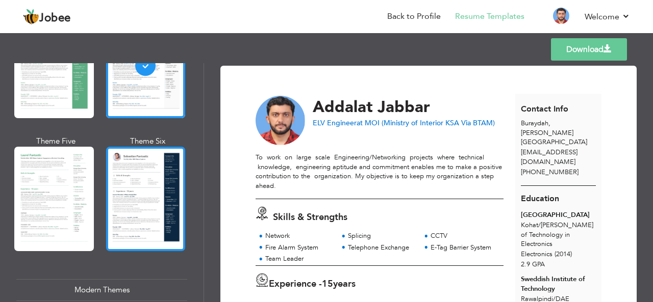
click at [138, 199] on div at bounding box center [146, 199] width 80 height 105
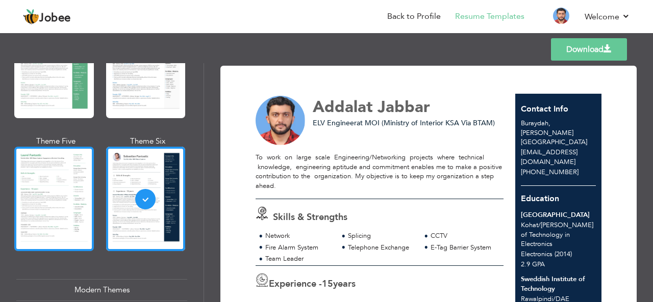
click at [52, 197] on div at bounding box center [54, 199] width 80 height 105
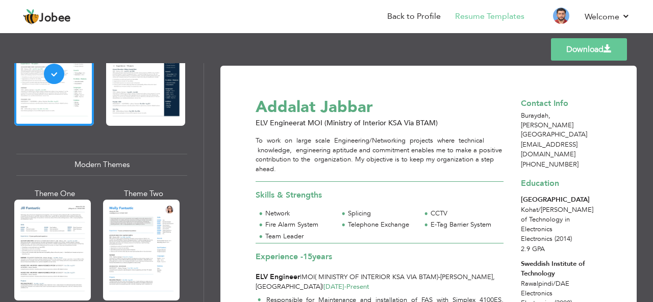
scroll to position [408, 0]
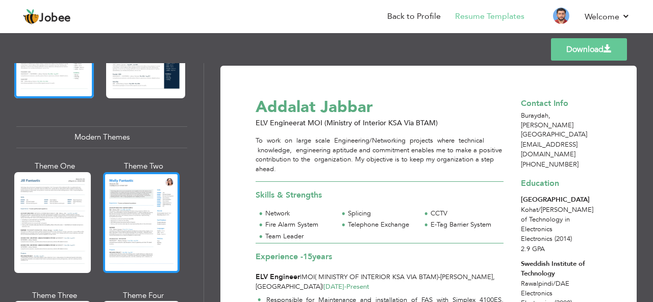
click at [134, 193] on div at bounding box center [141, 222] width 76 height 101
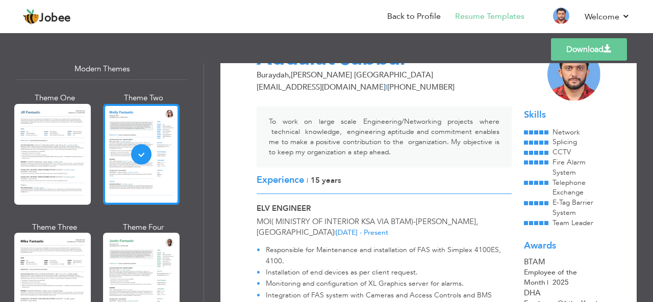
scroll to position [510, 0]
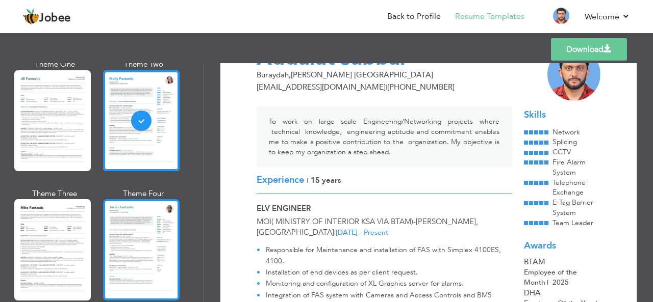
click at [139, 226] on div at bounding box center [141, 249] width 76 height 101
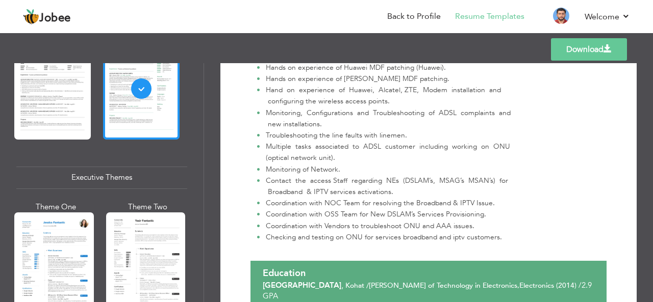
scroll to position [714, 0]
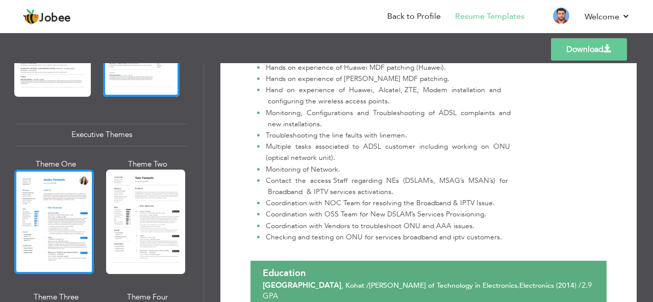
click at [54, 215] on div at bounding box center [54, 222] width 80 height 105
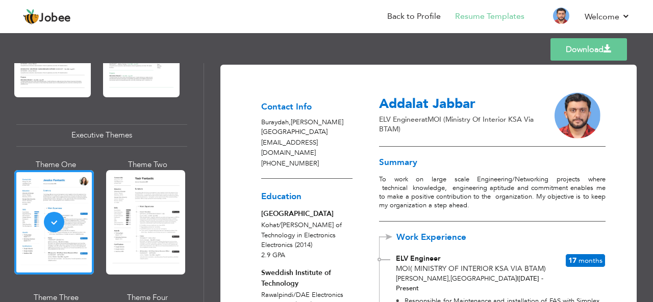
scroll to position [0, 0]
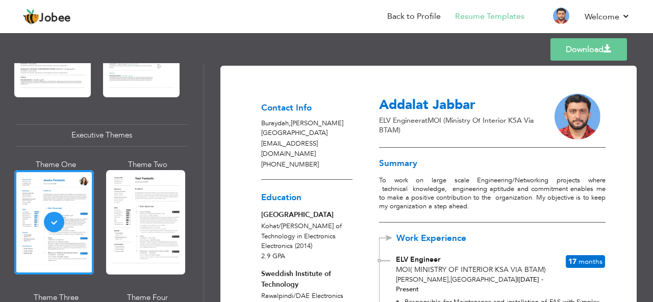
click at [568, 56] on link "Download" at bounding box center [588, 49] width 76 height 22
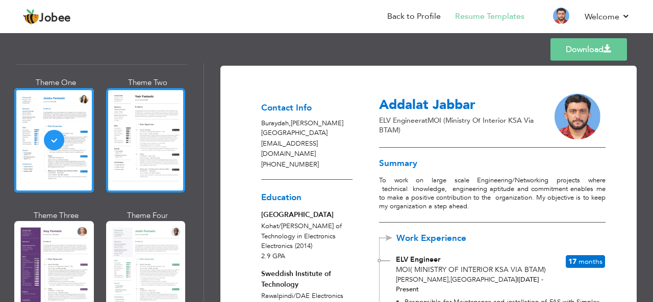
scroll to position [815, 0]
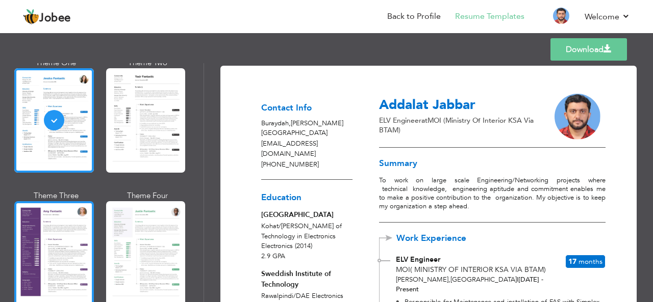
click at [53, 226] on div at bounding box center [54, 253] width 80 height 105
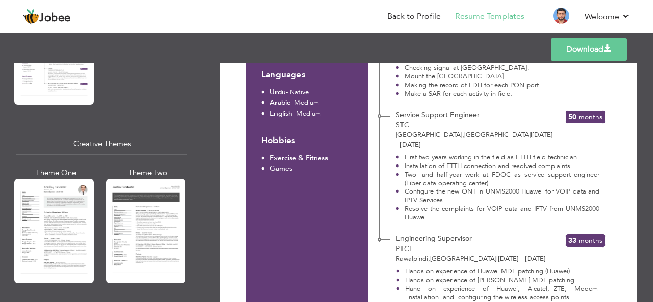
scroll to position [1173, 0]
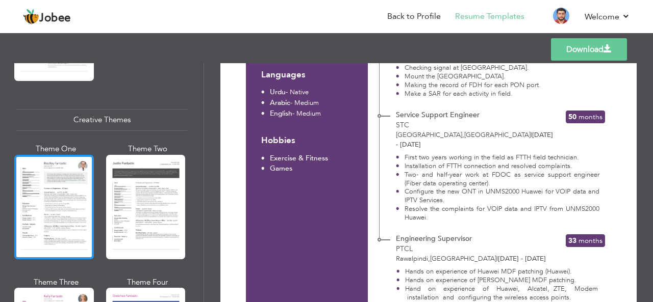
click at [52, 177] on div at bounding box center [54, 207] width 80 height 105
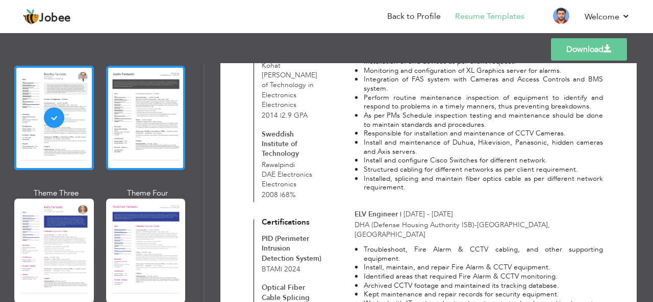
scroll to position [1275, 0]
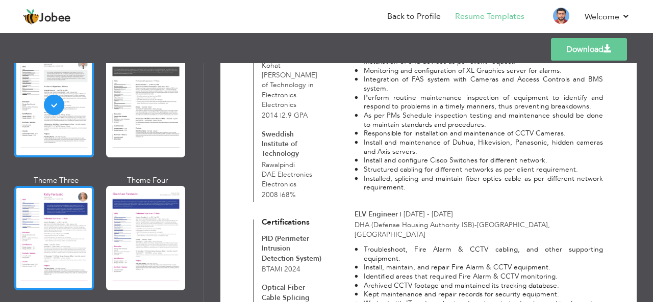
click at [56, 220] on div at bounding box center [54, 238] width 80 height 105
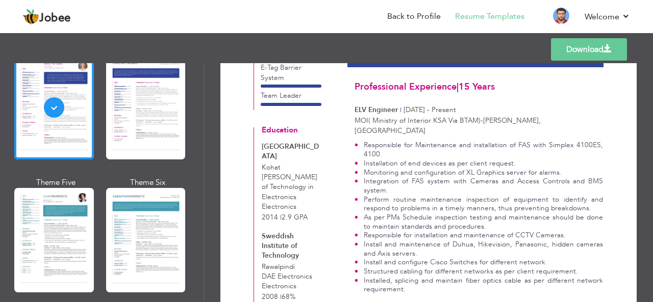
scroll to position [1428, 0]
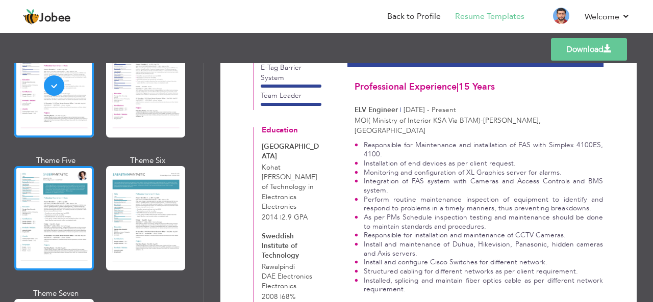
click at [73, 189] on div at bounding box center [54, 218] width 80 height 105
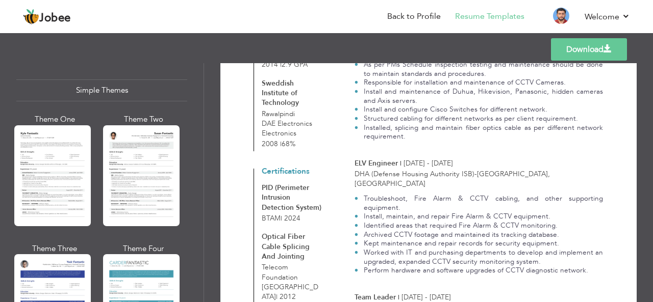
scroll to position [1839, 0]
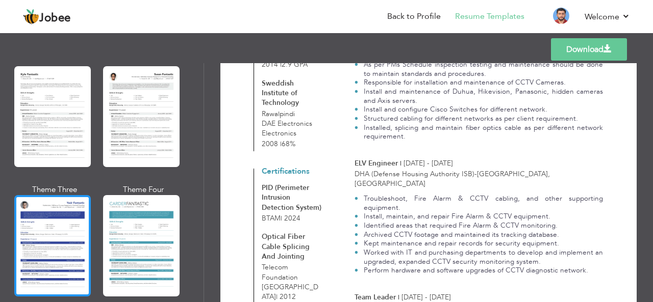
click at [85, 213] on div at bounding box center [52, 245] width 76 height 101
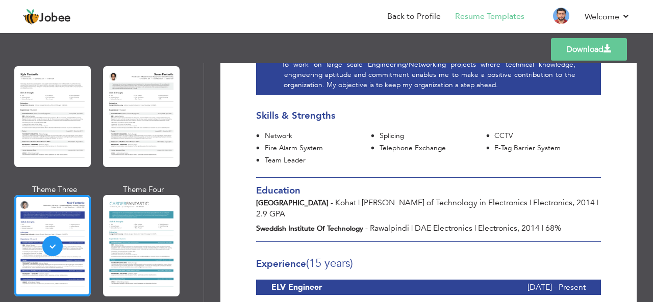
scroll to position [0, 0]
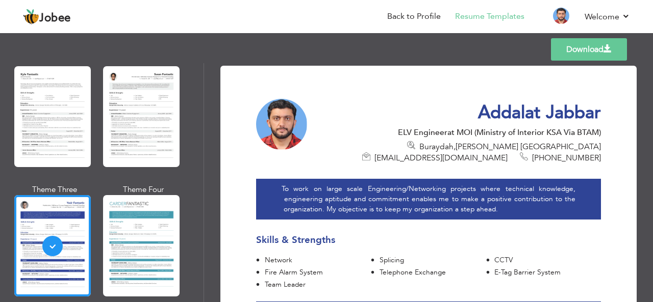
click at [581, 46] on link "Download" at bounding box center [589, 49] width 76 height 22
click at [642, 13] on header "Jobee Back to Profile Resume Templates Resume Templates Cover Letters About My …" at bounding box center [326, 16] width 653 height 34
